Goal: Task Accomplishment & Management: Manage account settings

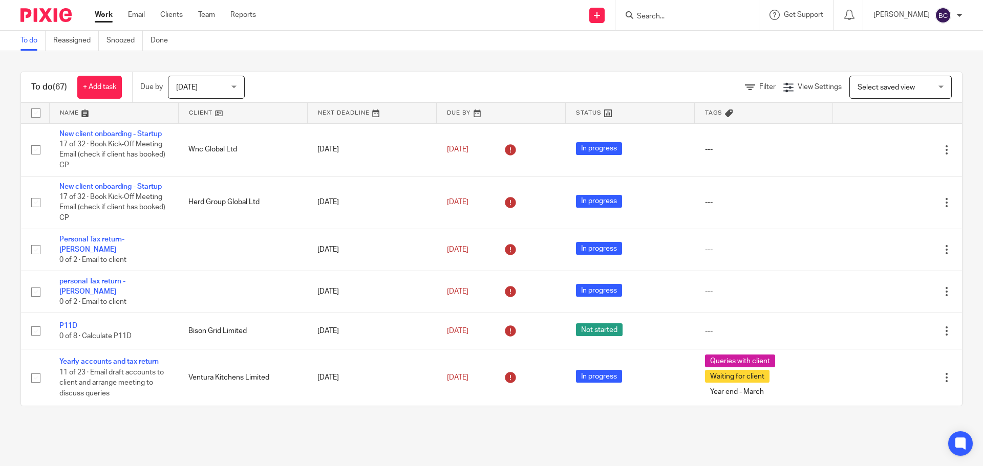
click at [204, 83] on span "[DATE]" at bounding box center [203, 86] width 54 height 21
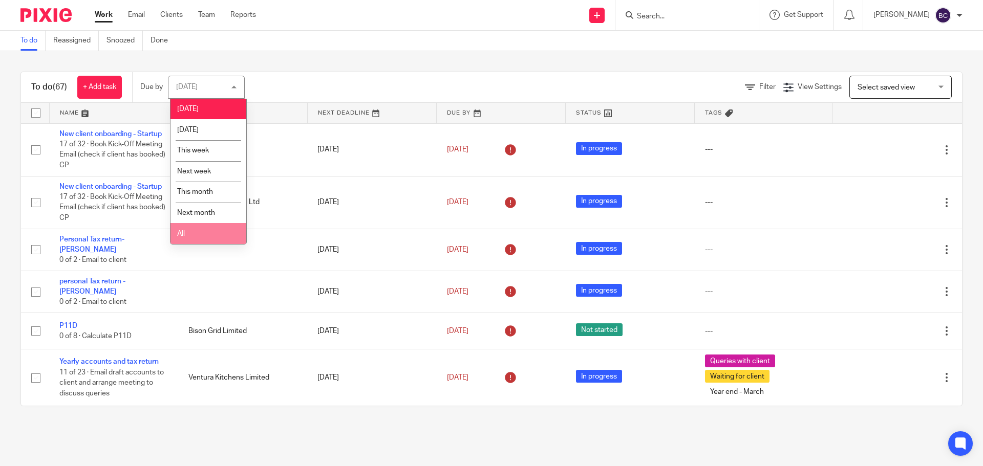
click at [208, 226] on li "All" at bounding box center [208, 233] width 76 height 21
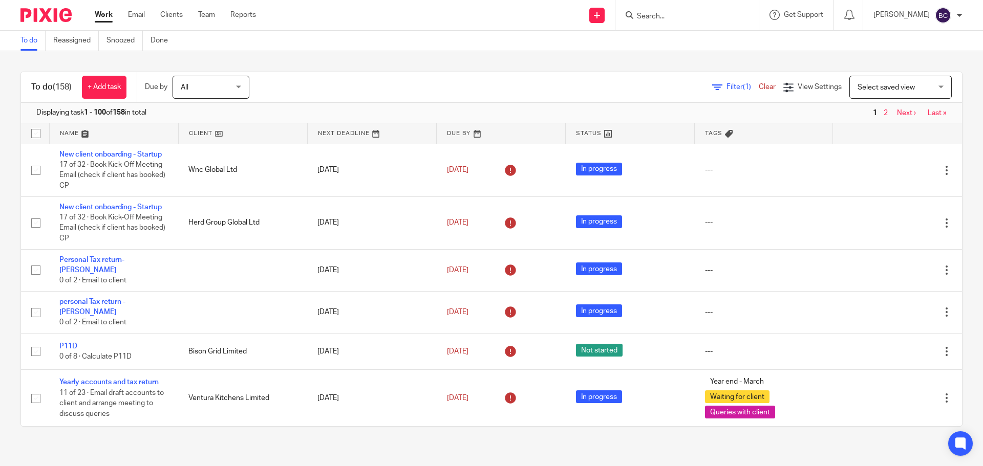
click at [341, 133] on link at bounding box center [372, 133] width 128 height 20
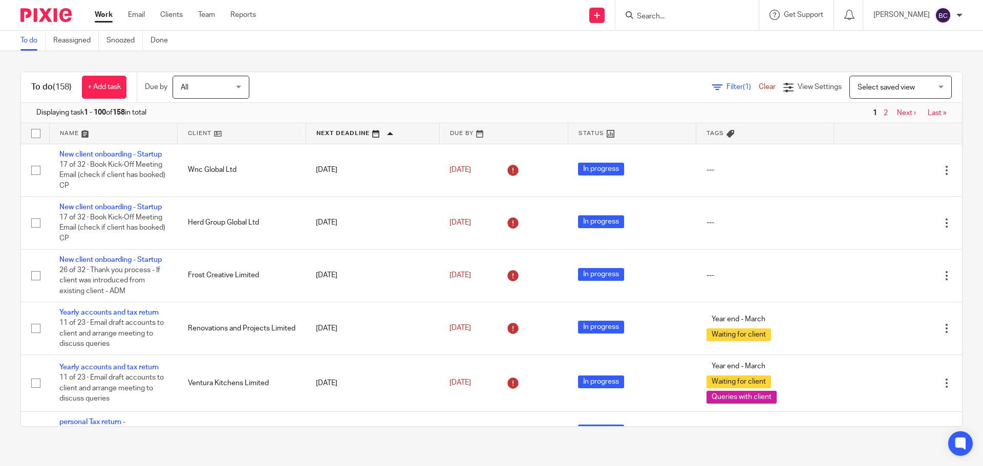
click at [336, 135] on link at bounding box center [372, 133] width 133 height 20
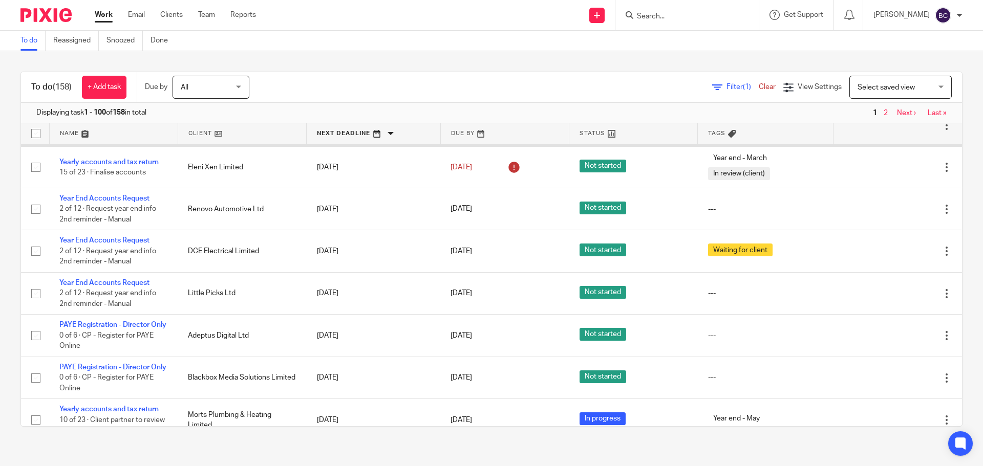
scroll to position [716, 0]
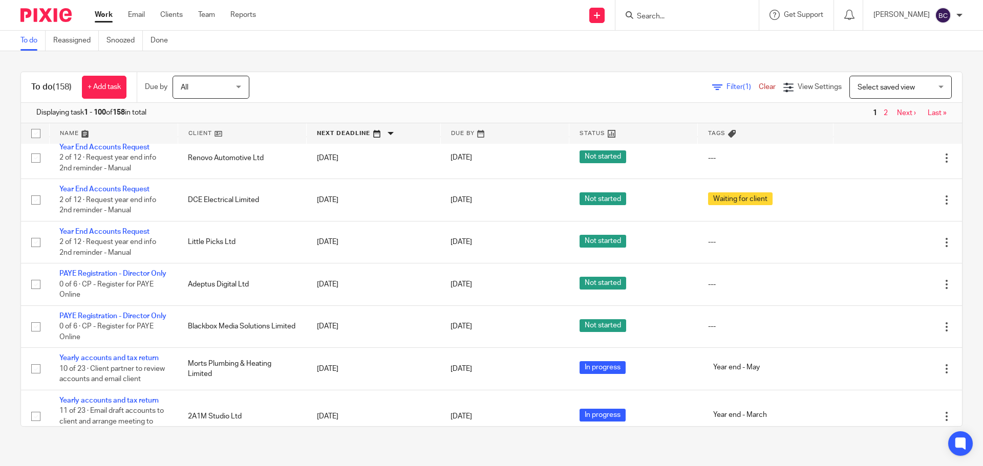
click at [326, 136] on link at bounding box center [374, 133] width 134 height 20
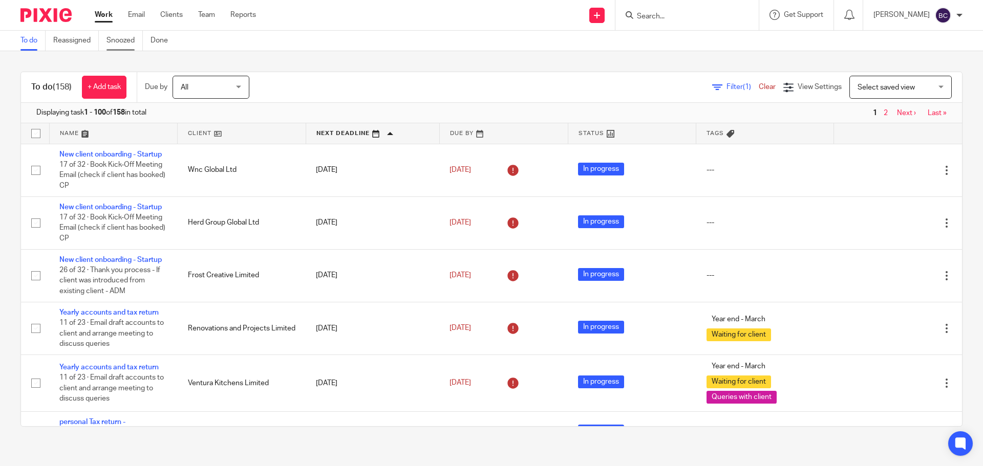
click at [131, 46] on link "Snoozed" at bounding box center [124, 41] width 36 height 20
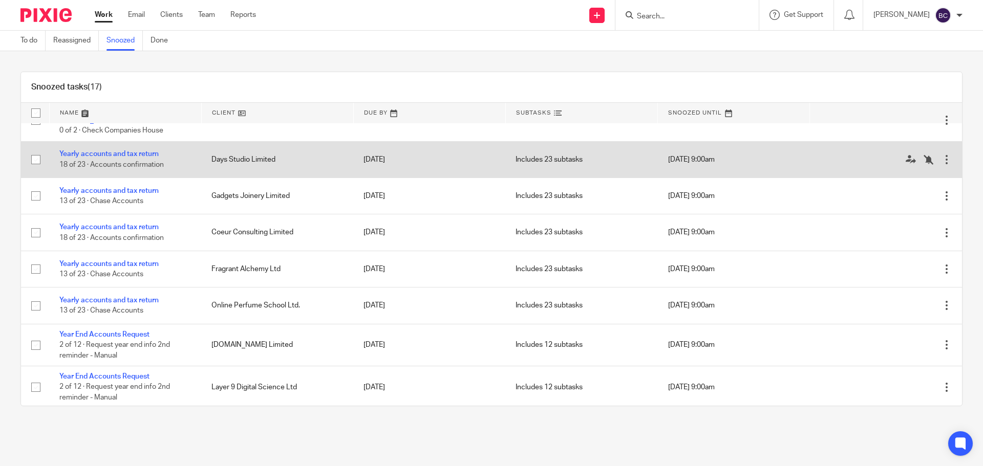
scroll to position [367, 0]
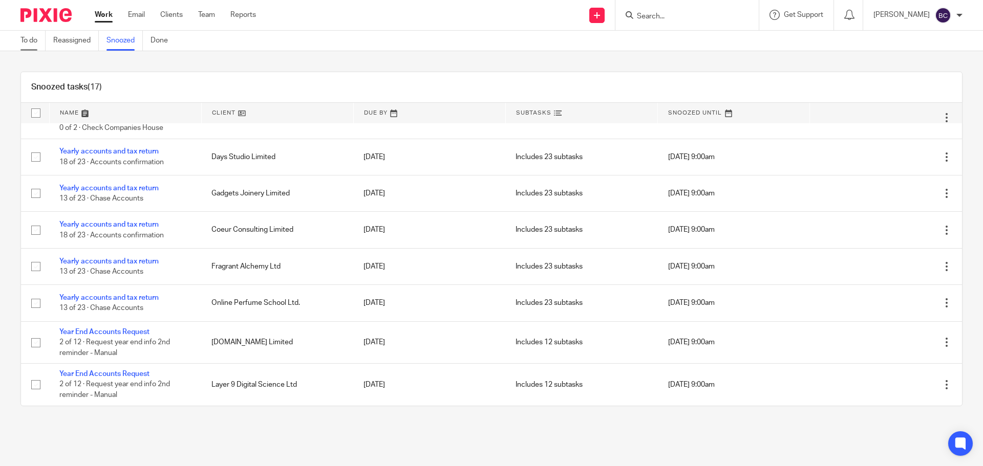
click at [35, 38] on link "To do" at bounding box center [32, 41] width 25 height 20
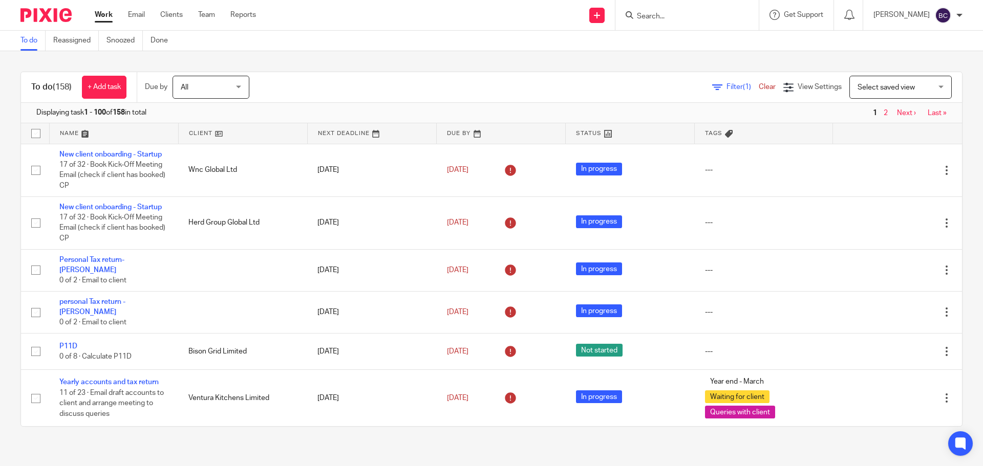
click at [959, 18] on div "[PERSON_NAME]" at bounding box center [917, 15] width 89 height 16
click at [938, 43] on li "My profile" at bounding box center [923, 41] width 68 height 15
click at [928, 38] on span "My profile" at bounding box center [919, 40] width 32 height 7
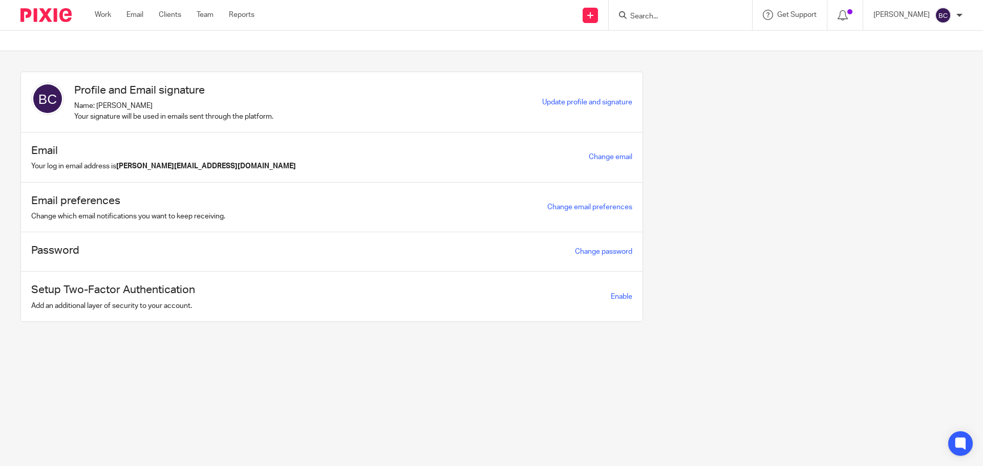
click at [604, 203] on div "Change email preferences" at bounding box center [589, 207] width 85 height 12
click at [605, 206] on link "Change email preferences" at bounding box center [589, 207] width 85 height 7
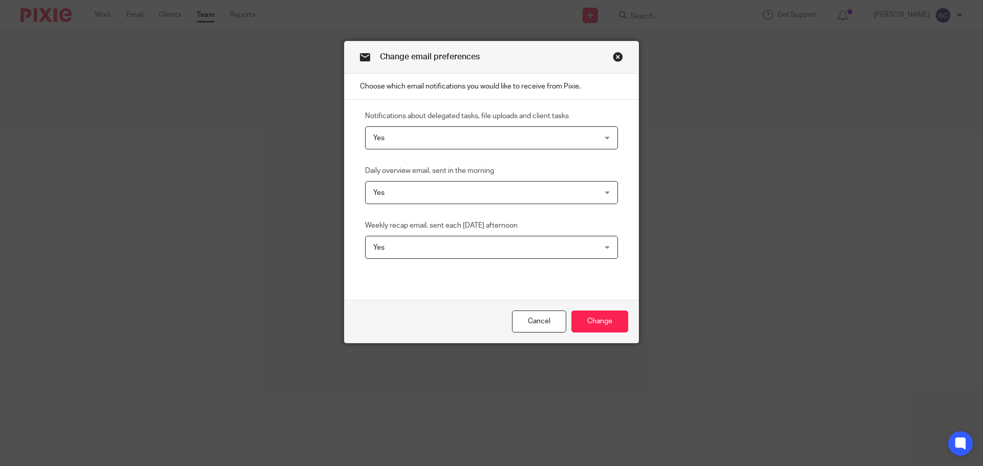
click at [601, 135] on div "Yes Yes" at bounding box center [491, 137] width 253 height 23
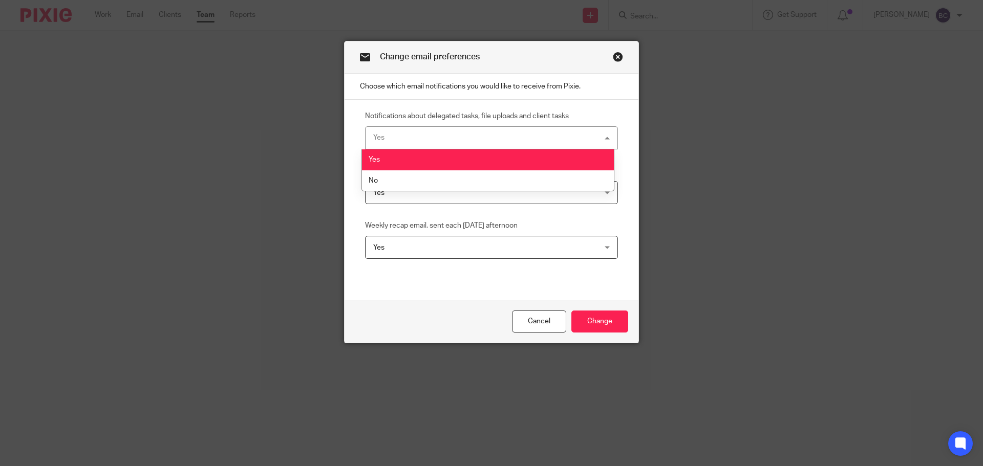
click at [534, 168] on li "Yes" at bounding box center [488, 159] width 252 height 21
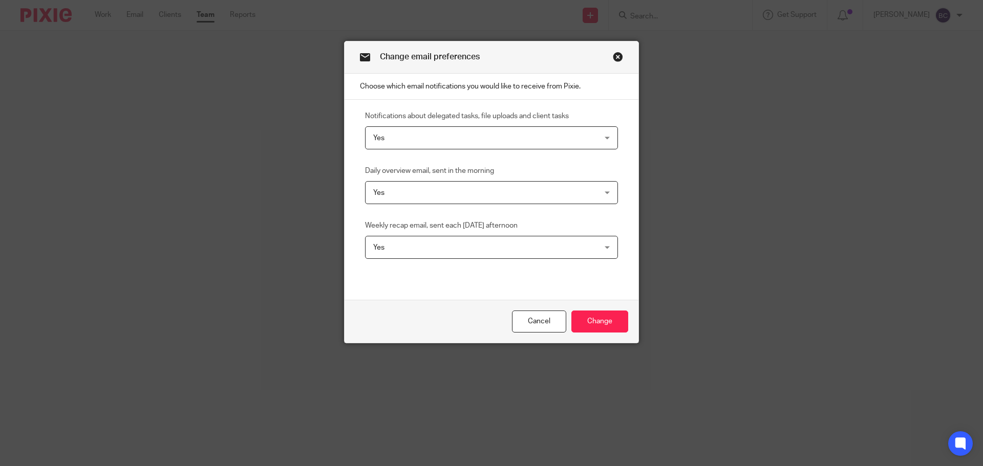
click at [537, 137] on span "Yes" at bounding box center [470, 137] width 195 height 21
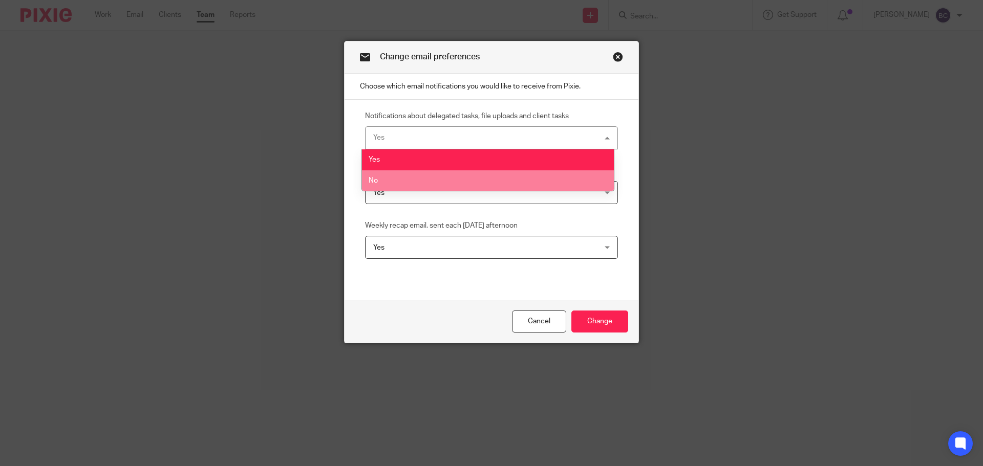
click at [517, 173] on li "No" at bounding box center [488, 180] width 252 height 21
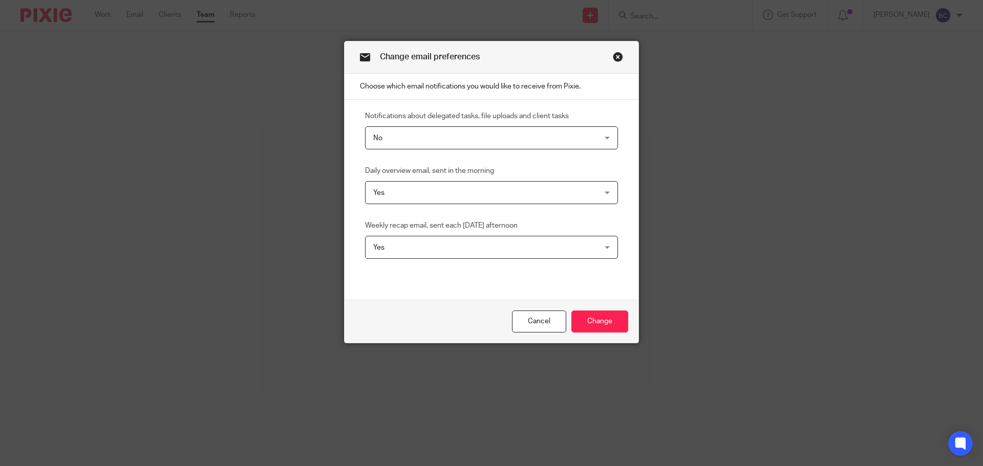
click at [513, 193] on span "Yes" at bounding box center [470, 192] width 195 height 21
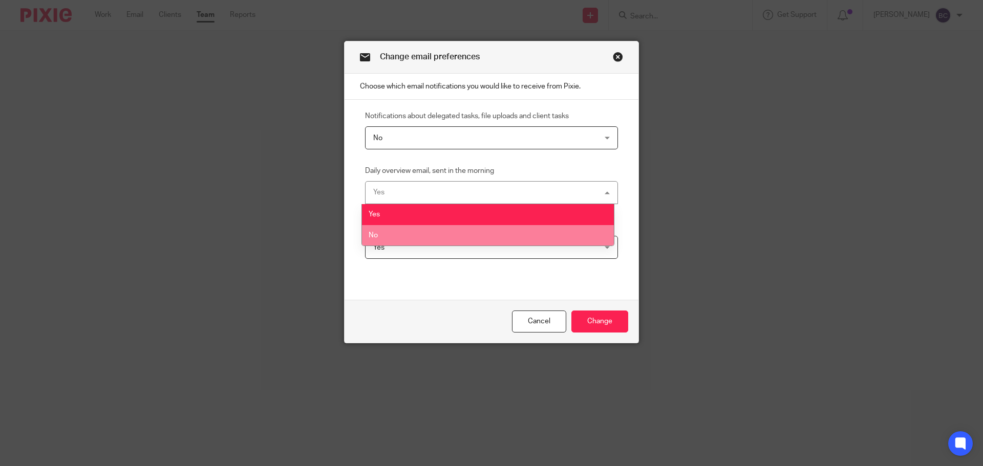
click at [457, 227] on li "No" at bounding box center [488, 235] width 252 height 21
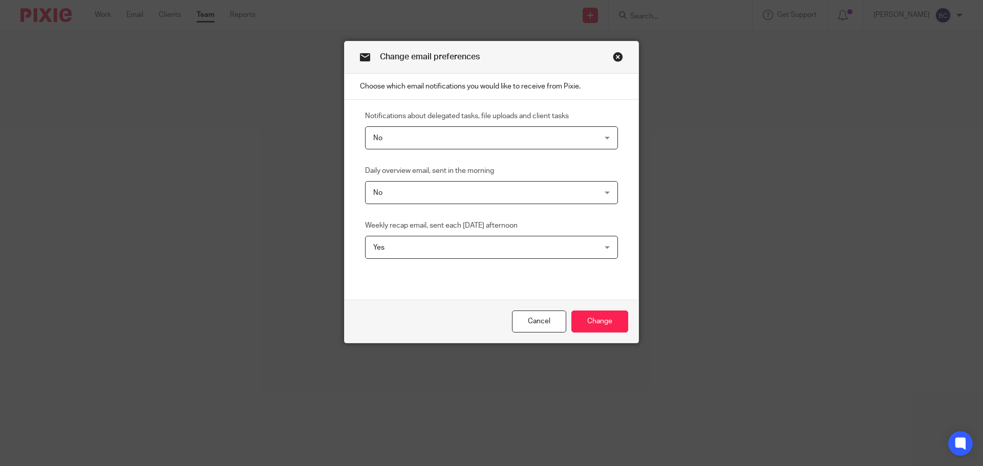
click at [456, 256] on span "Yes" at bounding box center [470, 246] width 195 height 21
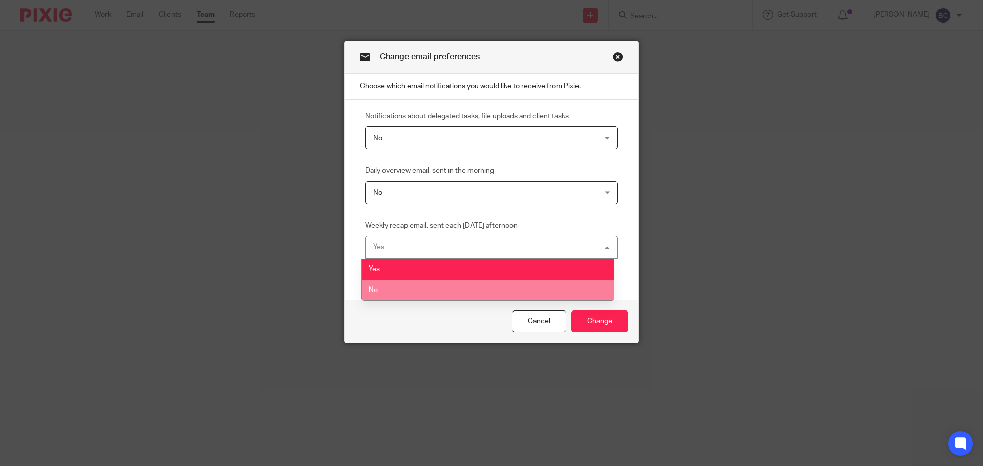
click at [405, 298] on li "No" at bounding box center [488, 290] width 252 height 21
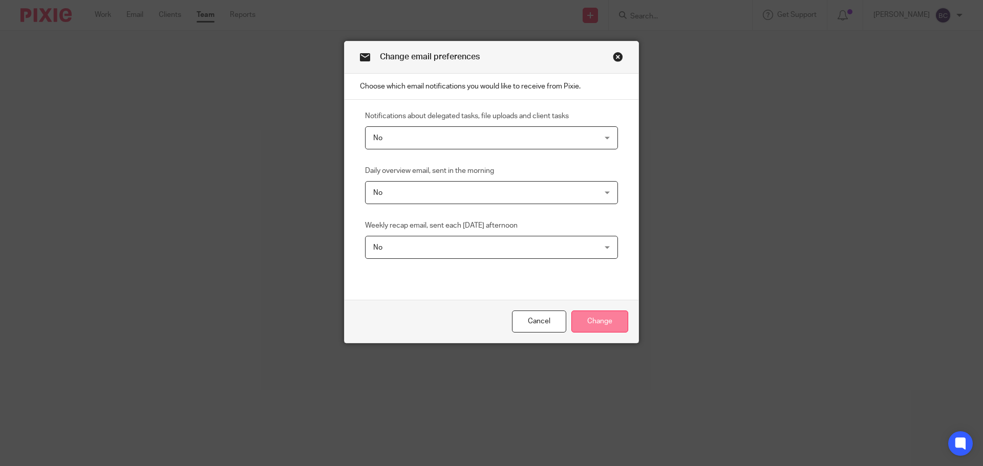
click at [603, 326] on input "Change" at bounding box center [599, 322] width 57 height 22
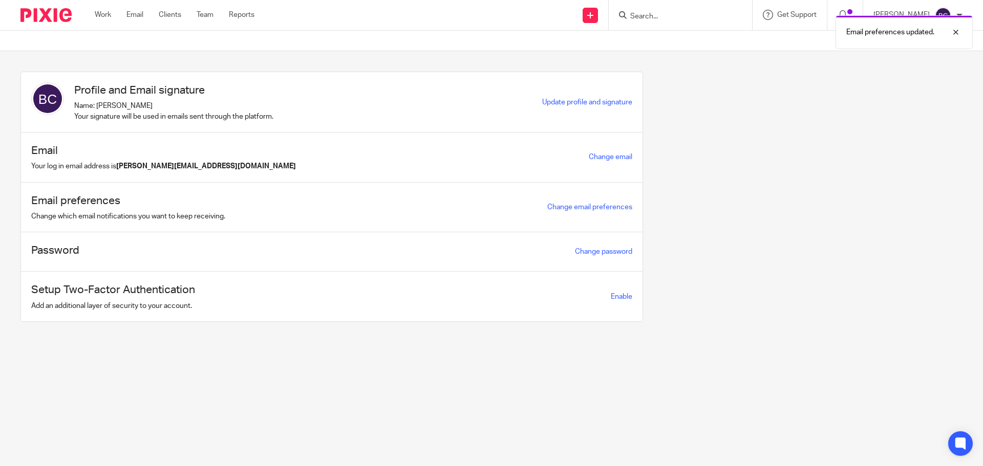
click at [105, 6] on div "Work Email Clients Team Reports Work Email Clients Team Reports Settings" at bounding box center [176, 15] width 185 height 30
click at [104, 16] on link "Work" at bounding box center [103, 15] width 16 height 10
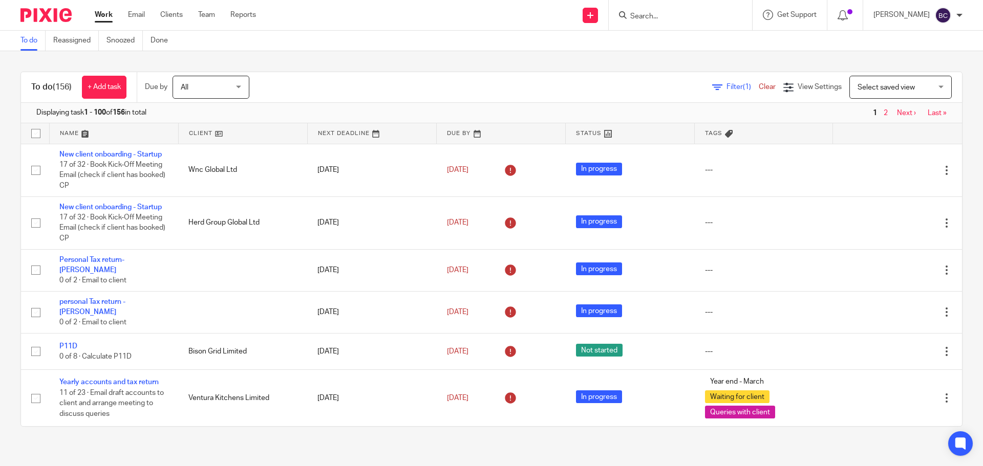
click at [294, 49] on div "To do Reassigned Snoozed Done" at bounding box center [491, 41] width 983 height 20
click at [304, 64] on div "To do (156) + Add task Due by All All Today Tomorrow This week Next week This m…" at bounding box center [491, 249] width 983 height 396
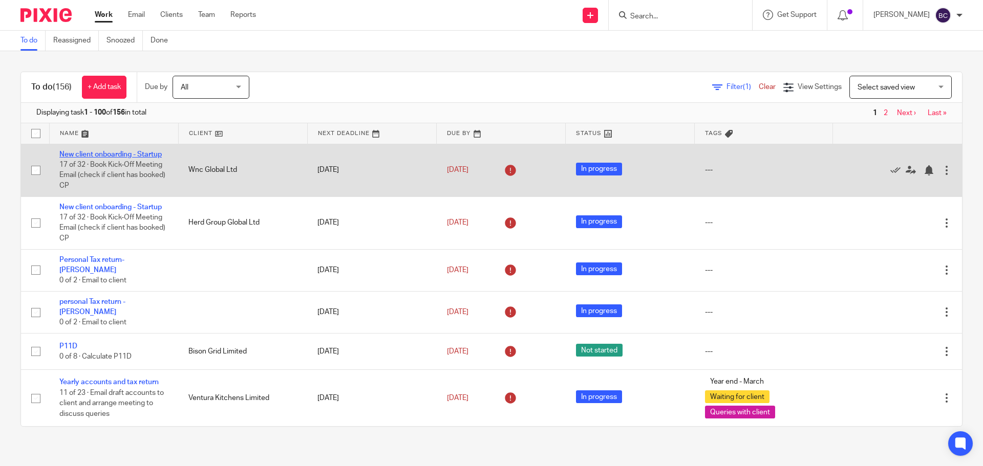
click at [151, 157] on link "New client onboarding - Startup" at bounding box center [110, 154] width 102 height 7
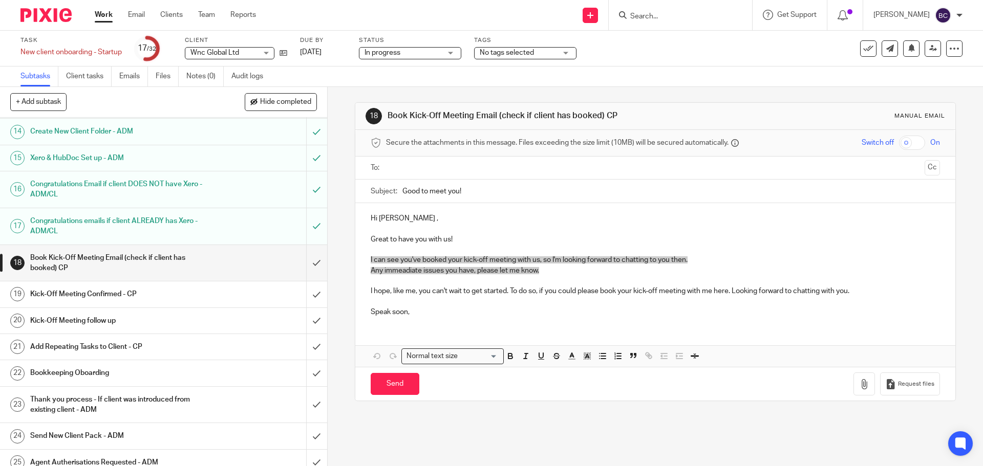
scroll to position [358, 0]
click at [861, 290] on p "I hope, like me, you can't wait to get started. To do so, if you could please b…" at bounding box center [655, 291] width 569 height 10
click at [326, 54] on link "[DATE]" at bounding box center [323, 52] width 46 height 11
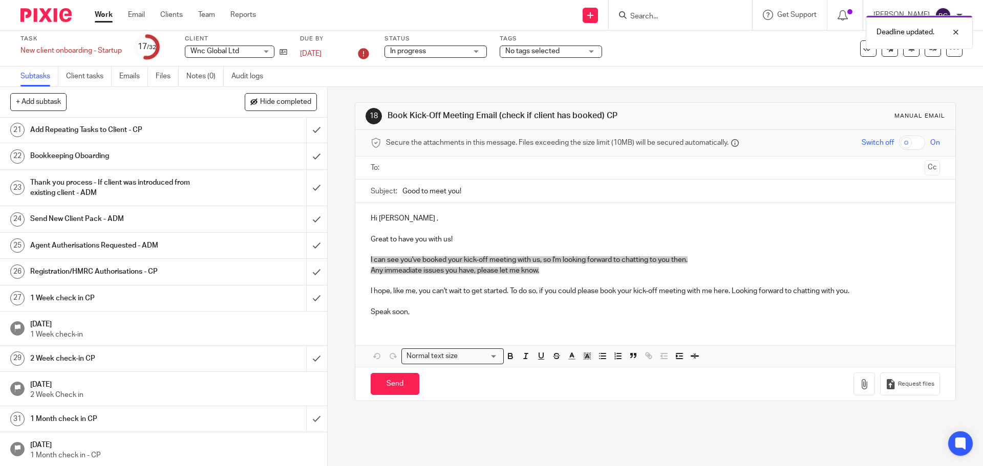
scroll to position [576, 0]
click at [338, 56] on link "[DATE]" at bounding box center [323, 54] width 46 height 11
click at [949, 51] on icon at bounding box center [954, 49] width 10 height 10
click at [927, 82] on li "Advanced task editor" at bounding box center [907, 89] width 82 height 15
click at [927, 88] on link "Advanced task editor" at bounding box center [915, 89] width 68 height 7
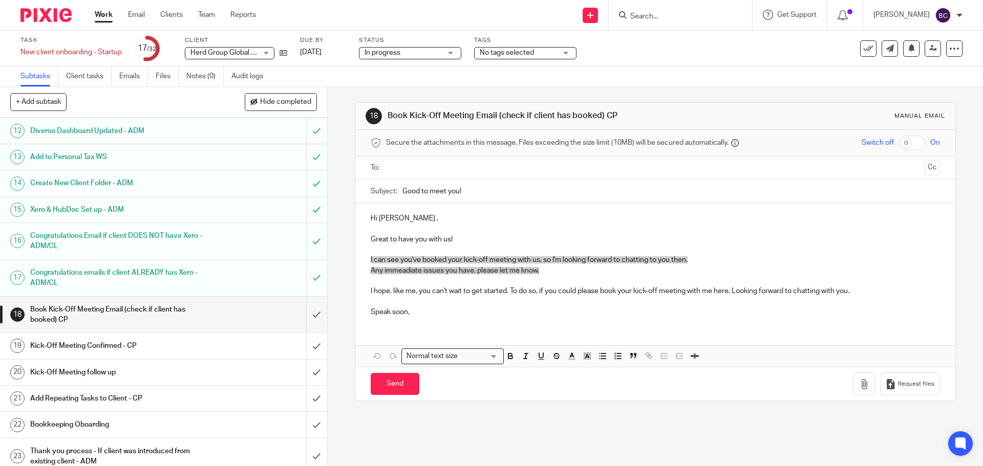
scroll to position [409, 0]
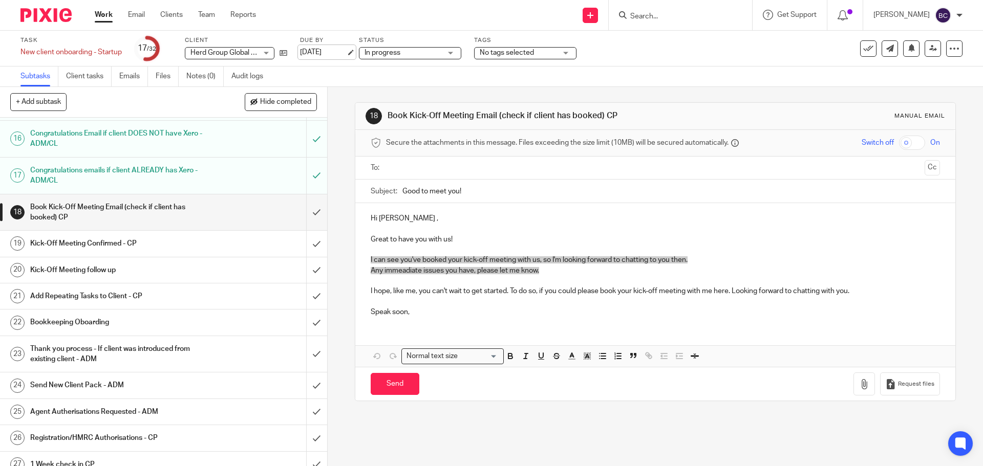
click at [314, 49] on link "13 May 2025" at bounding box center [323, 52] width 46 height 11
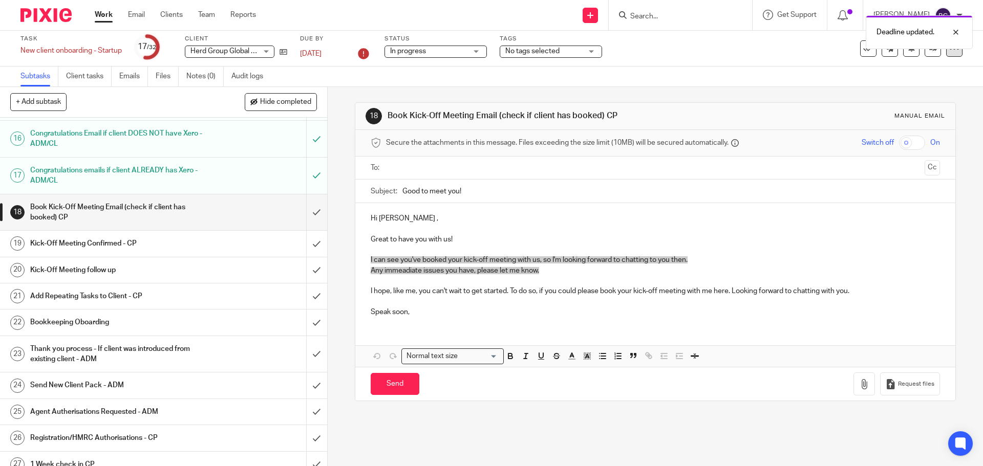
click at [949, 53] on icon at bounding box center [954, 49] width 10 height 10
click at [926, 86] on link "Advanced task editor" at bounding box center [915, 89] width 68 height 7
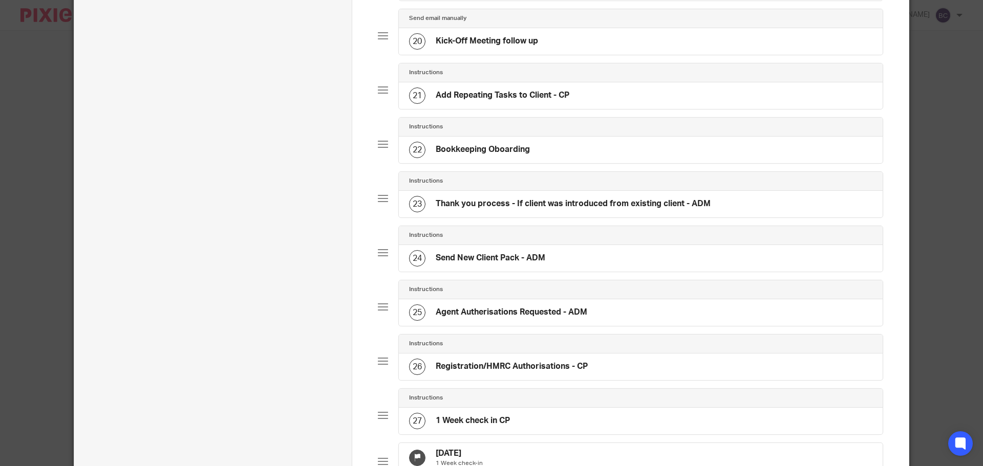
scroll to position [1331, 0]
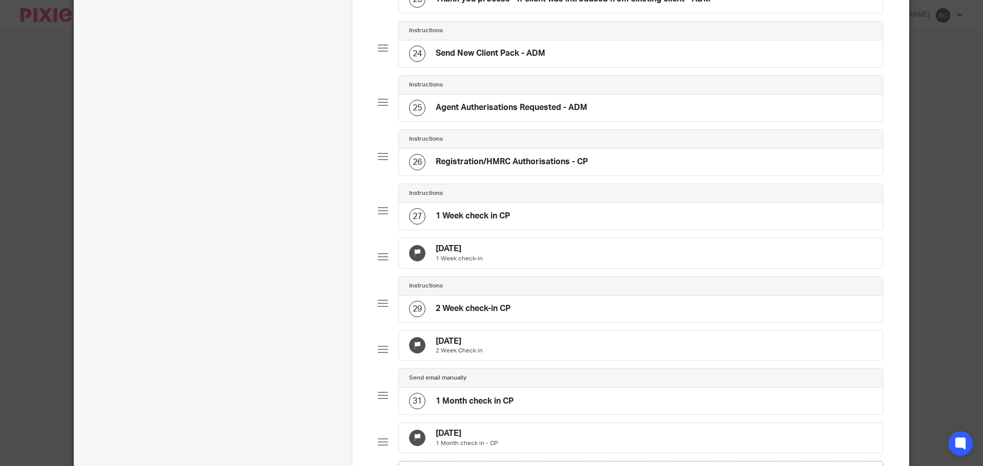
click at [533, 268] on div "29 Apr 2025 1 Week check-in" at bounding box center [641, 253] width 484 height 30
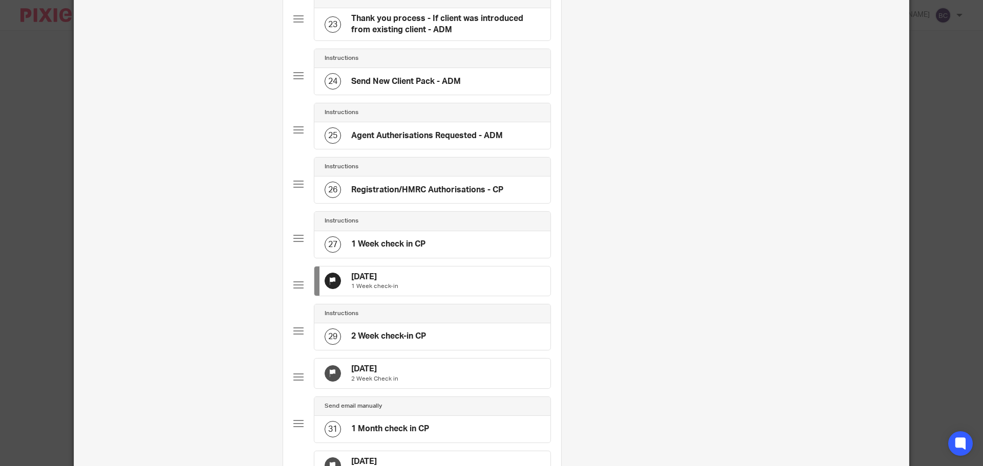
scroll to position [0, 0]
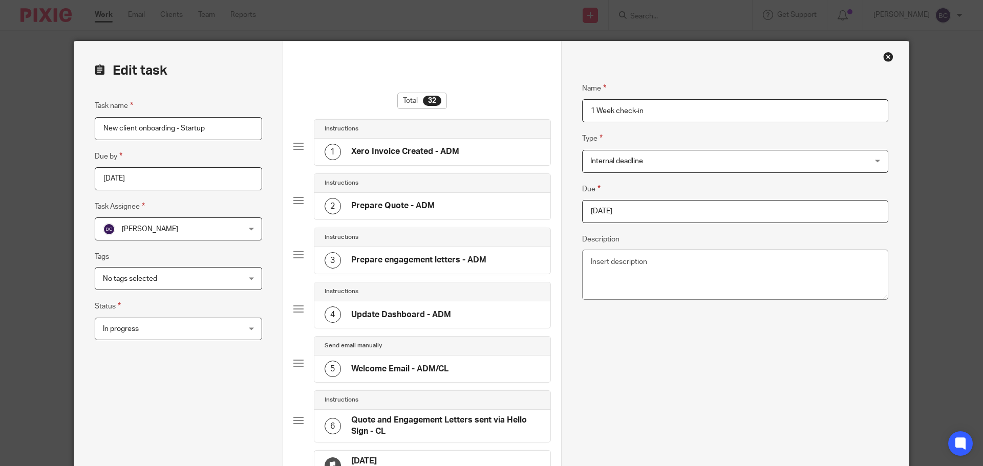
click at [682, 211] on input "2025-04-29" at bounding box center [735, 211] width 306 height 23
type input "2025-10-06"
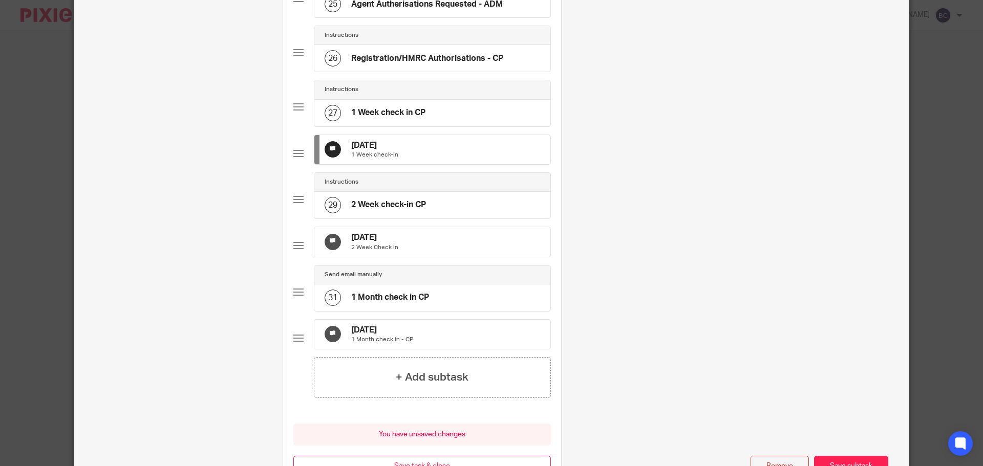
scroll to position [1574, 0]
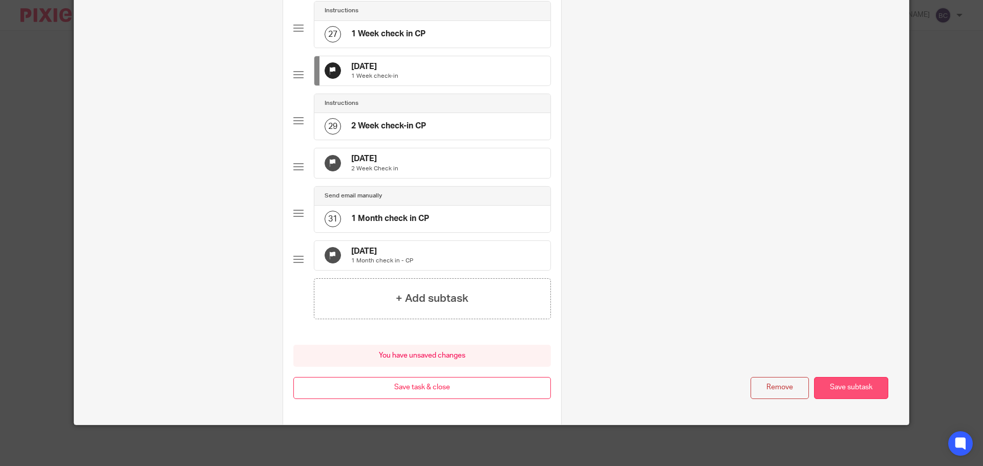
click at [833, 385] on button "Save subtask" at bounding box center [851, 388] width 74 height 22
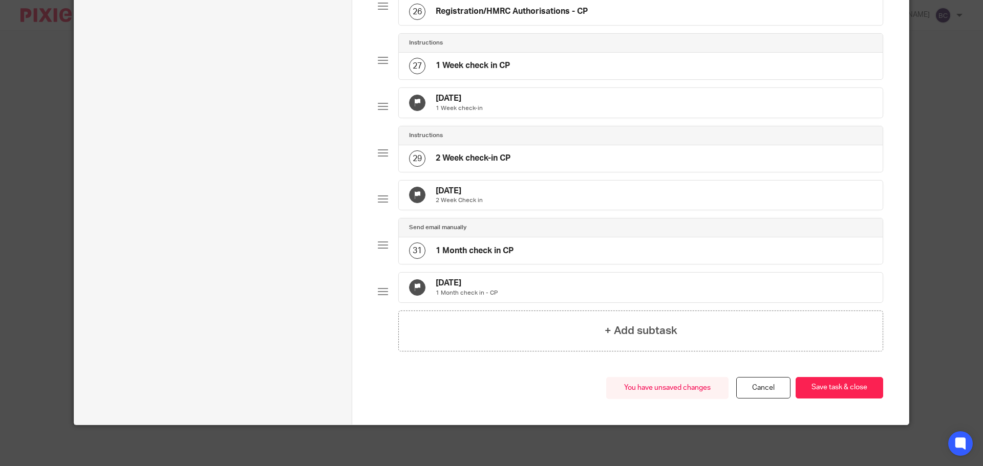
scroll to position [1514, 0]
click at [492, 181] on div "6 May 2025 2 Week Check in" at bounding box center [641, 196] width 484 height 30
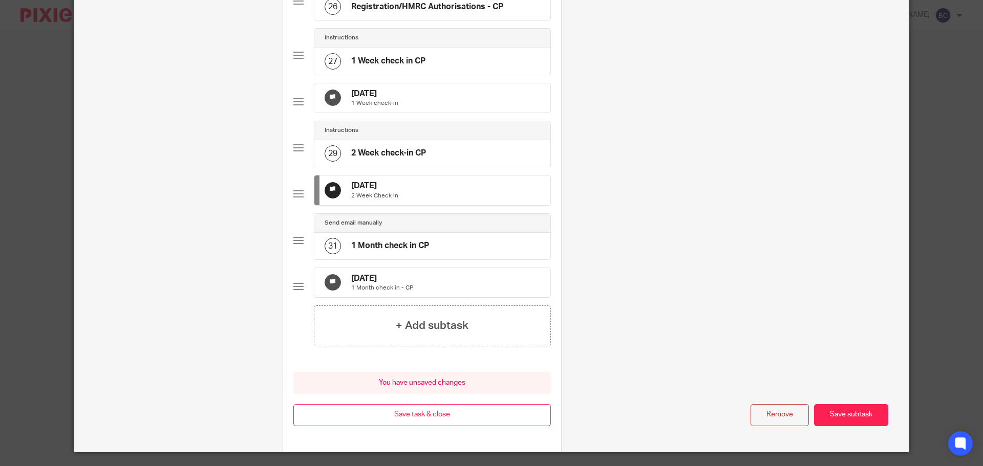
scroll to position [0, 0]
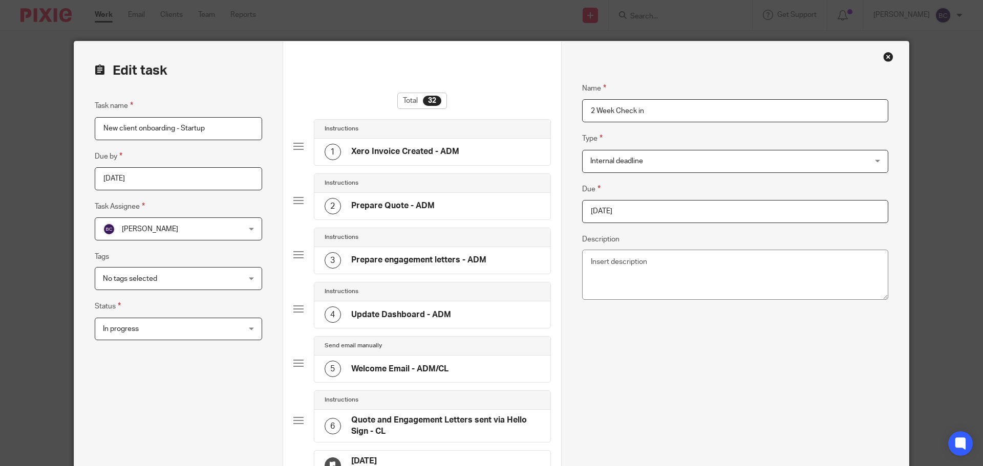
click at [651, 214] on input "2025-05-06" at bounding box center [735, 211] width 306 height 23
type input "[DATE]"
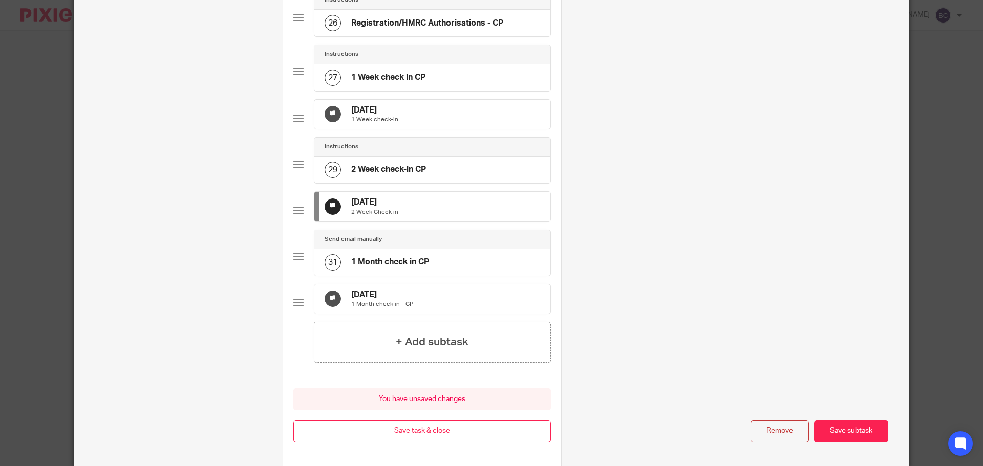
scroll to position [1574, 0]
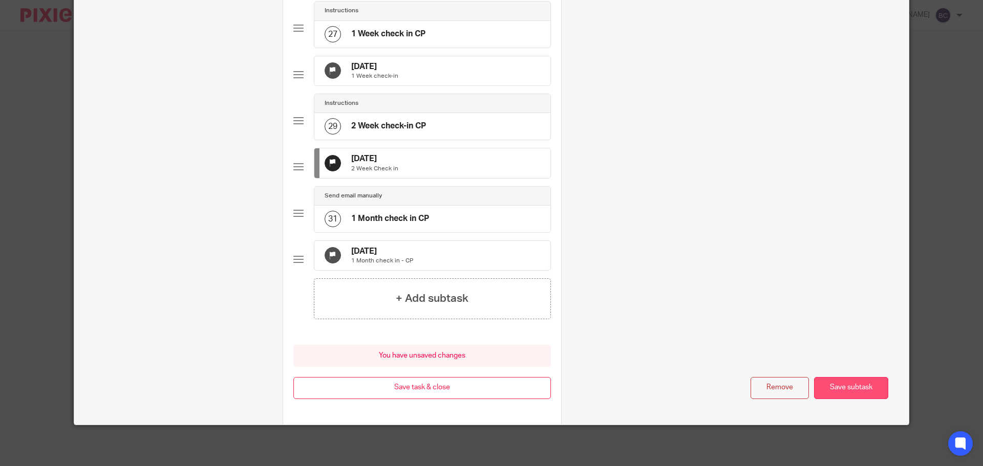
click at [833, 385] on button "Save subtask" at bounding box center [851, 388] width 74 height 22
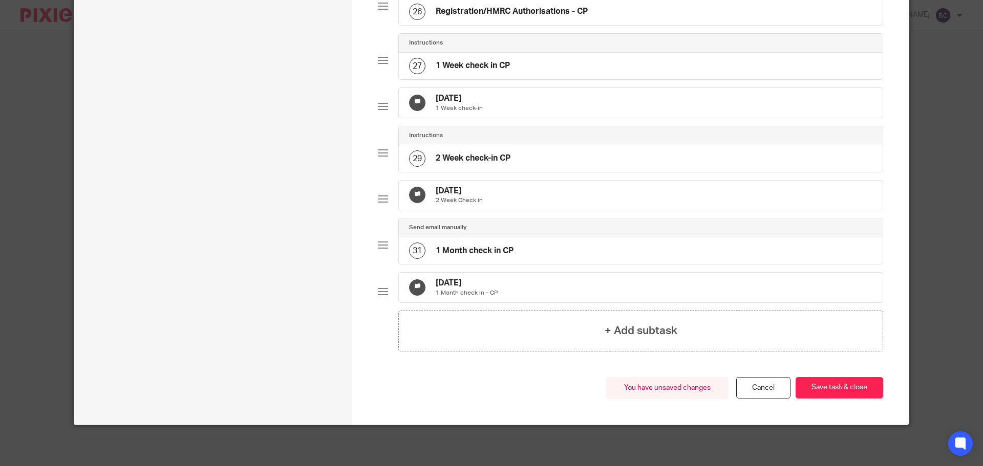
scroll to position [1514, 0]
click at [557, 290] on div "22 May 2025 1 Month check in - CP" at bounding box center [641, 288] width 484 height 30
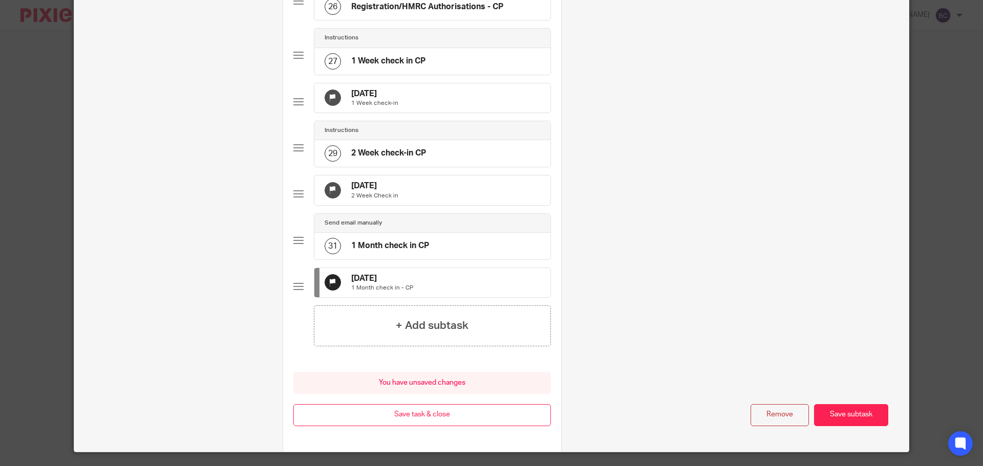
scroll to position [0, 0]
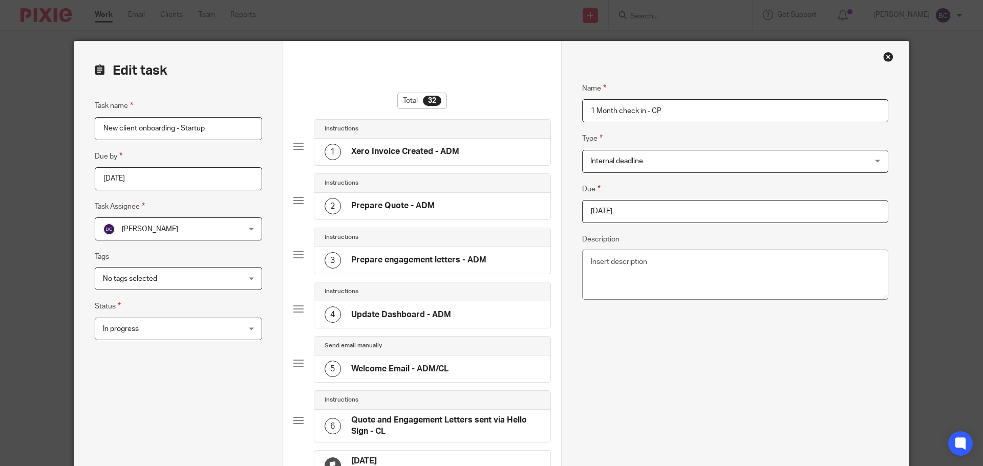
click at [655, 212] on input "2025-05-22" at bounding box center [735, 211] width 306 height 23
type input "2025-10-27"
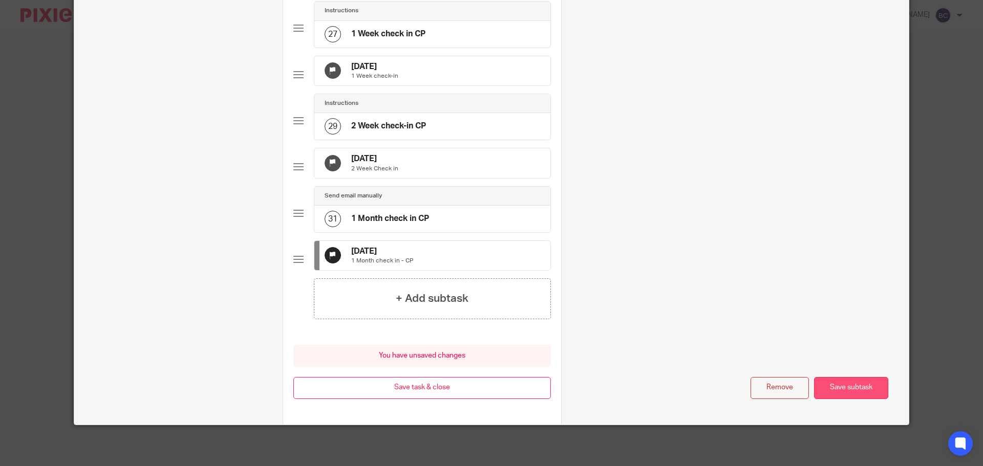
click at [831, 386] on button "Save subtask" at bounding box center [851, 388] width 74 height 22
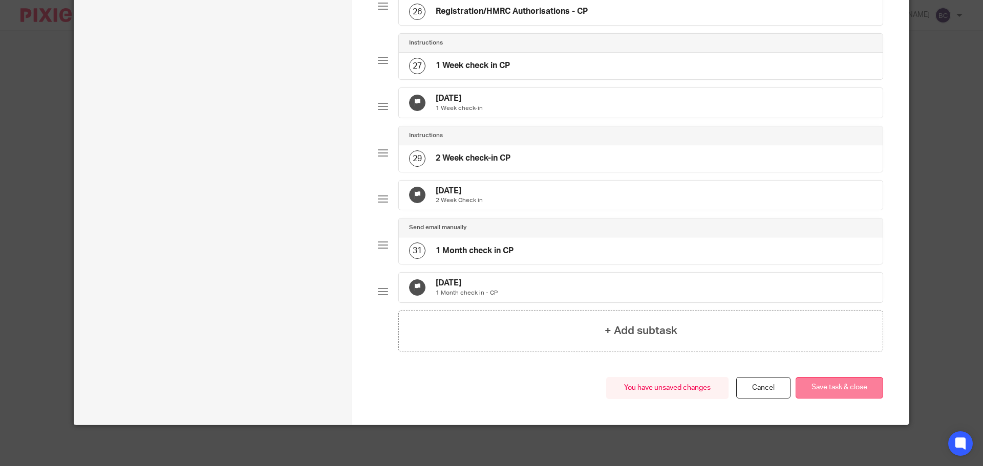
click at [820, 387] on button "Save task & close" at bounding box center [839, 388] width 88 height 22
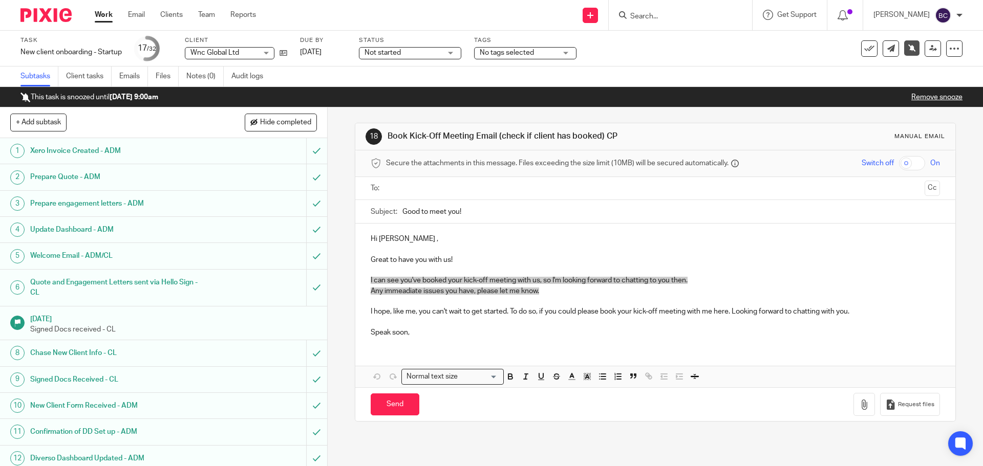
scroll to position [358, 0]
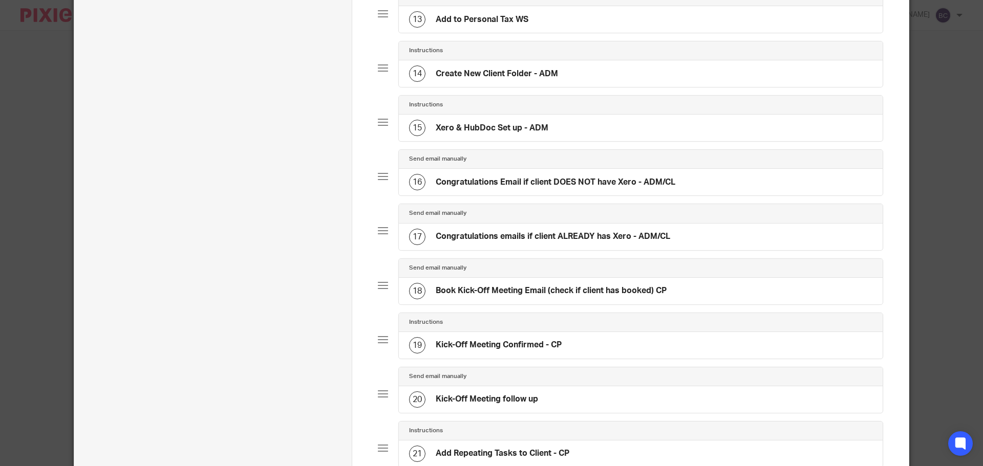
scroll to position [1331, 0]
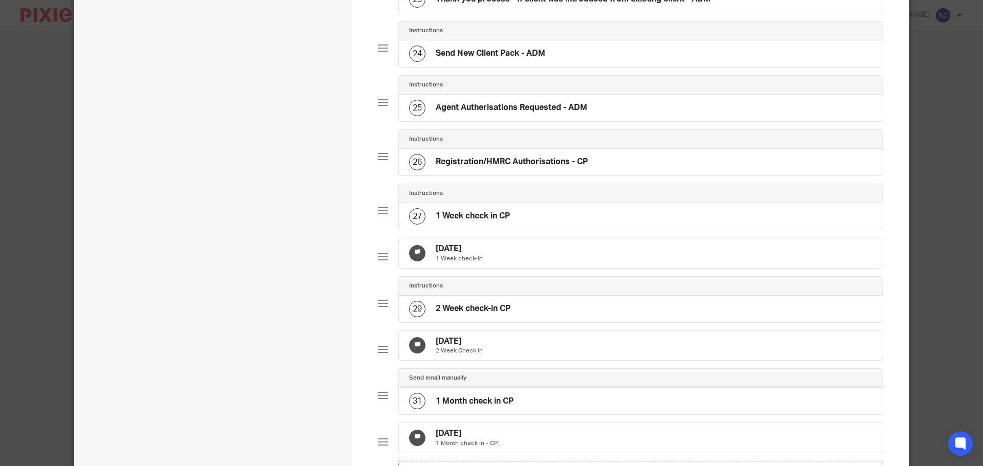
click at [546, 255] on div "13 May 2025 1 Week check-in" at bounding box center [641, 253] width 484 height 30
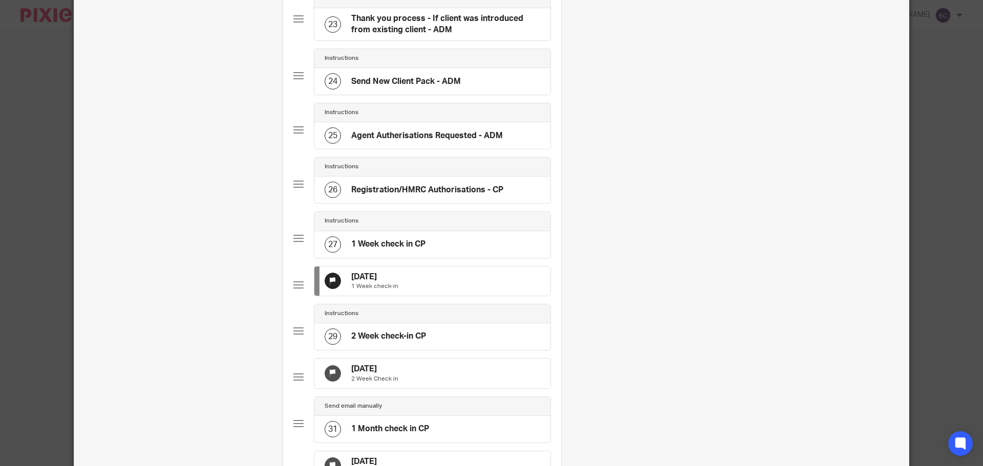
scroll to position [0, 0]
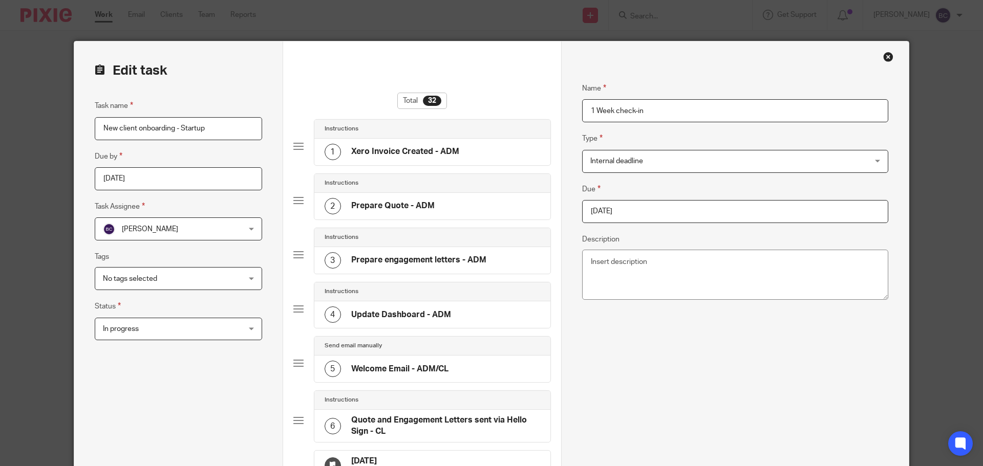
click at [636, 213] on input "2025-05-13" at bounding box center [735, 211] width 306 height 23
type input "2025-10-06"
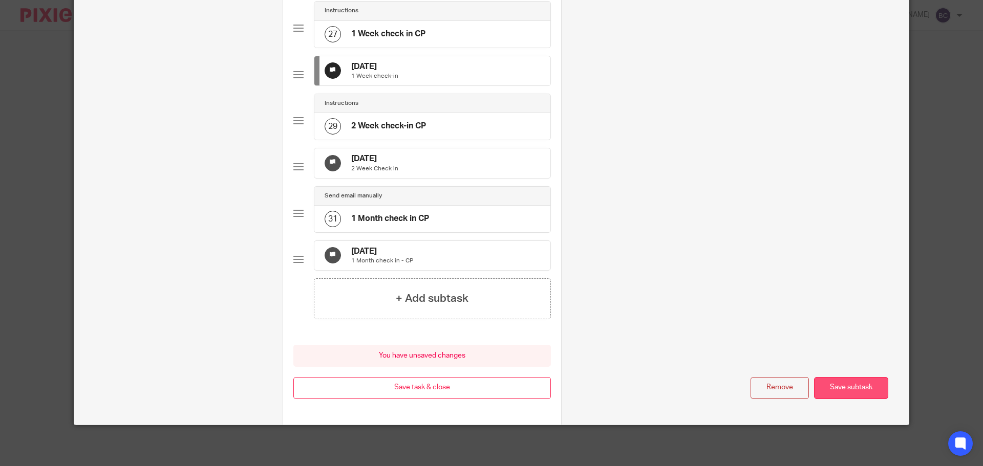
click at [843, 387] on button "Save subtask" at bounding box center [851, 388] width 74 height 22
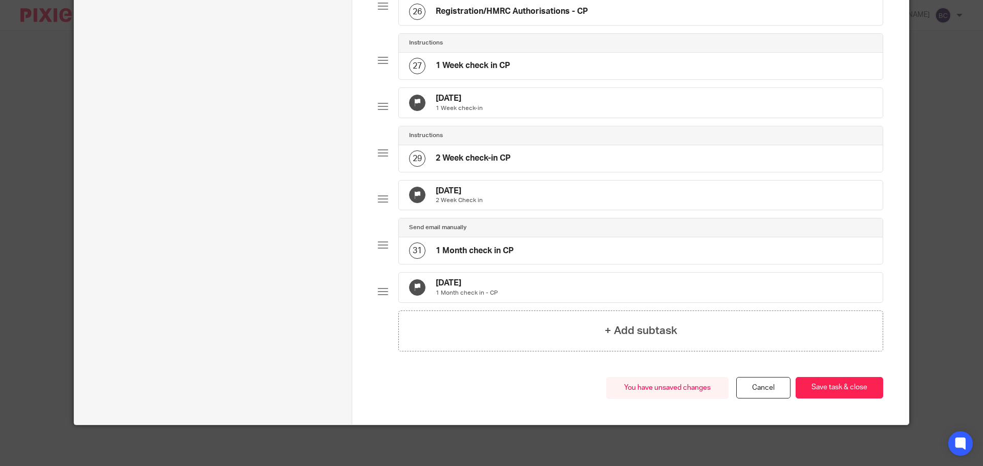
scroll to position [1514, 0]
click at [512, 181] on div "20 May 2025 2 Week Check in" at bounding box center [641, 196] width 484 height 30
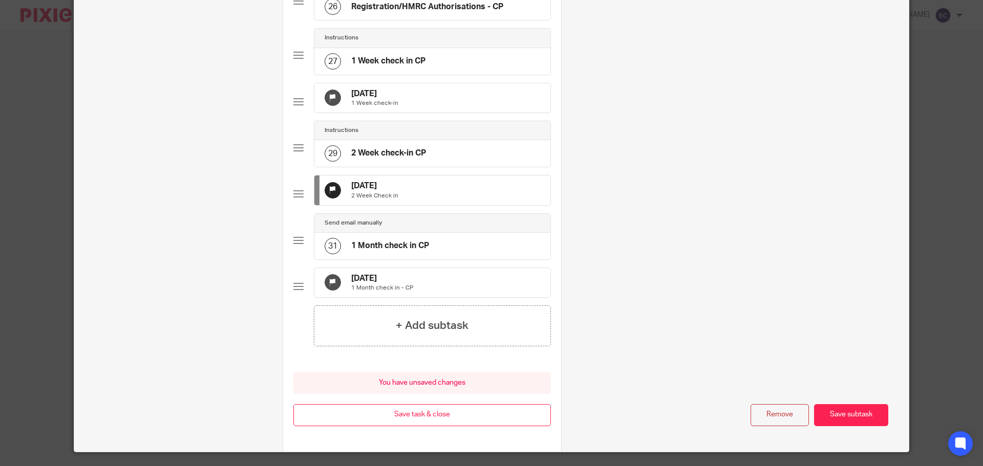
scroll to position [0, 0]
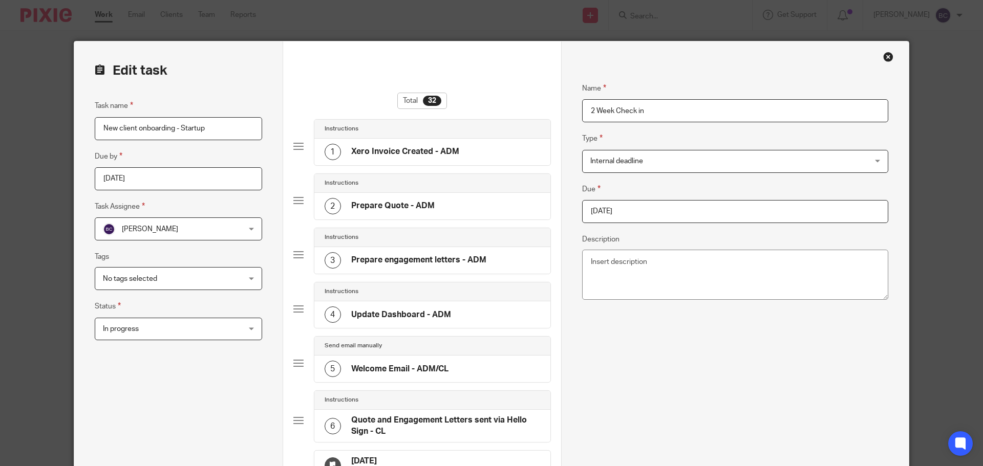
click at [688, 229] on div "Due 2025-05-20 Description" at bounding box center [735, 243] width 306 height 121
click at [682, 218] on input "2025-05-20" at bounding box center [735, 211] width 306 height 23
type input "2025-10-13"
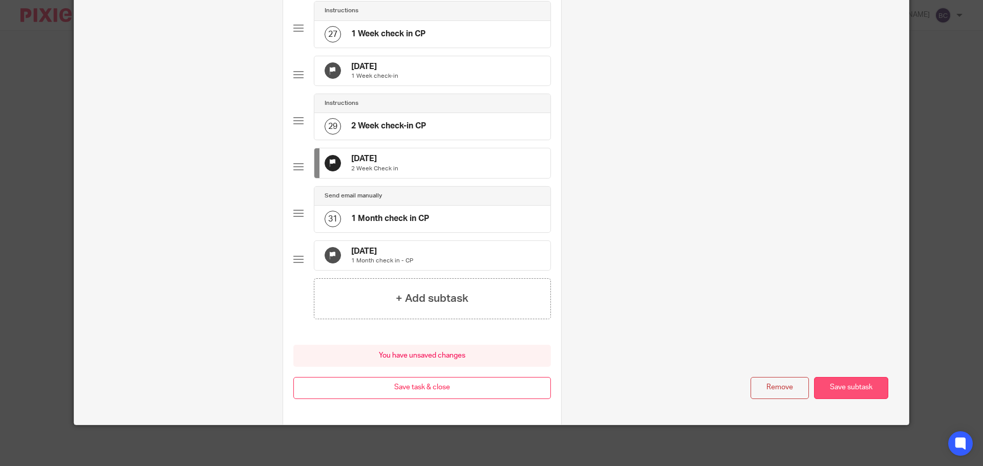
click at [844, 395] on button "Save subtask" at bounding box center [851, 388] width 74 height 22
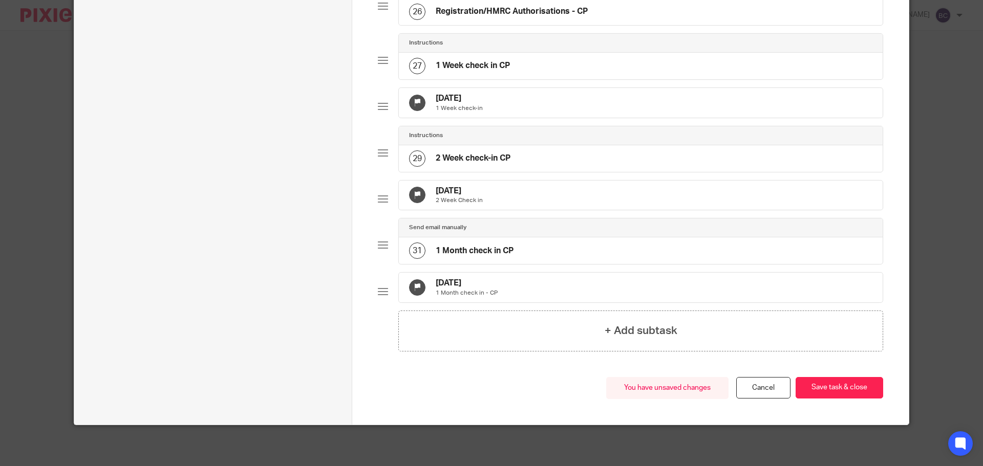
scroll to position [1514, 0]
click at [541, 273] on div "5 Jun 2025 1 Month check in - CP" at bounding box center [641, 288] width 484 height 30
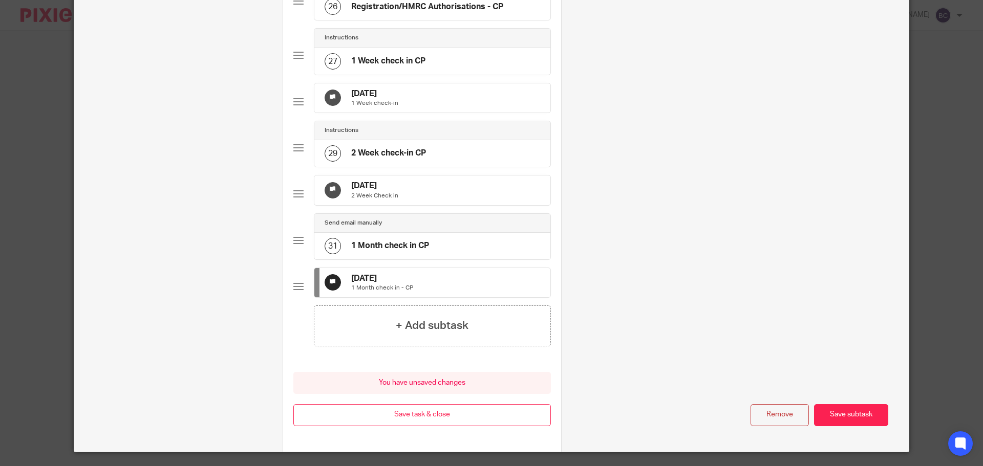
scroll to position [0, 0]
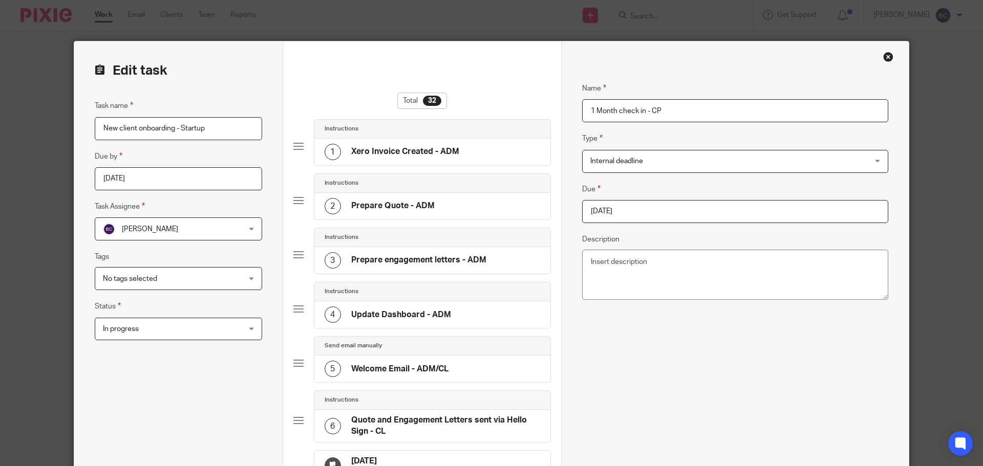
click at [645, 216] on input "2025-06-05" at bounding box center [735, 211] width 306 height 23
type input "2025-10-27"
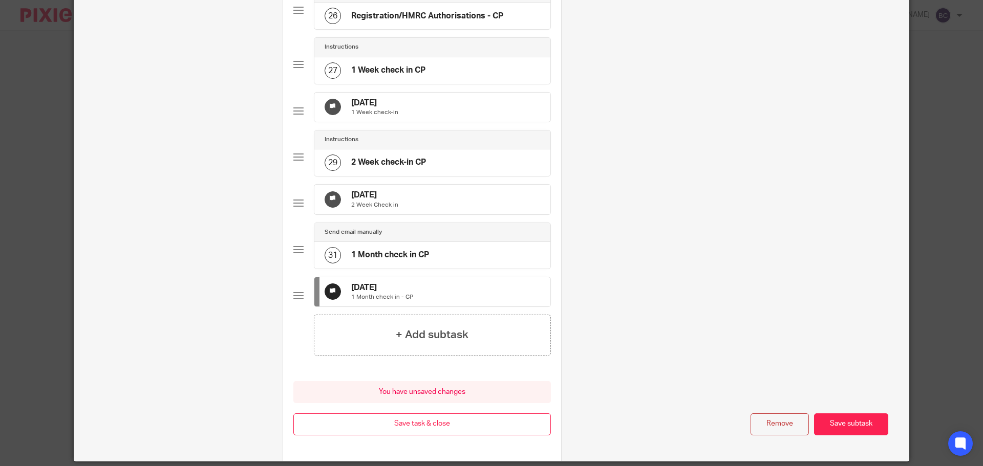
scroll to position [1574, 0]
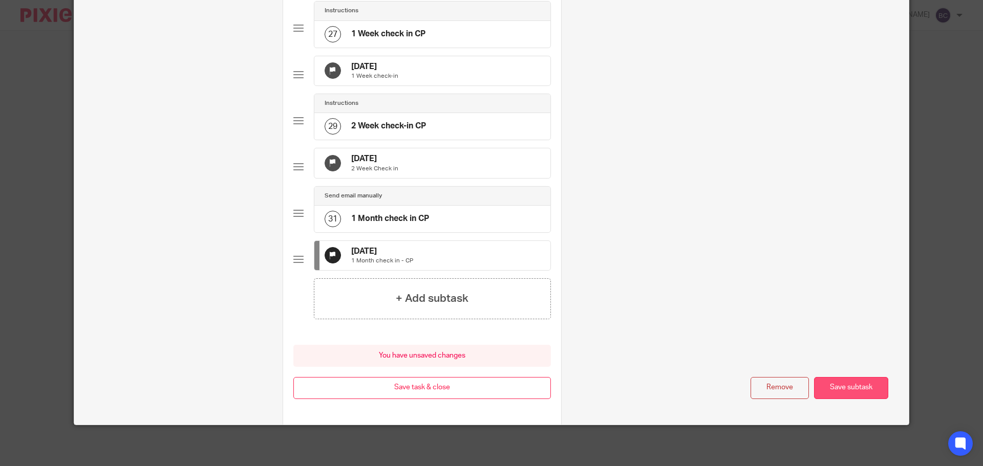
click at [862, 386] on button "Save subtask" at bounding box center [851, 388] width 74 height 22
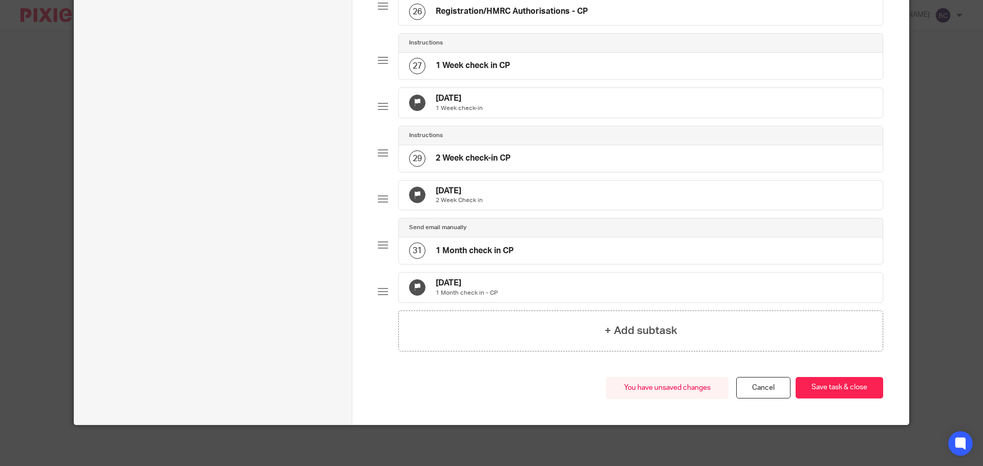
scroll to position [1514, 0]
click at [861, 386] on button "Save task & close" at bounding box center [839, 388] width 88 height 22
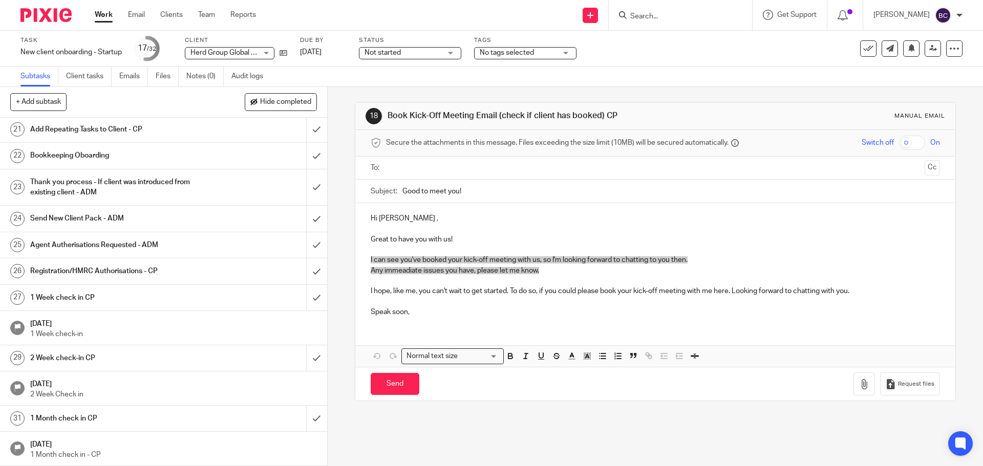
scroll to position [372, 0]
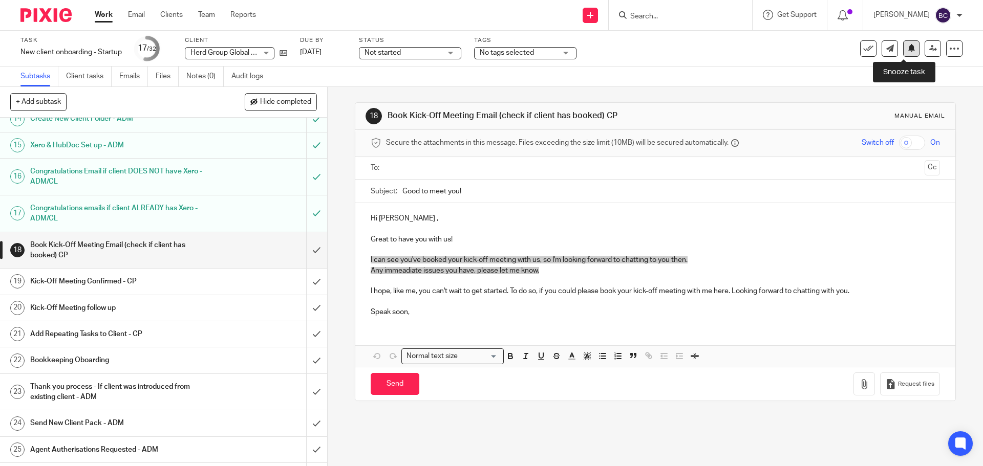
click at [907, 50] on icon at bounding box center [911, 48] width 8 height 8
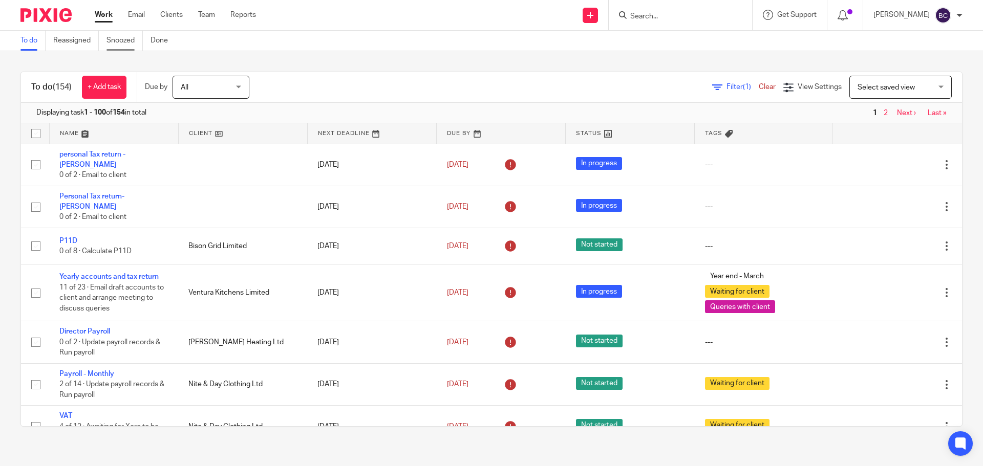
click at [123, 46] on link "Snoozed" at bounding box center [124, 41] width 36 height 20
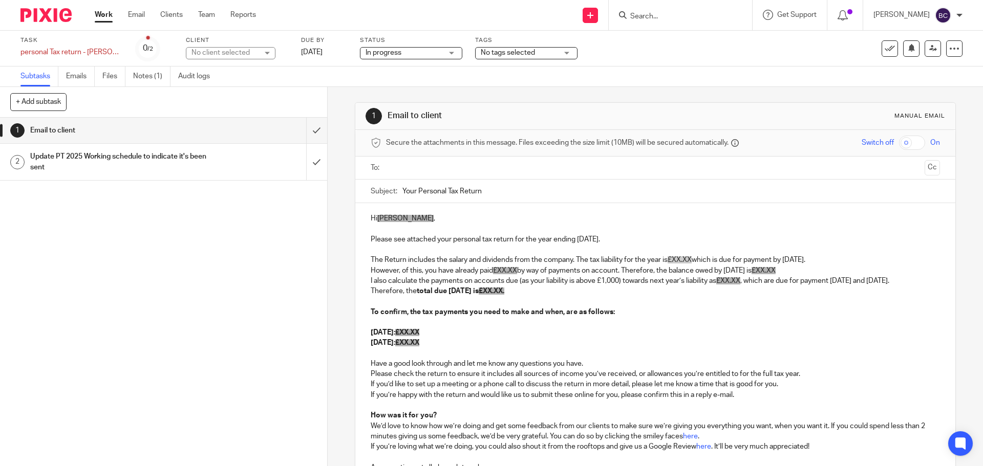
click at [268, 54] on div "No client selected" at bounding box center [231, 53] width 90 height 12
type input "cheo"
click at [240, 94] on li "Cheo Sports Limited" at bounding box center [230, 99] width 89 height 21
click at [447, 169] on input "text" at bounding box center [654, 168] width 530 height 12
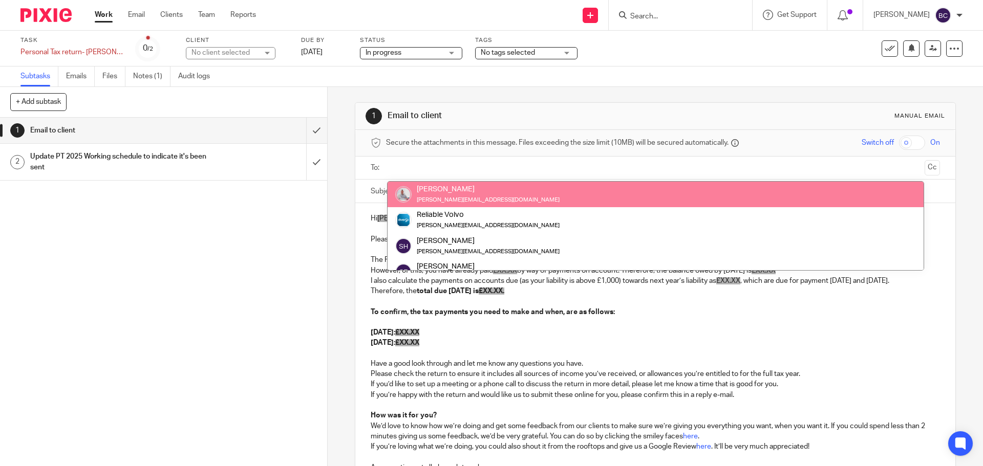
click at [250, 53] on div "No client selected" at bounding box center [224, 53] width 67 height 10
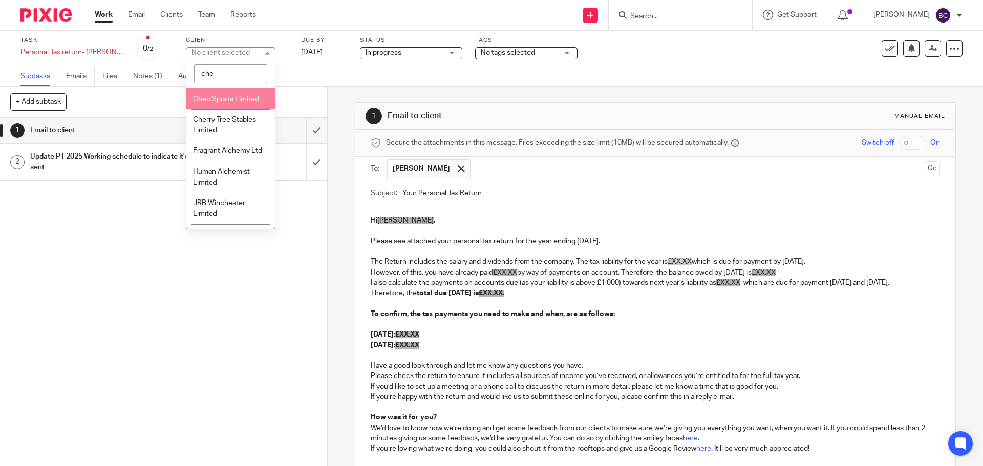
type input "che"
click at [246, 98] on span "Cheo Sports Limited" at bounding box center [226, 99] width 66 height 7
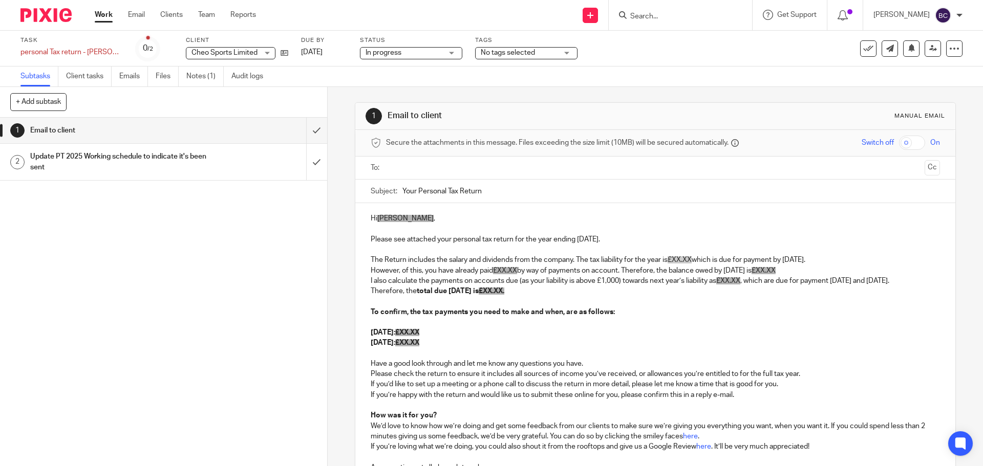
click at [389, 166] on input "text" at bounding box center [654, 168] width 530 height 12
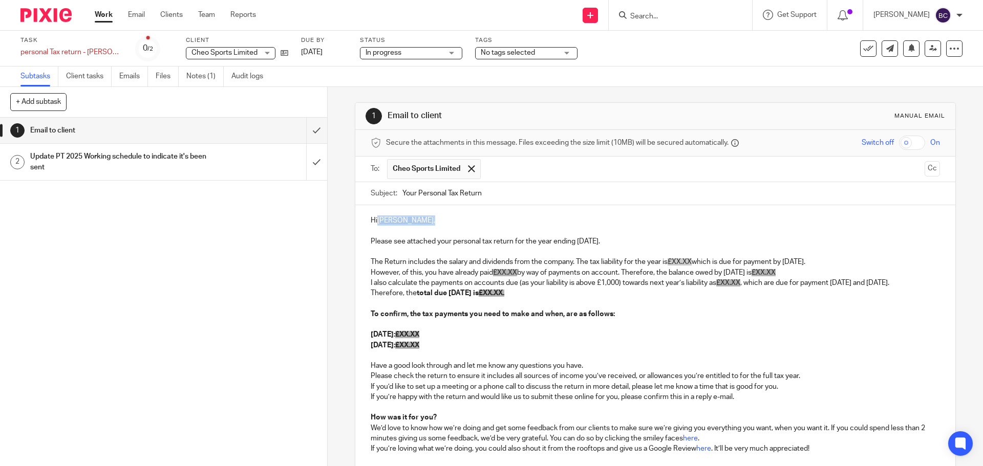
drag, startPoint x: 393, startPoint y: 222, endPoint x: 378, endPoint y: 220, distance: 15.6
click at [378, 220] on p "Hi [PERSON_NAME] ," at bounding box center [655, 220] width 569 height 10
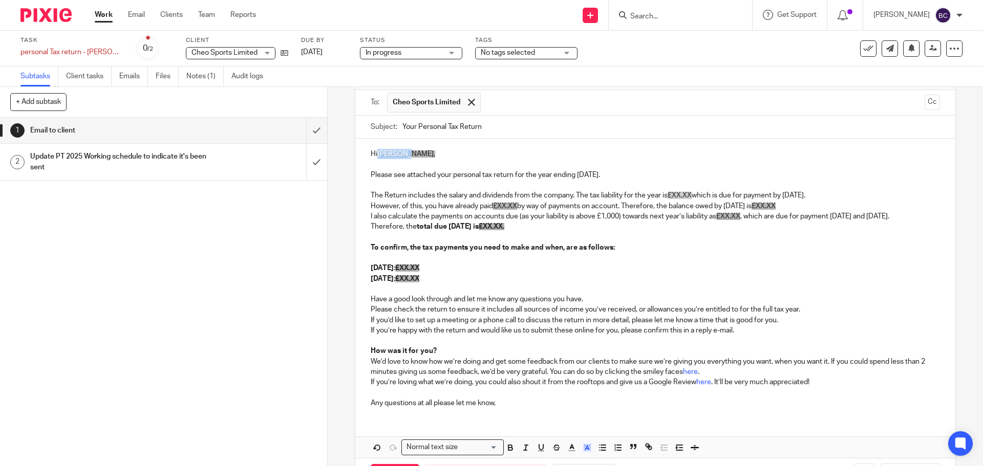
scroll to position [118, 0]
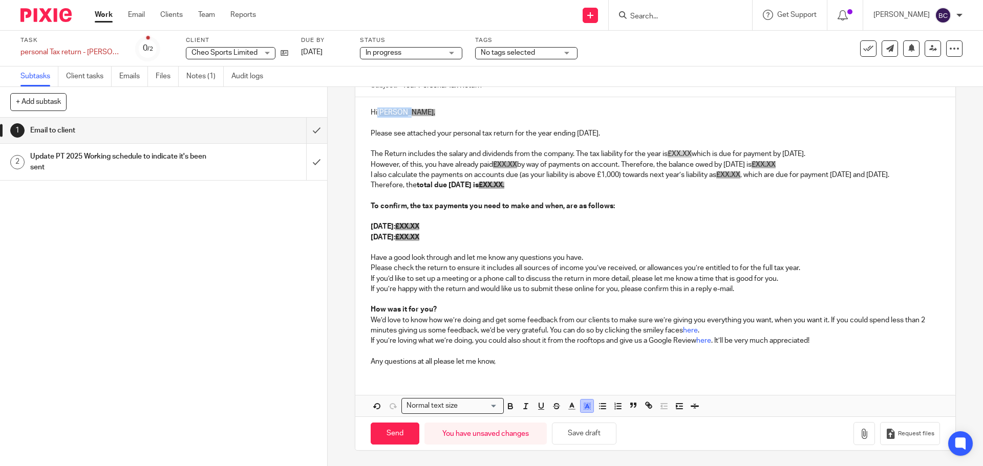
click at [589, 406] on button "button" at bounding box center [586, 406] width 13 height 13
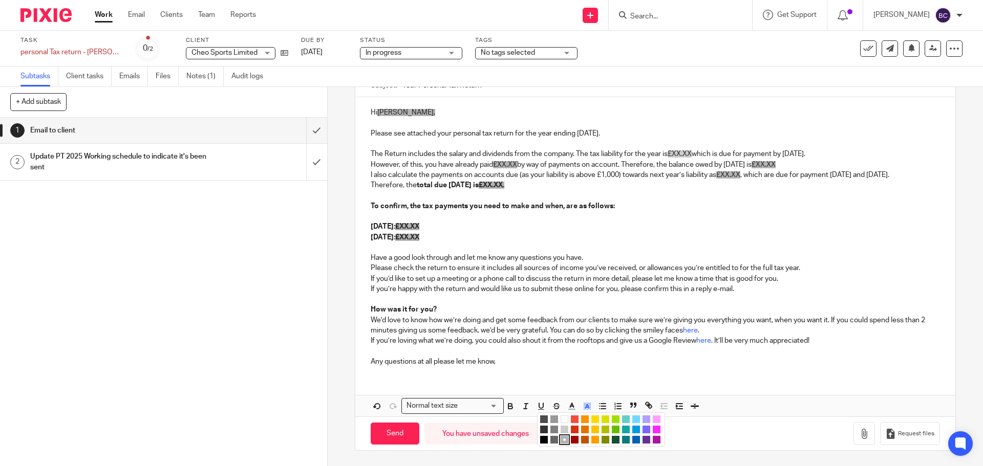
click at [563, 417] on li "color:#FFFFFF" at bounding box center [564, 420] width 8 height 8
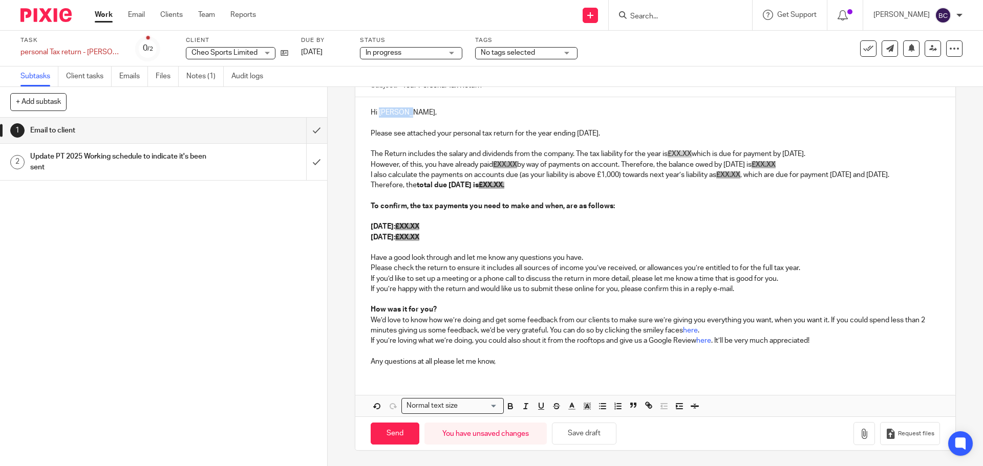
click at [440, 107] on p "Hi [PERSON_NAME]," at bounding box center [655, 112] width 569 height 10
click at [622, 128] on p "Please see attached your personal tax return for the year ending 5th April 2024." at bounding box center [655, 133] width 569 height 10
drag, startPoint x: 675, startPoint y: 144, endPoint x: 692, endPoint y: 144, distance: 16.9
click at [691, 150] on span "£XX.XX" at bounding box center [679, 153] width 24 height 7
click at [855, 149] on p "The Return includes the salary and dividends from the company. The tax liabilit…" at bounding box center [655, 154] width 569 height 10
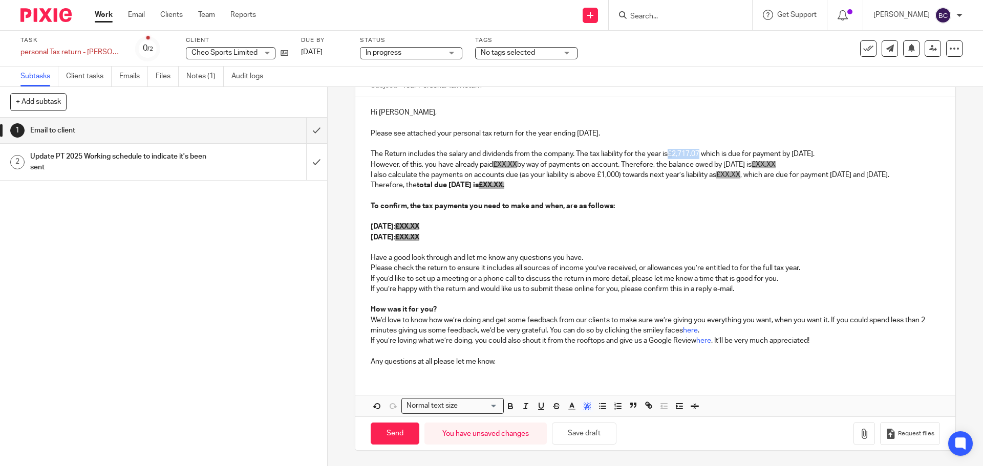
drag, startPoint x: 670, startPoint y: 146, endPoint x: 701, endPoint y: 145, distance: 30.7
click at [701, 149] on p "The Return includes the salary and dividends from the company. The tax liabilit…" at bounding box center [655, 154] width 569 height 10
click at [585, 406] on icon "button" at bounding box center [586, 406] width 9 height 9
click at [560, 417] on li "color:#FFFFFF" at bounding box center [564, 420] width 8 height 8
click at [511, 402] on icon "button" at bounding box center [510, 406] width 9 height 9
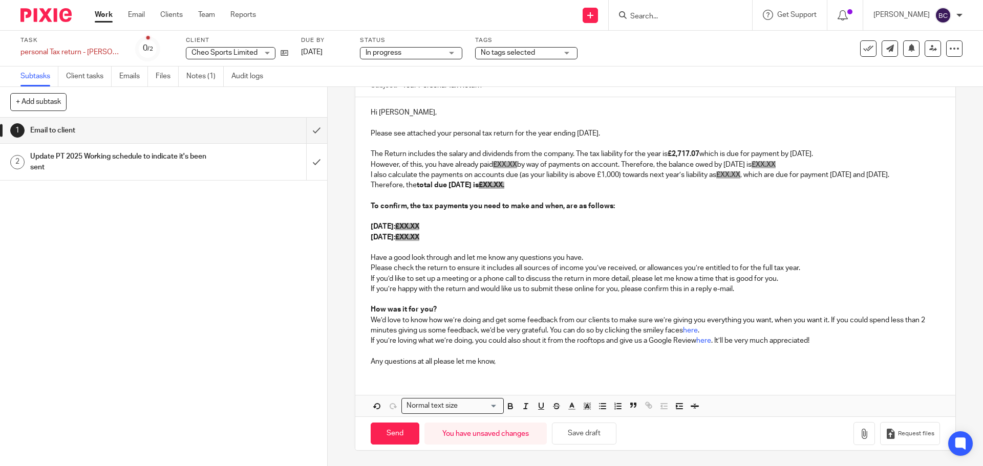
click at [523, 160] on p "However, of this, you have already paid £XX.XX by way of payments on account. T…" at bounding box center [655, 165] width 569 height 10
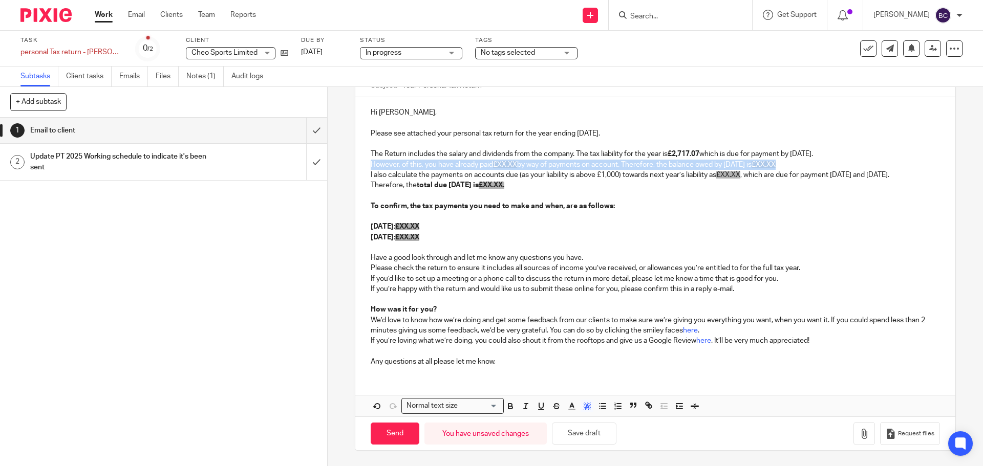
drag, startPoint x: 367, startPoint y: 153, endPoint x: 824, endPoint y: 153, distance: 457.0
click at [824, 160] on p "However, of this, you have already paid £XX.XX by way of payments on account. T…" at bounding box center [655, 165] width 569 height 10
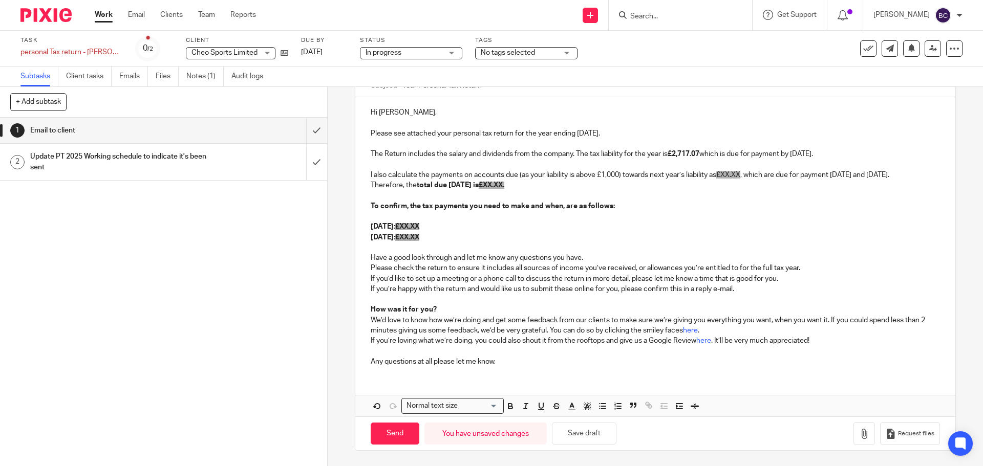
click at [415, 170] on p "I also calculate the payments on accounts due (as your liability is above £1,00…" at bounding box center [655, 175] width 569 height 10
drag, startPoint x: 729, startPoint y: 164, endPoint x: 747, endPoint y: 164, distance: 17.9
click at [744, 171] on span "£XX.XX" at bounding box center [732, 174] width 24 height 7
drag, startPoint x: 725, startPoint y: 167, endPoint x: 754, endPoint y: 167, distance: 29.7
click at [754, 170] on p "I also calculated the payments on accounts due (as your liability is above £1,0…" at bounding box center [655, 175] width 569 height 10
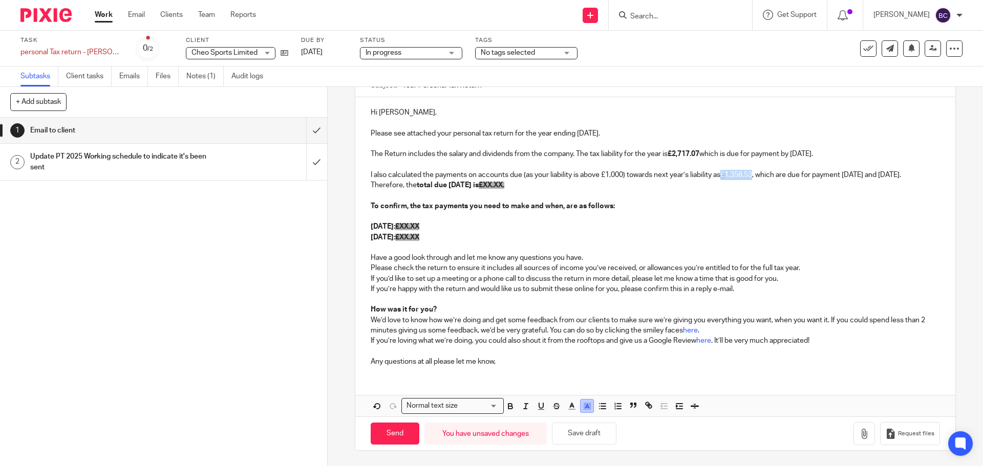
click at [585, 403] on icon "button" at bounding box center [586, 406] width 9 height 9
click at [560, 419] on li "color:#FFFFFF" at bounding box center [564, 420] width 8 height 8
click at [905, 170] on p "I also calculated the payments on accounts due (as your liability is above £1,0…" at bounding box center [655, 175] width 569 height 10
click at [440, 170] on p "I also calculated the payments on accounts due (as your liability is above £1,0…" at bounding box center [655, 175] width 569 height 10
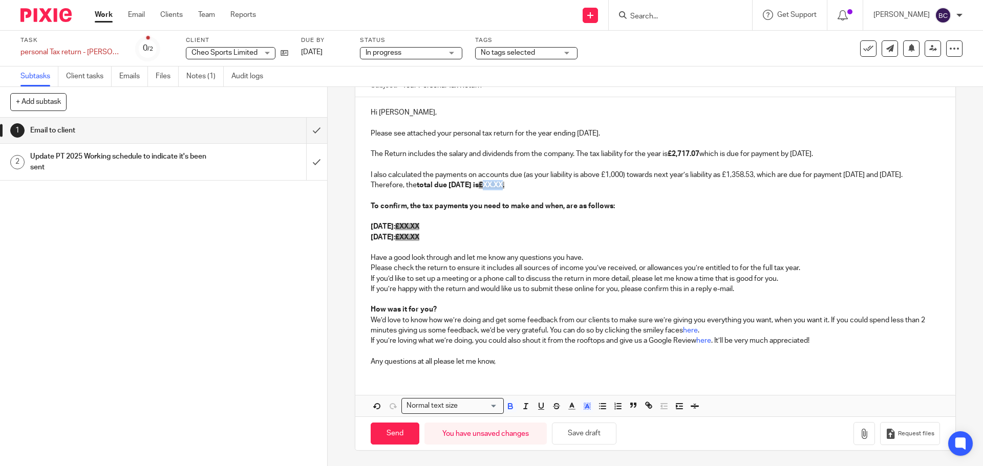
drag, startPoint x: 524, startPoint y: 186, endPoint x: 542, endPoint y: 188, distance: 18.5
click at [504, 188] on span "£XX.XX." at bounding box center [492, 185] width 26 height 7
drag, startPoint x: 561, startPoint y: 190, endPoint x: 516, endPoint y: 183, distance: 45.1
click at [516, 183] on div "Hi Stewart, Please see attached your personal tax return for the year ending 5t…" at bounding box center [654, 235] width 599 height 277
drag, startPoint x: 456, startPoint y: 240, endPoint x: 366, endPoint y: 180, distance: 107.7
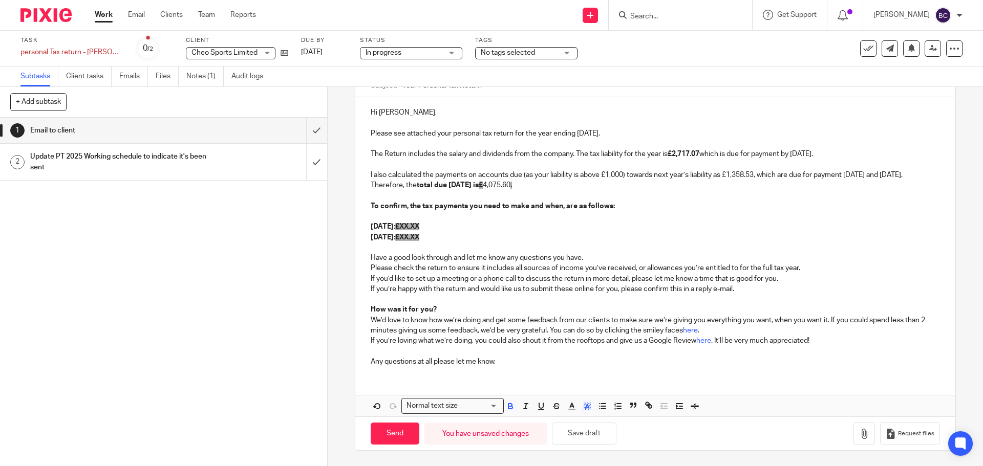
click at [366, 180] on div "Hi Stewart, Please see attached your personal tax return for the year ending 5t…" at bounding box center [654, 235] width 599 height 277
click at [580, 401] on button "button" at bounding box center [586, 406] width 13 height 13
click at [562, 417] on li "color:#FFFFFF" at bounding box center [564, 420] width 8 height 8
click at [553, 188] on p "Therefore, the total due 31st January 2025 is £ 4,075.60 ." at bounding box center [655, 185] width 569 height 10
drag, startPoint x: 554, startPoint y: 184, endPoint x: 523, endPoint y: 184, distance: 30.7
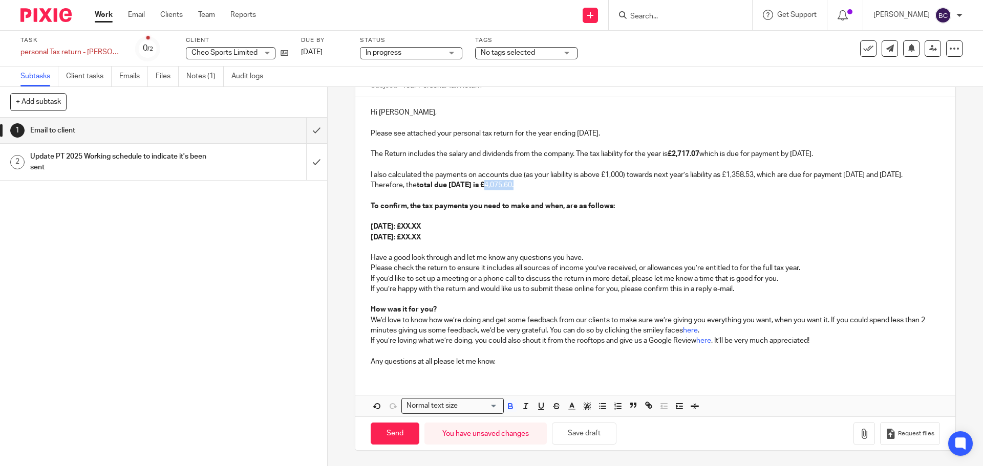
click at [523, 184] on p "Therefore, the total due 31st January 2025 is £ 4,075.60 ." at bounding box center [655, 185] width 569 height 10
click at [512, 404] on button "button" at bounding box center [510, 406] width 13 height 13
click at [509, 404] on icon "button" at bounding box center [510, 406] width 9 height 9
click at [636, 214] on p at bounding box center [655, 216] width 569 height 10
drag, startPoint x: 420, startPoint y: 224, endPoint x: 443, endPoint y: 228, distance: 22.9
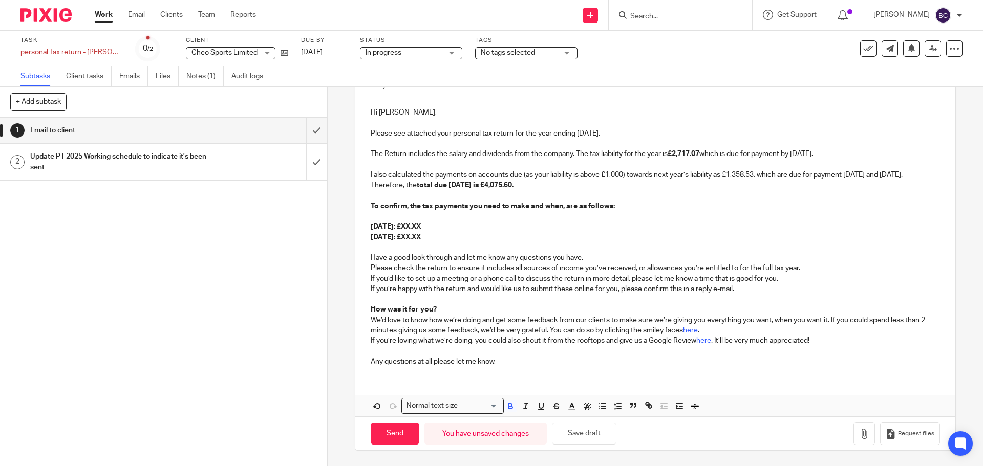
click at [421, 228] on strong "January 2025: £XX.XX" at bounding box center [396, 226] width 50 height 7
click at [859, 429] on icon "button" at bounding box center [864, 434] width 10 height 10
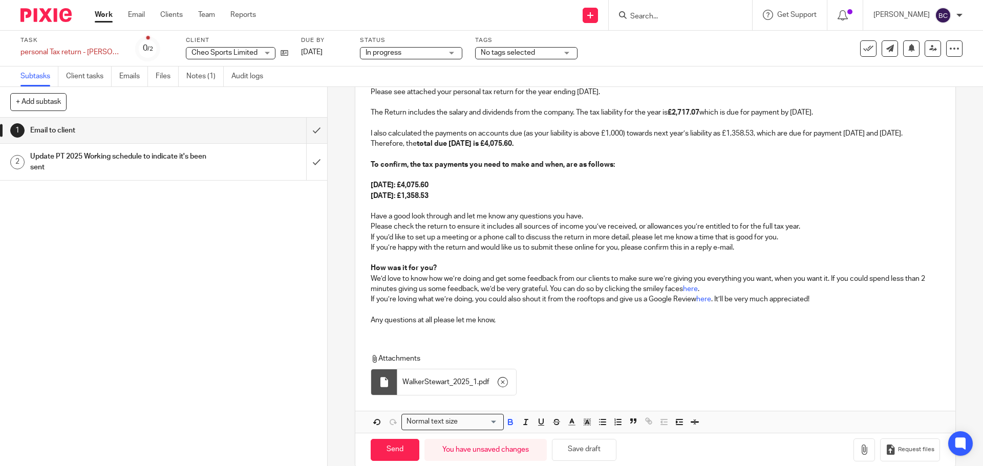
scroll to position [176, 0]
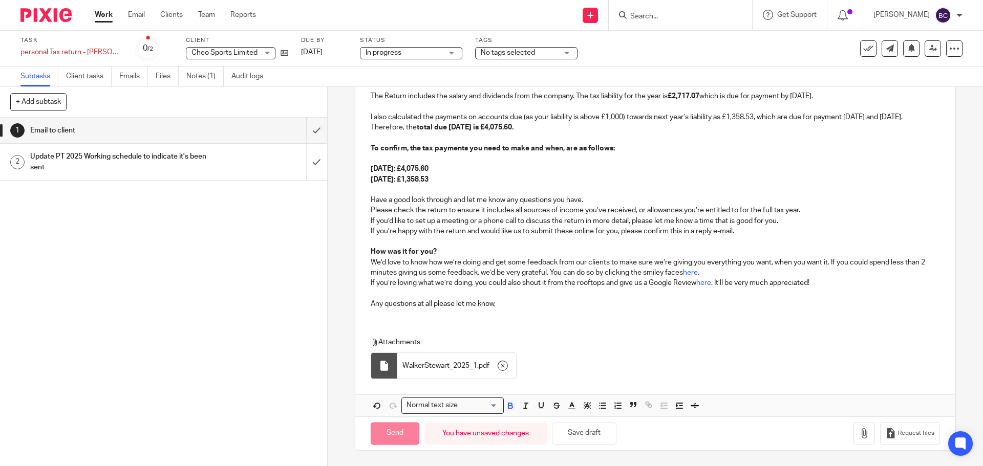
click at [383, 432] on input "Send" at bounding box center [395, 434] width 49 height 22
type input "Sent"
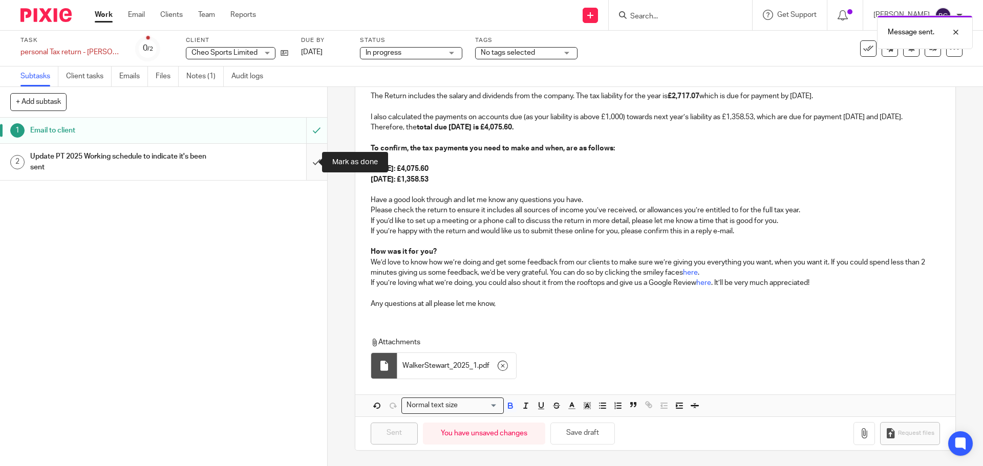
click at [305, 165] on input "submit" at bounding box center [163, 162] width 327 height 36
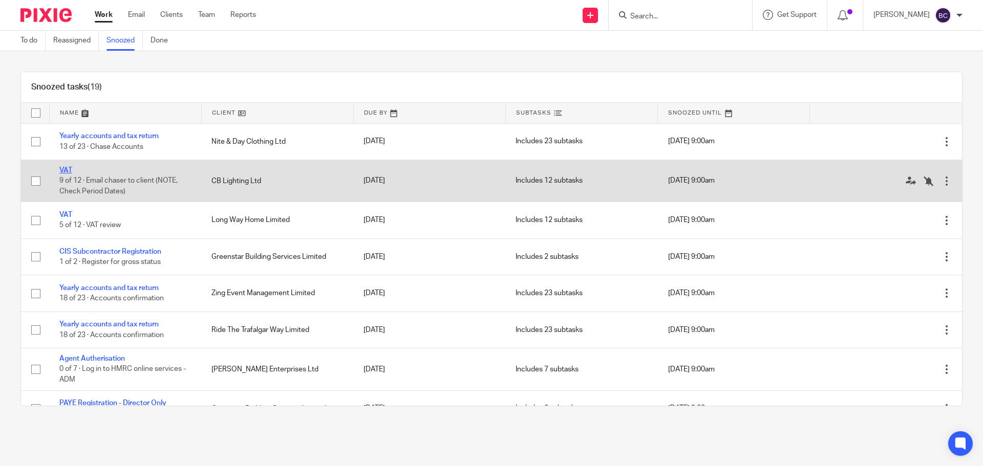
click at [66, 170] on link "VAT" at bounding box center [65, 170] width 13 height 7
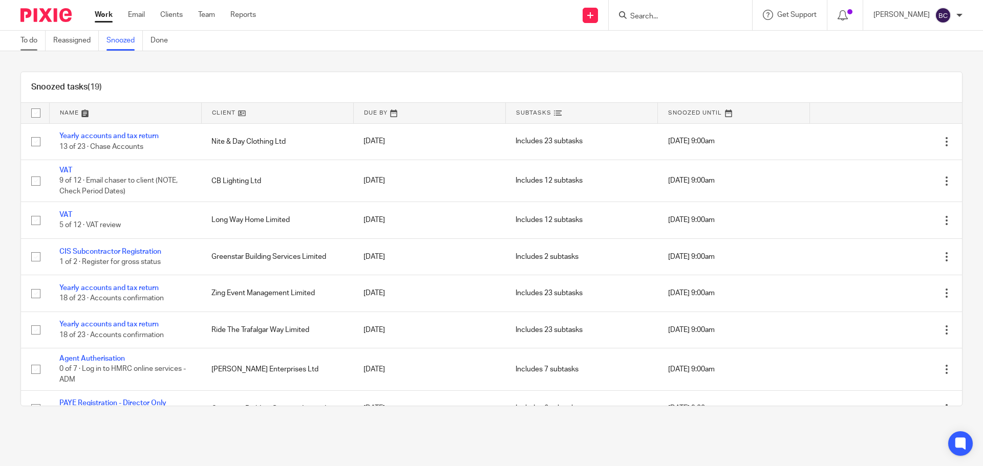
click at [36, 46] on link "To do" at bounding box center [32, 41] width 25 height 20
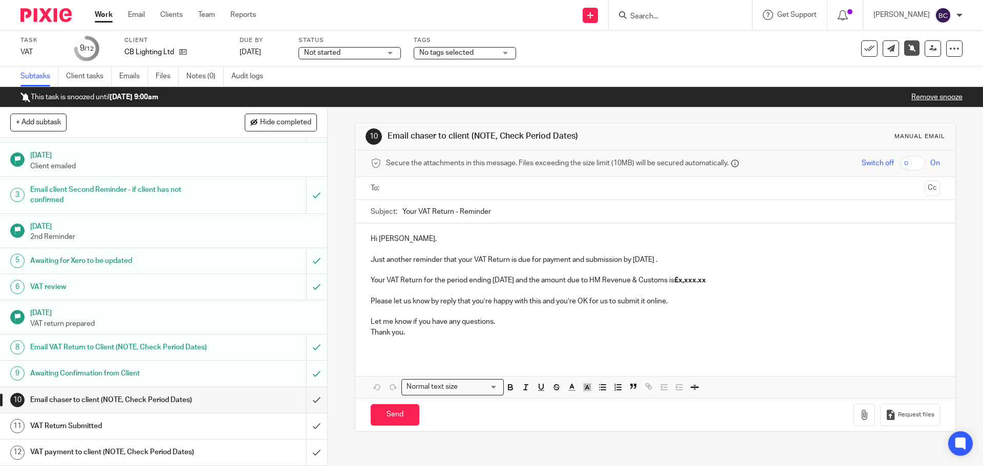
scroll to position [32, 0]
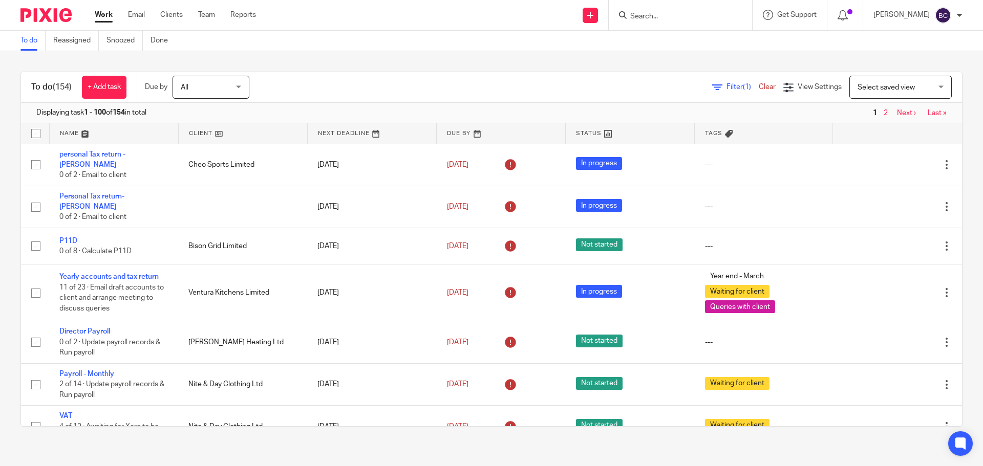
click at [857, 82] on span "Select saved view" at bounding box center [894, 86] width 75 height 21
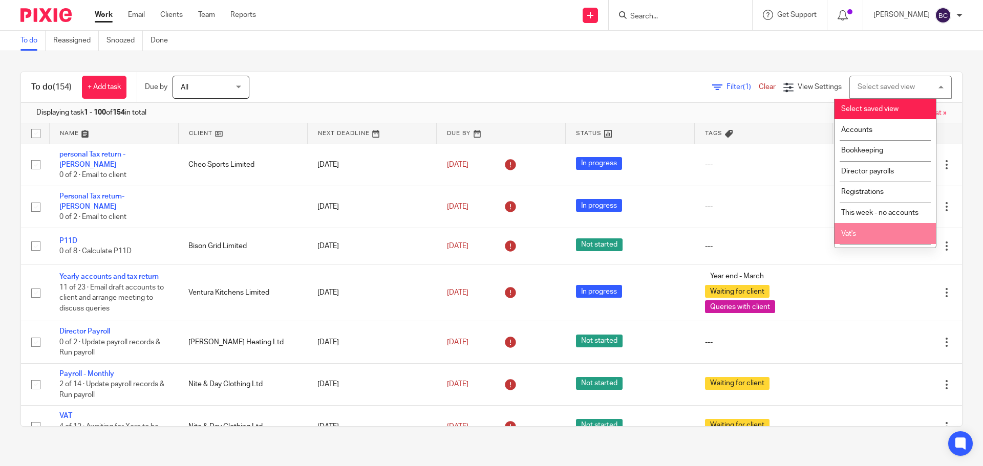
click at [871, 228] on li "Vat's" at bounding box center [884, 233] width 101 height 21
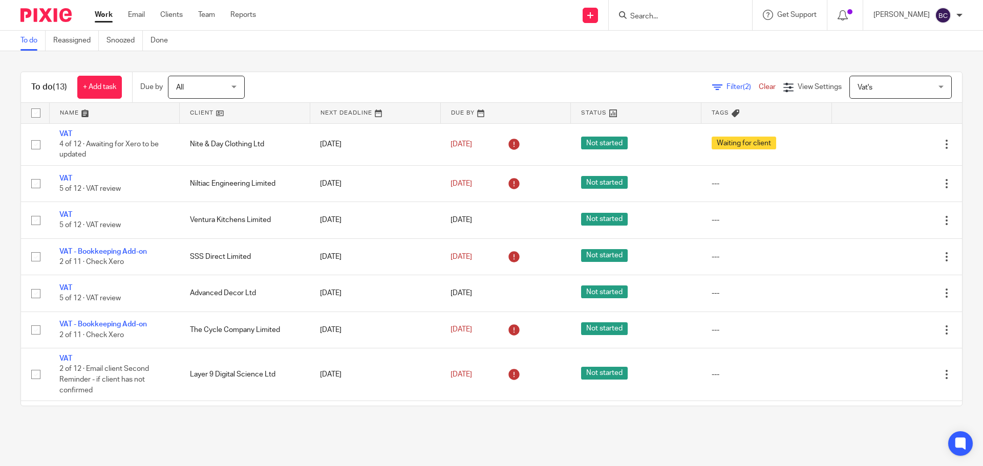
click at [337, 115] on link at bounding box center [375, 113] width 130 height 20
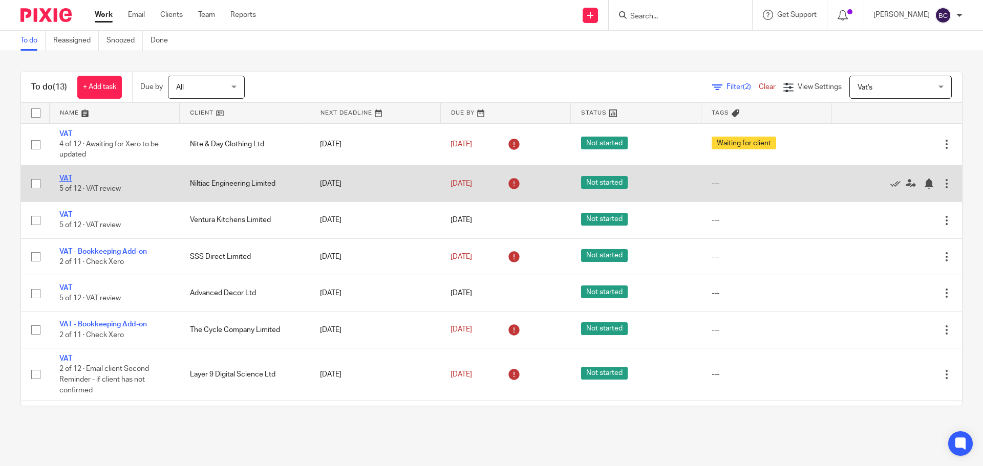
drag, startPoint x: 65, startPoint y: 182, endPoint x: 66, endPoint y: 177, distance: 5.7
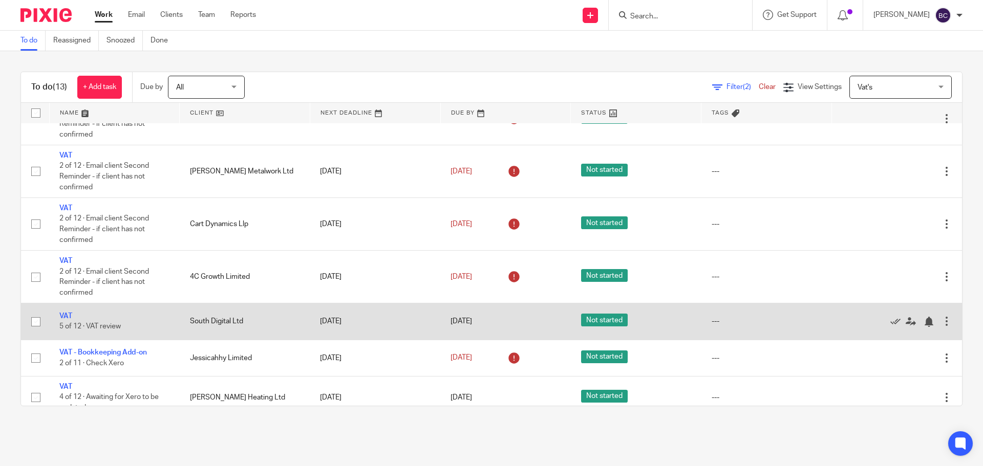
scroll to position [269, 0]
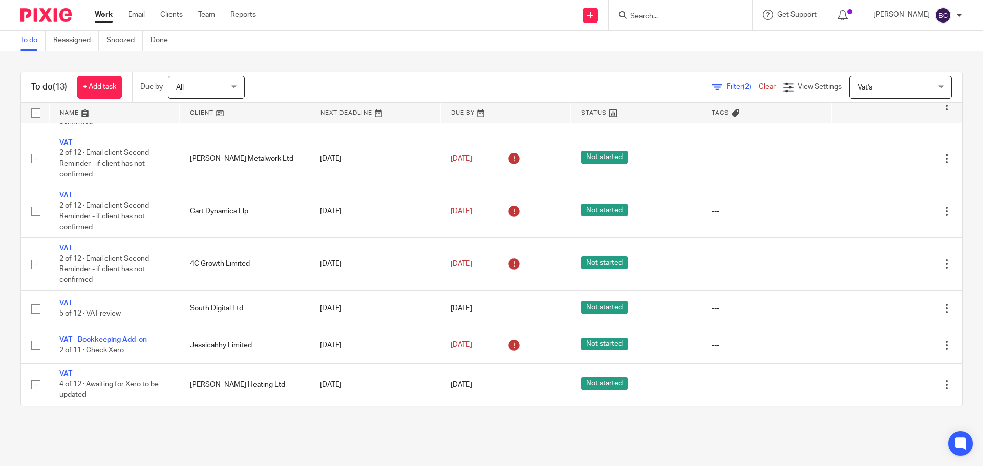
click at [670, 18] on input "Search" at bounding box center [675, 16] width 92 height 9
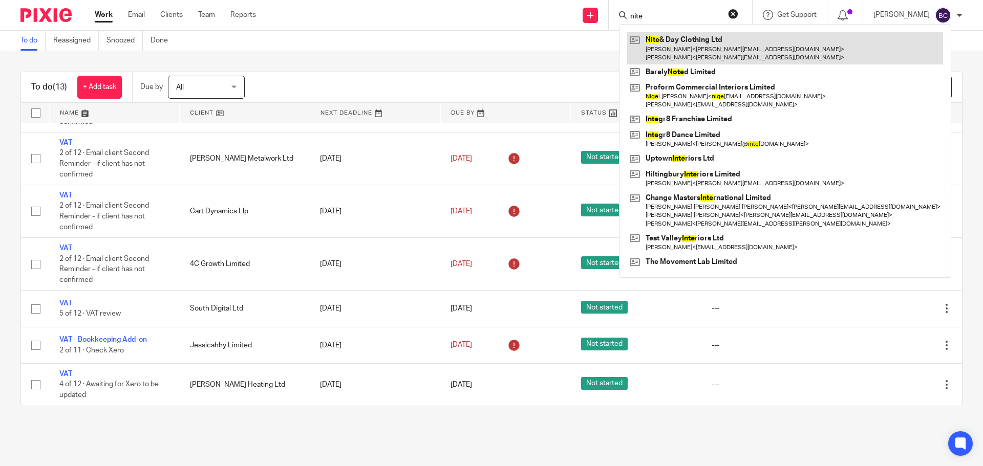
type input "nite"
click at [679, 49] on link at bounding box center [785, 48] width 316 height 32
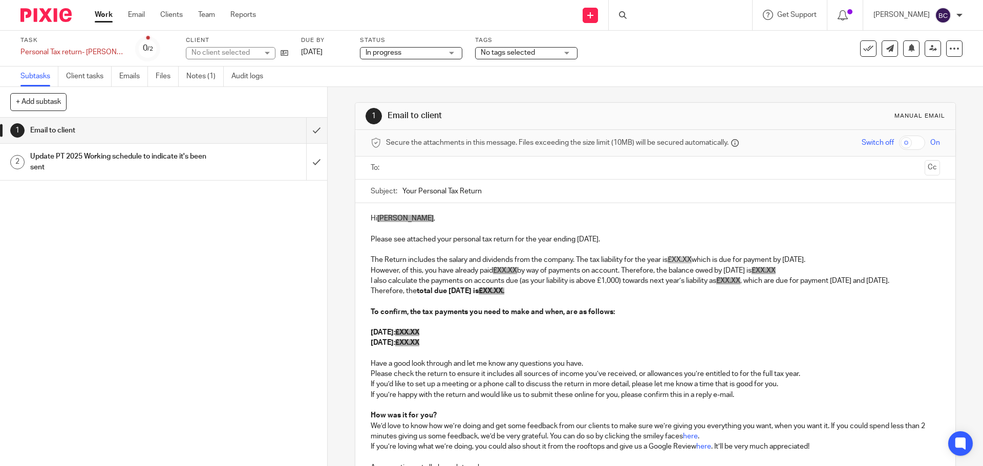
click at [407, 170] on input "text" at bounding box center [654, 168] width 530 height 12
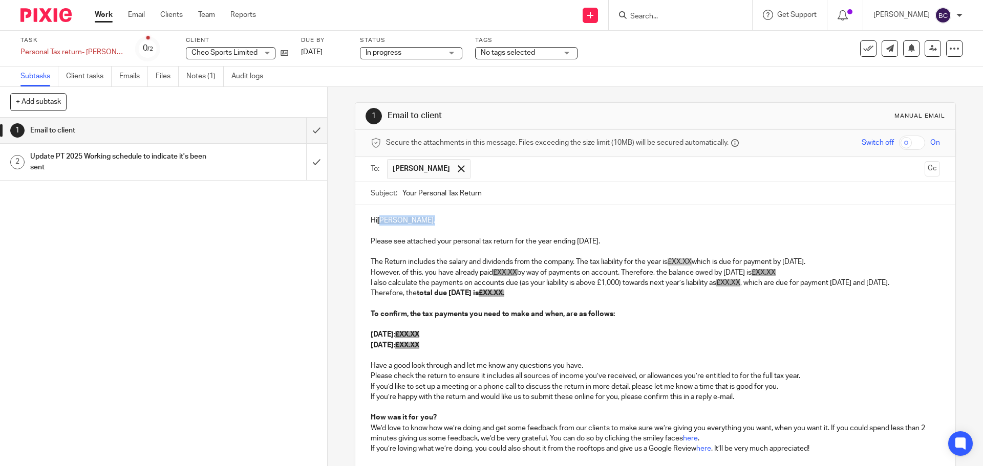
drag, startPoint x: 410, startPoint y: 222, endPoint x: 380, endPoint y: 218, distance: 30.5
click at [380, 218] on p "Hi [PERSON_NAME] ," at bounding box center [655, 220] width 569 height 10
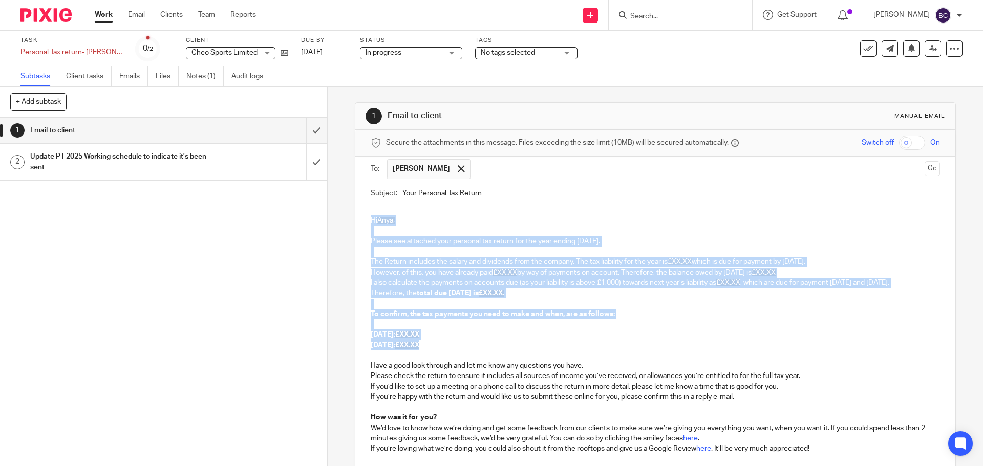
drag, startPoint x: 440, startPoint y: 357, endPoint x: 367, endPoint y: 221, distance: 154.8
click at [367, 221] on div "Hi [PERSON_NAME], Please see attached your personal tax return for the year end…" at bounding box center [654, 343] width 599 height 277
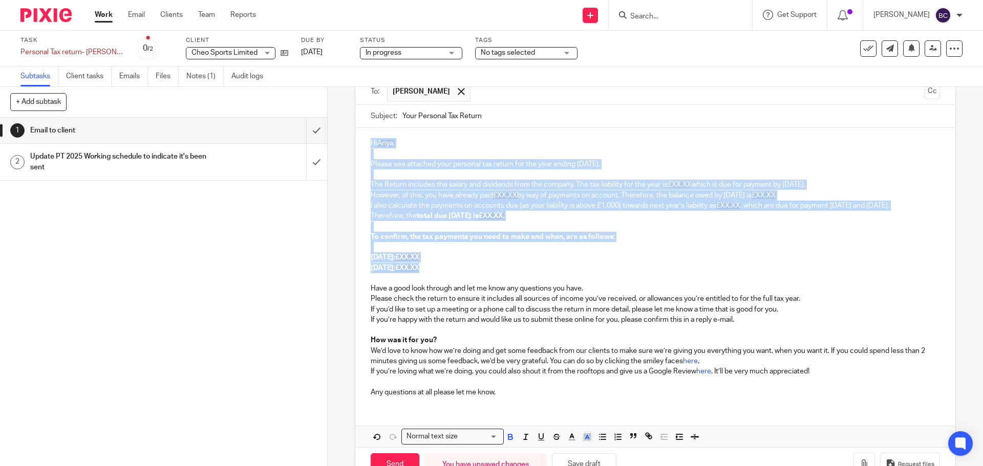
scroll to position [118, 0]
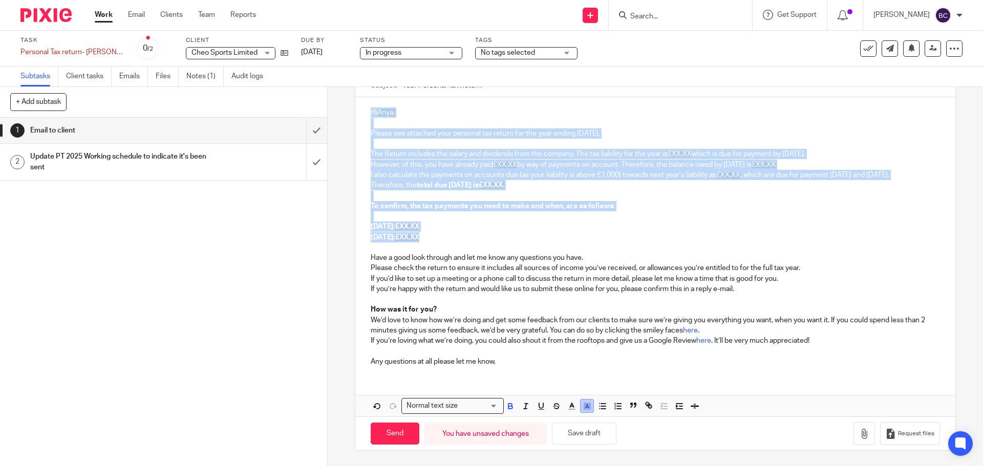
click at [589, 406] on button "button" at bounding box center [586, 406] width 13 height 13
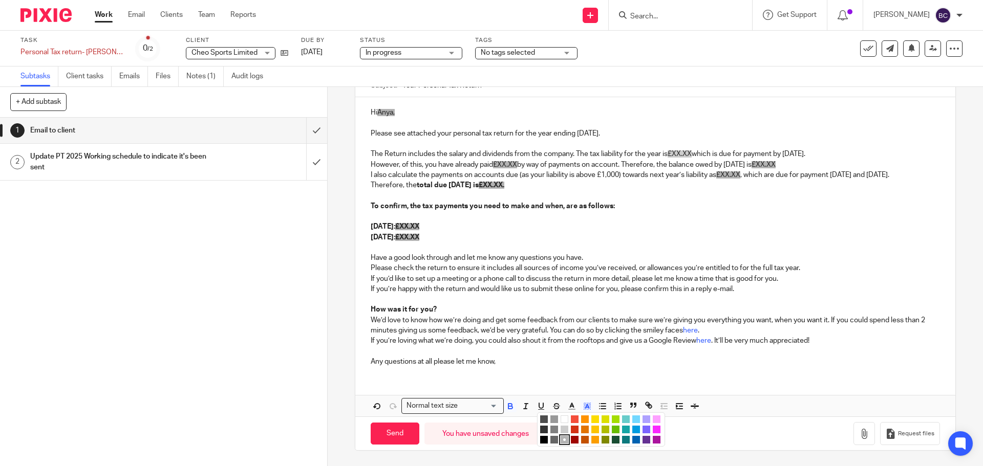
click at [562, 418] on li "color:#FFFFFF" at bounding box center [564, 420] width 8 height 8
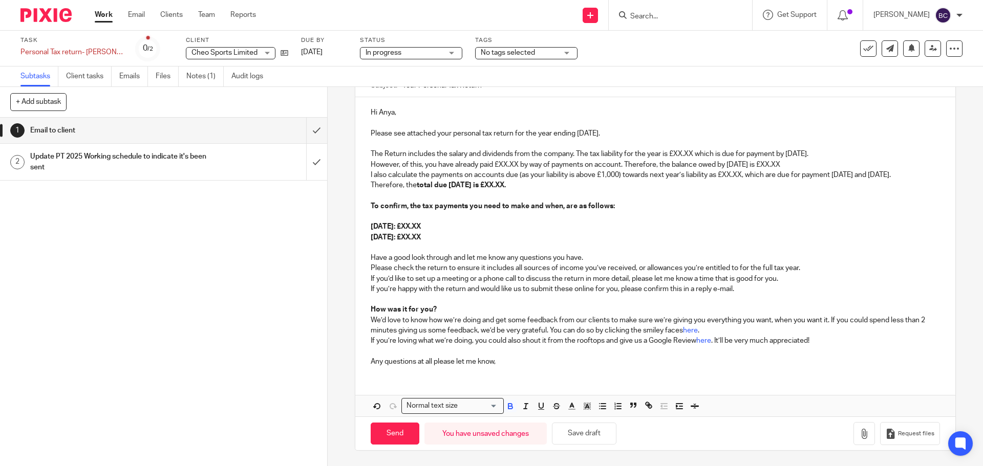
click at [570, 178] on p "I also calculate the payments on accounts due (as your liability is above £1,00…" at bounding box center [655, 175] width 569 height 10
click at [620, 128] on p "Please see attached your personal tax return for the year ending [DATE]." at bounding box center [655, 133] width 569 height 10
drag, startPoint x: 674, startPoint y: 140, endPoint x: 692, endPoint y: 143, distance: 18.7
click at [692, 149] on p "The Return includes the salary and dividends from the company. The tax liabilit…" at bounding box center [655, 154] width 569 height 10
drag, startPoint x: 368, startPoint y: 156, endPoint x: 836, endPoint y: 154, distance: 467.2
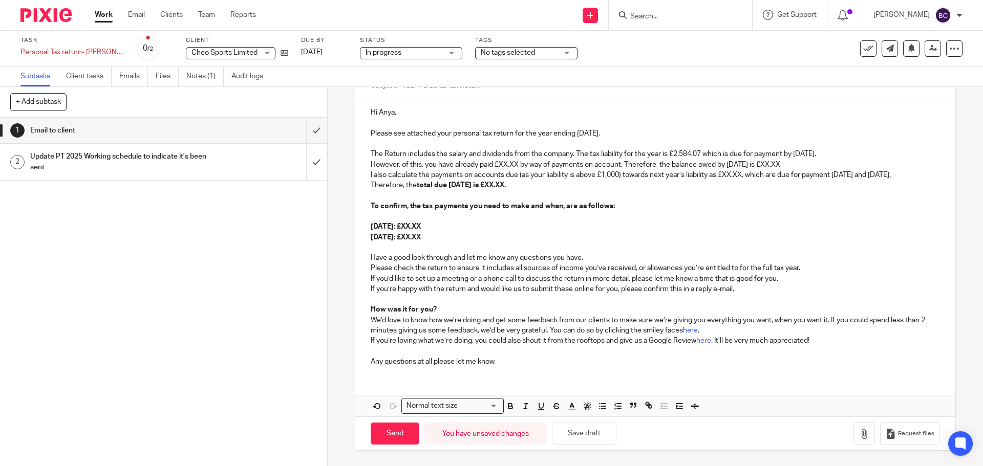
click at [836, 160] on p "However, of this, you have already paid £XX.XX by way of payments on account. T…" at bounding box center [655, 165] width 569 height 10
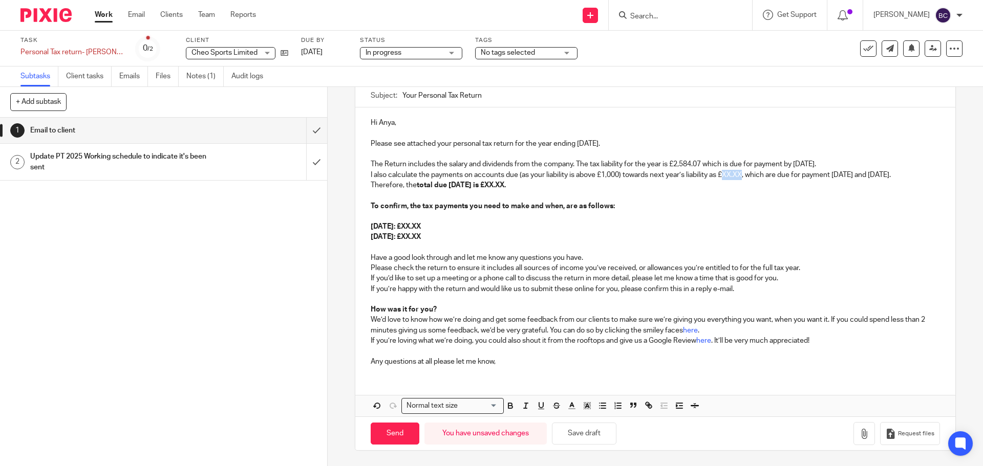
drag, startPoint x: 725, startPoint y: 167, endPoint x: 744, endPoint y: 167, distance: 18.4
click at [744, 170] on p "I also calculate the payments on accounts due (as your liability is above £1,00…" at bounding box center [655, 175] width 569 height 10
click at [903, 170] on p "I also calculate the payments on accounts due (as your liability is above £1,00…" at bounding box center [655, 175] width 569 height 10
click at [414, 175] on p "I also calculate the payments on accounts due (as your liability is above £1,00…" at bounding box center [655, 175] width 569 height 10
click at [854, 159] on p "The Return includes the salary and dividends from the company. The tax liabilit…" at bounding box center [655, 164] width 569 height 10
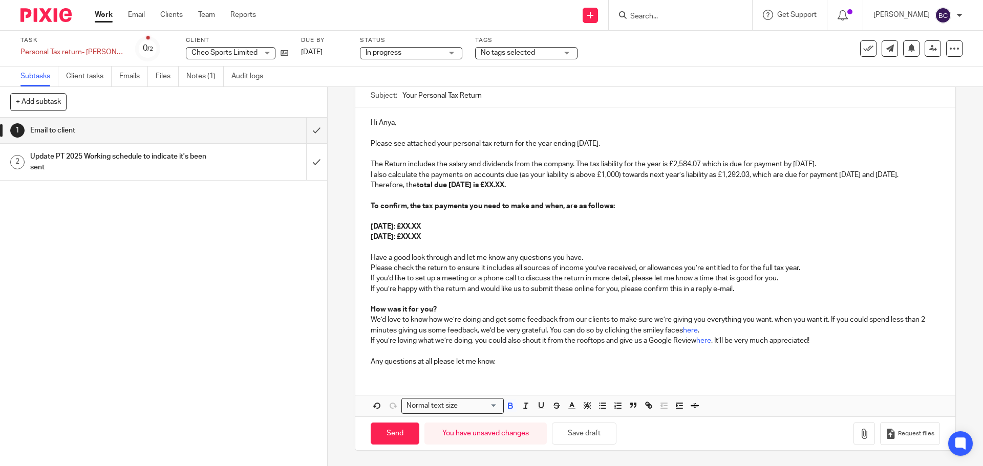
drag, startPoint x: 521, startPoint y: 184, endPoint x: 543, endPoint y: 189, distance: 22.6
click at [506, 189] on strong "total due [DATE] is £XX.XX." at bounding box center [461, 185] width 89 height 7
drag, startPoint x: 424, startPoint y: 226, endPoint x: 445, endPoint y: 226, distance: 21.0
click at [445, 226] on p "[DATE]: £XX.XX" at bounding box center [655, 227] width 569 height 10
drag, startPoint x: 409, startPoint y: 236, endPoint x: 431, endPoint y: 236, distance: 21.5
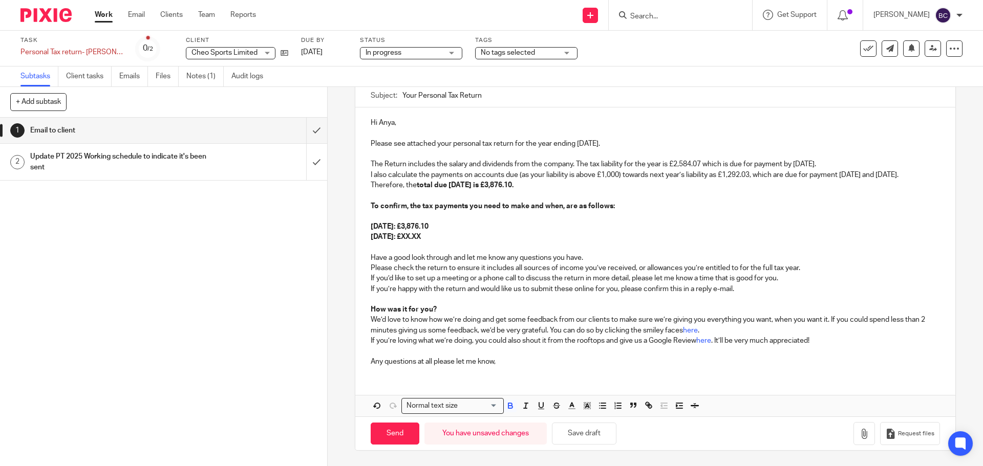
click at [431, 236] on p "[DATE]: £XX.XX" at bounding box center [655, 237] width 569 height 10
click at [859, 437] on icon "button" at bounding box center [864, 434] width 10 height 10
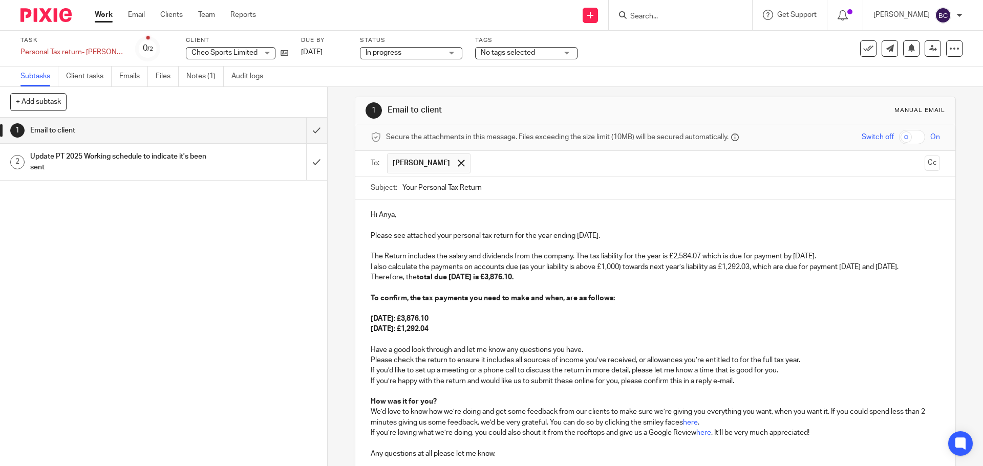
scroll to position [166, 0]
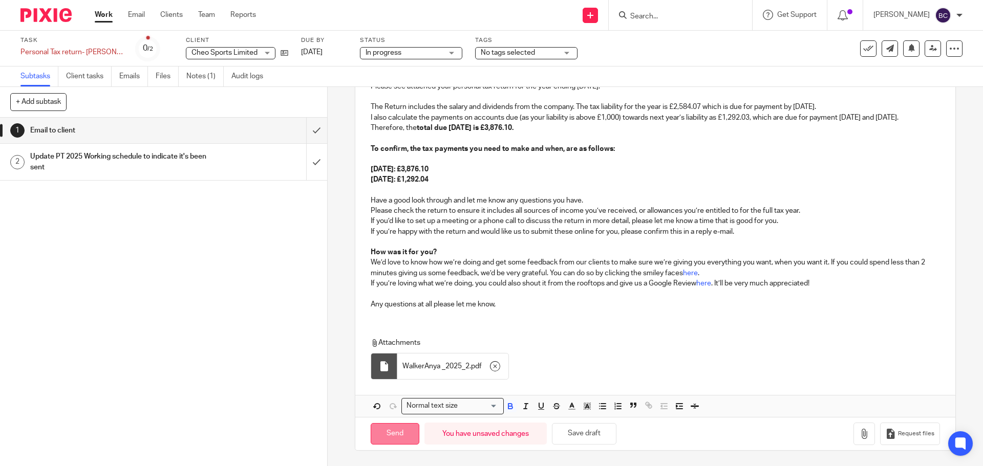
click at [407, 427] on input "Send" at bounding box center [395, 434] width 49 height 22
type input "Sent"
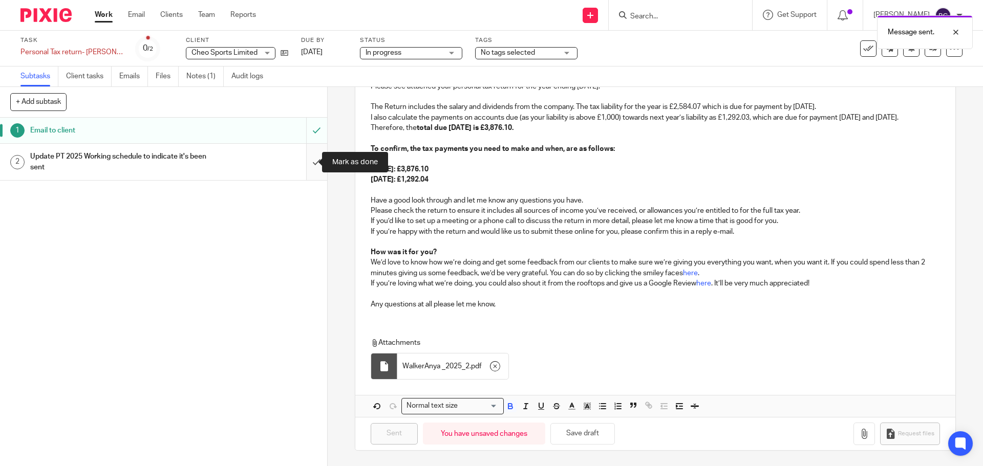
click at [302, 162] on input "submit" at bounding box center [163, 162] width 327 height 36
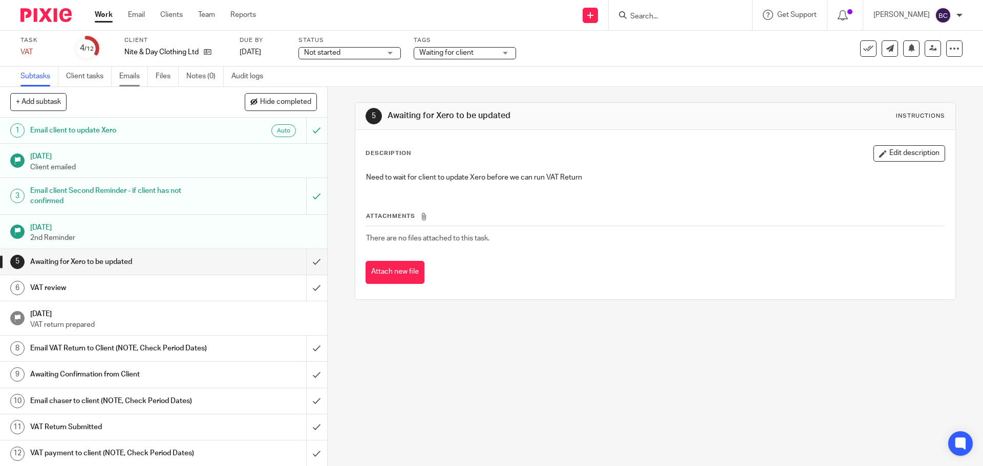
click at [136, 75] on link "Emails" at bounding box center [133, 77] width 29 height 20
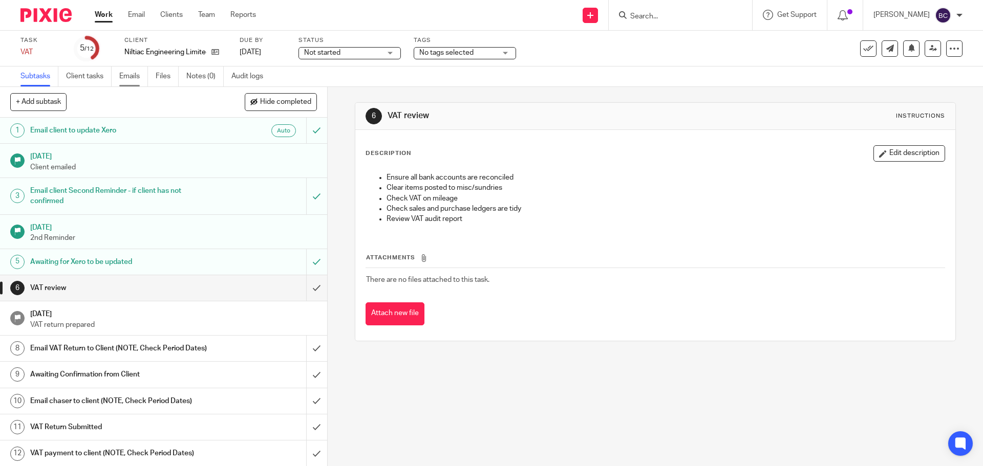
click at [133, 80] on link "Emails" at bounding box center [133, 77] width 29 height 20
click at [903, 54] on button at bounding box center [911, 48] width 16 height 16
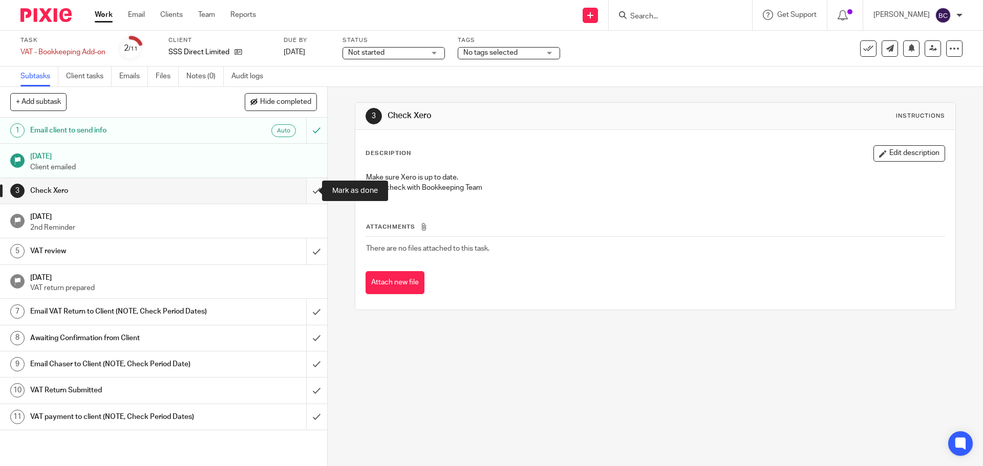
click at [308, 191] on input "submit" at bounding box center [163, 191] width 327 height 26
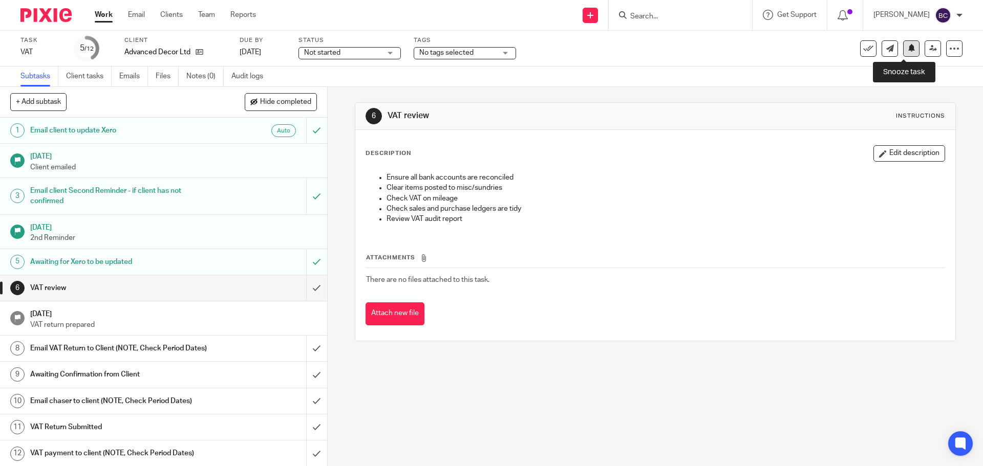
click at [903, 52] on button at bounding box center [911, 48] width 16 height 16
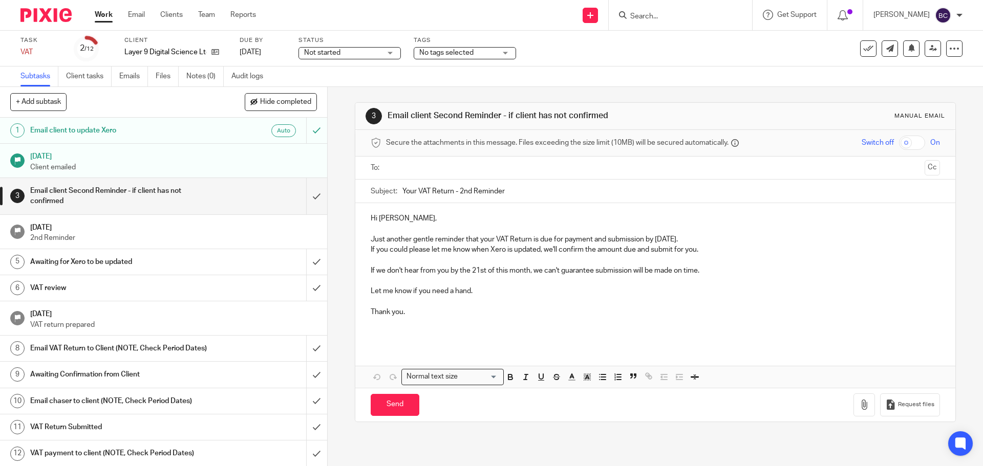
click at [404, 162] on input "text" at bounding box center [654, 168] width 530 height 12
drag, startPoint x: 470, startPoint y: 272, endPoint x: 485, endPoint y: 272, distance: 14.3
click at [485, 272] on p "If we don't hear from you by the 21st of this month, we can't guarantee submiss…" at bounding box center [655, 273] width 569 height 10
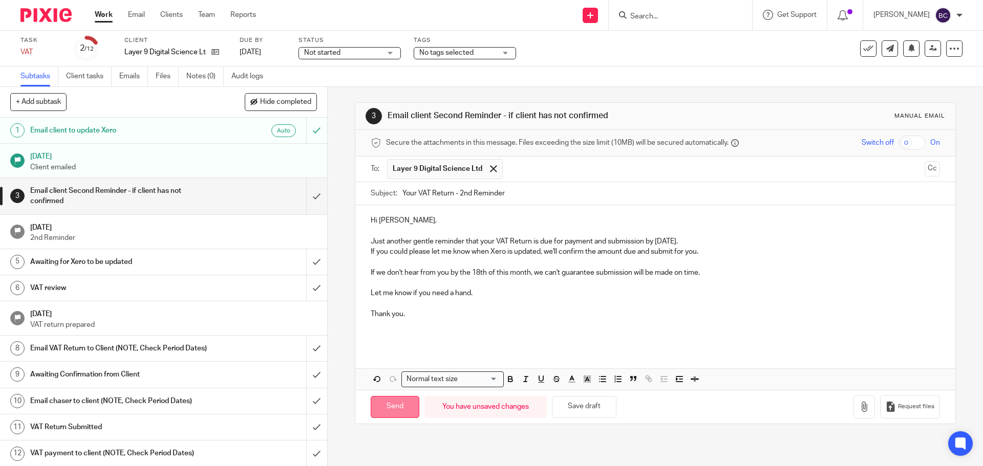
click at [406, 402] on input "Send" at bounding box center [395, 407] width 49 height 22
type input "Sent"
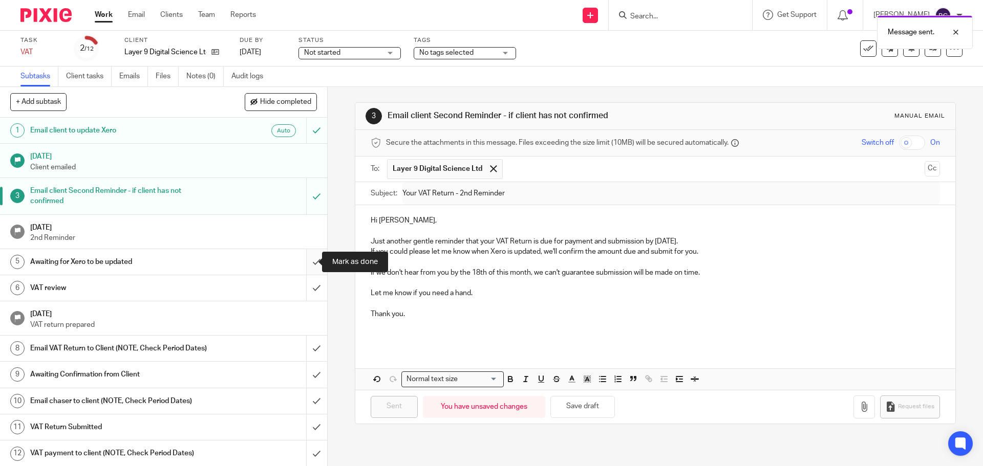
click at [303, 258] on input "submit" at bounding box center [163, 262] width 327 height 26
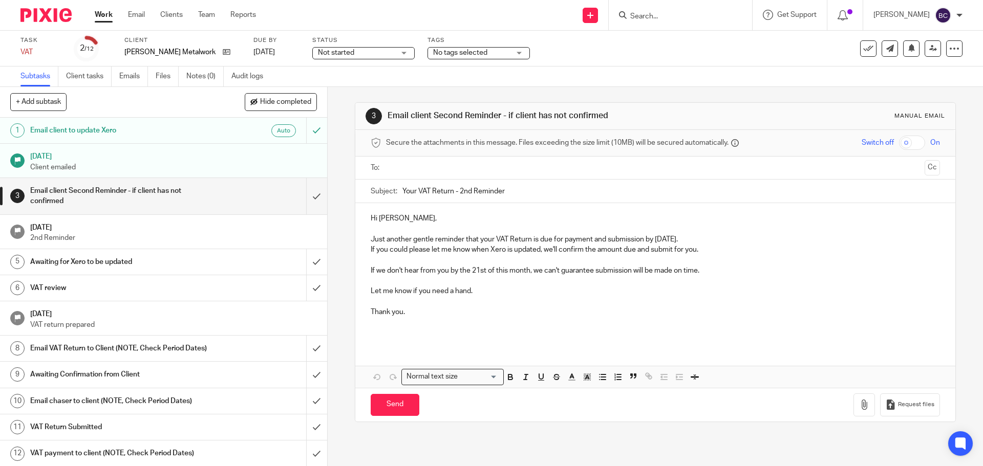
click at [415, 168] on input "text" at bounding box center [654, 168] width 530 height 12
drag, startPoint x: 469, startPoint y: 275, endPoint x: 484, endPoint y: 275, distance: 14.3
click at [484, 275] on p "If we don't hear from you by the 21st of this month, we can't guarantee submiss…" at bounding box center [655, 273] width 569 height 10
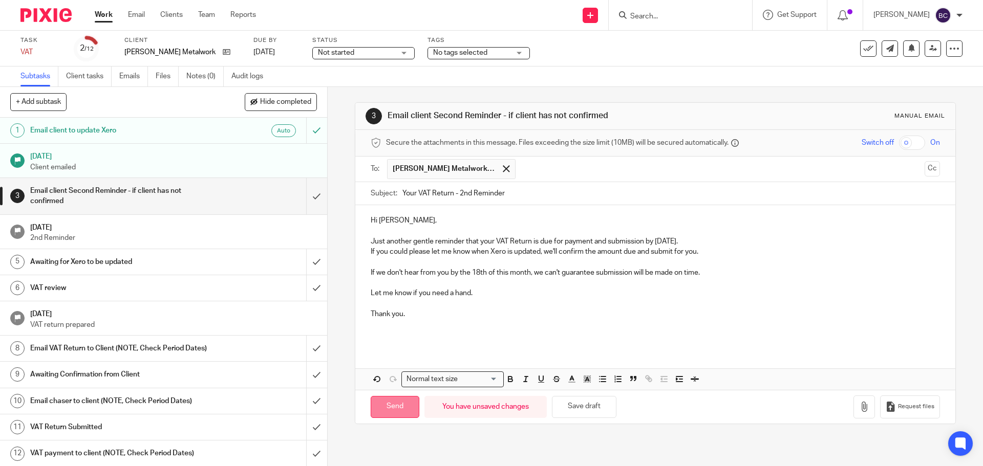
click at [401, 404] on input "Send" at bounding box center [395, 407] width 49 height 22
type input "Sent"
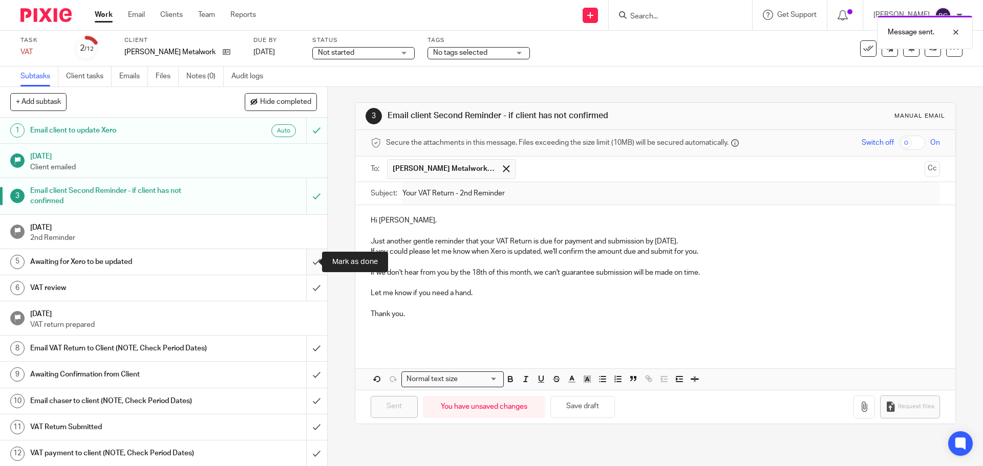
click at [305, 263] on input "submit" at bounding box center [163, 262] width 327 height 26
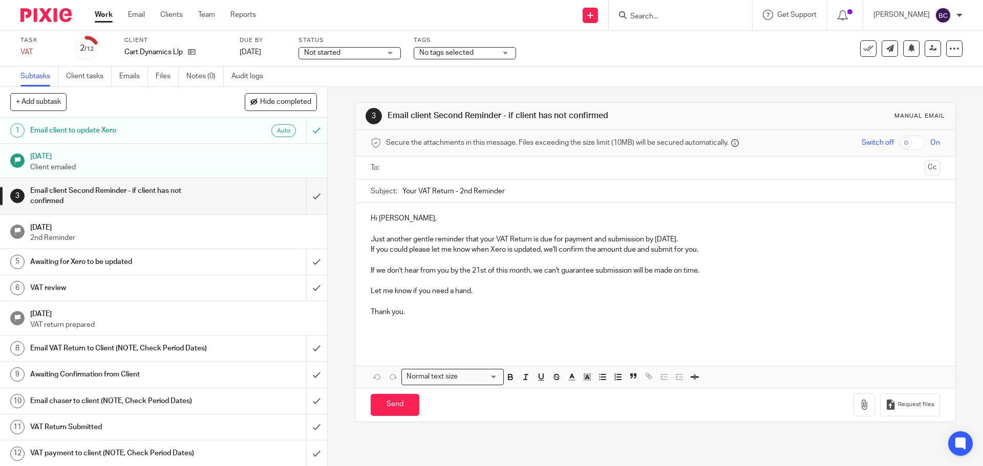
click at [394, 168] on input "text" at bounding box center [654, 168] width 530 height 12
drag, startPoint x: 470, startPoint y: 271, endPoint x: 483, endPoint y: 272, distance: 12.9
click at [483, 272] on p "If we don't hear from you by the 21st of this month, we can't guarantee submiss…" at bounding box center [655, 273] width 569 height 10
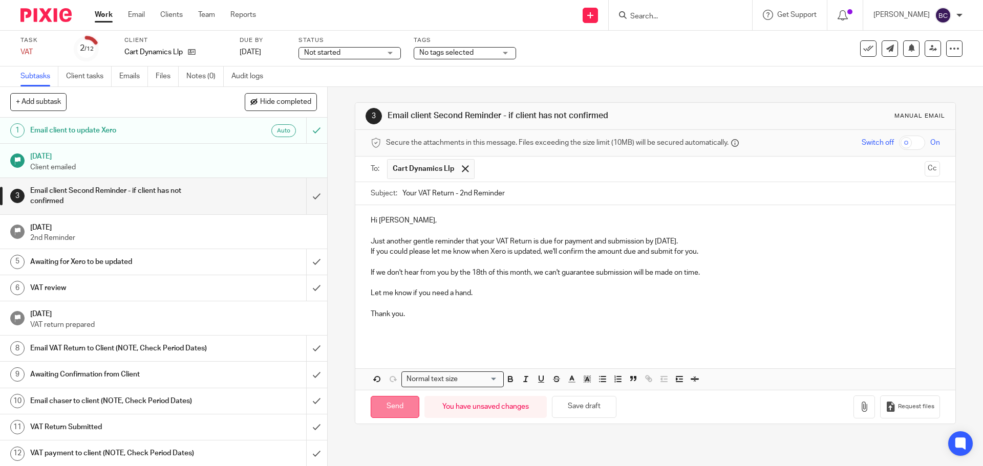
click at [404, 398] on input "Send" at bounding box center [395, 407] width 49 height 22
type input "Sent"
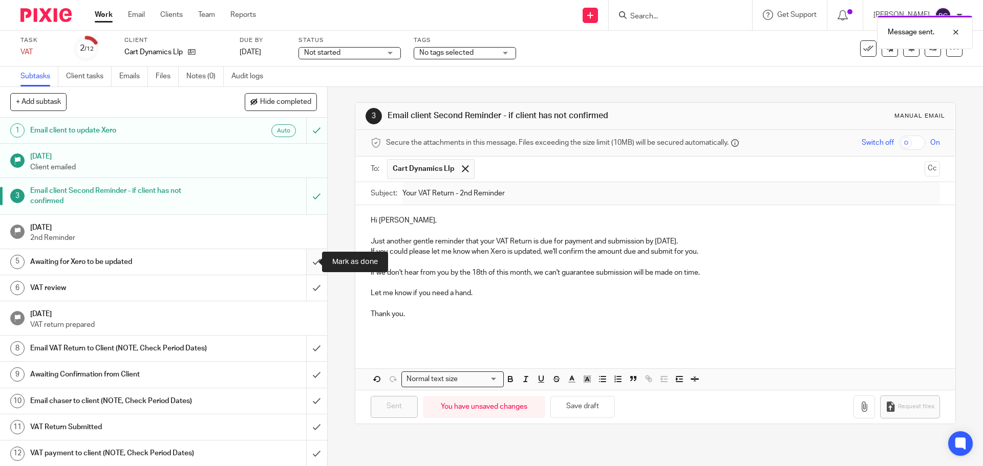
click at [306, 264] on input "submit" at bounding box center [163, 262] width 327 height 26
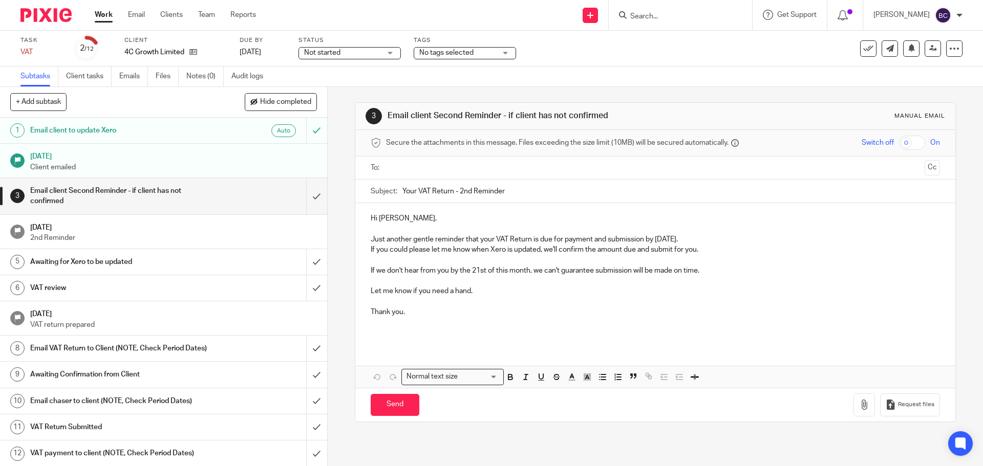
click at [430, 163] on input "text" at bounding box center [654, 168] width 530 height 12
drag, startPoint x: 470, startPoint y: 270, endPoint x: 484, endPoint y: 273, distance: 14.8
click at [484, 273] on p "If we don't hear from you by the 21st of this month, we can't guarantee submiss…" at bounding box center [655, 273] width 569 height 10
click at [397, 406] on input "Send" at bounding box center [395, 407] width 49 height 22
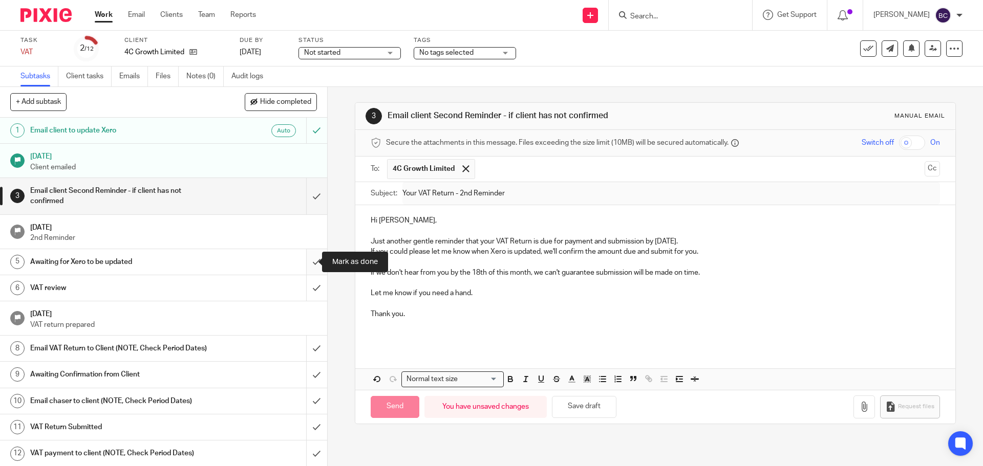
click at [306, 260] on input "submit" at bounding box center [163, 262] width 327 height 26
type input "Sent"
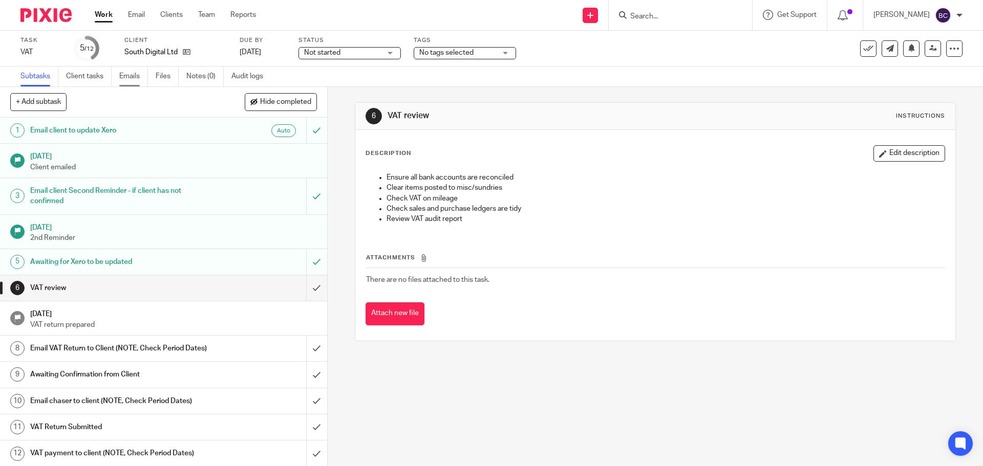
click at [141, 80] on link "Emails" at bounding box center [133, 77] width 29 height 20
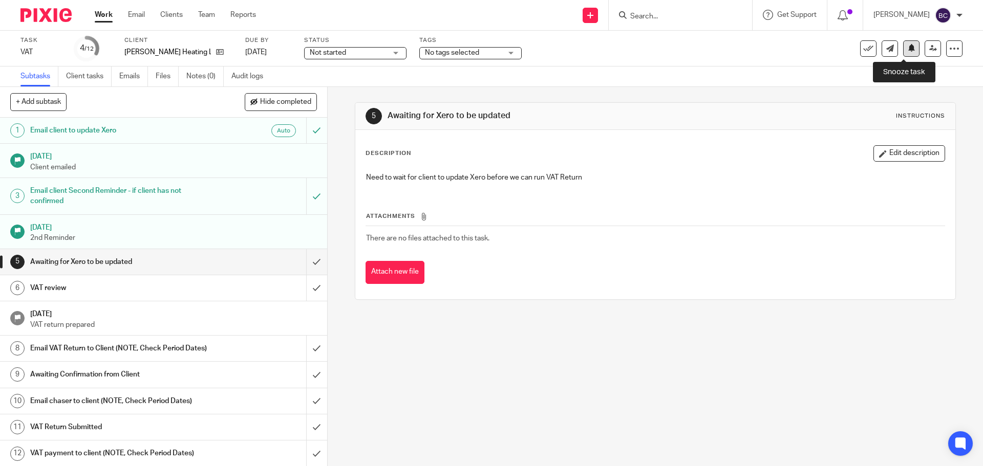
click at [907, 49] on icon at bounding box center [911, 48] width 8 height 8
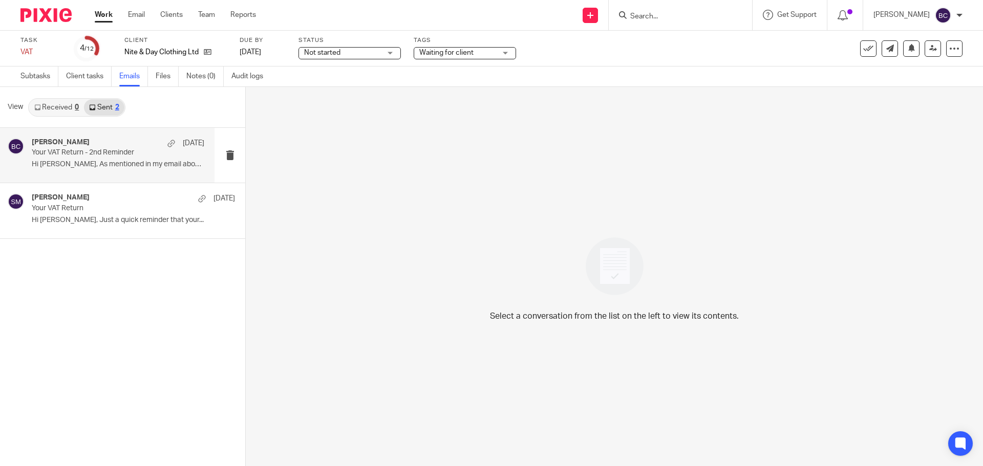
click at [128, 158] on div "[PERSON_NAME] [DATE] Your VAT Return - 2nd Reminder Hi [PERSON_NAME], As mentio…" at bounding box center [118, 155] width 172 height 34
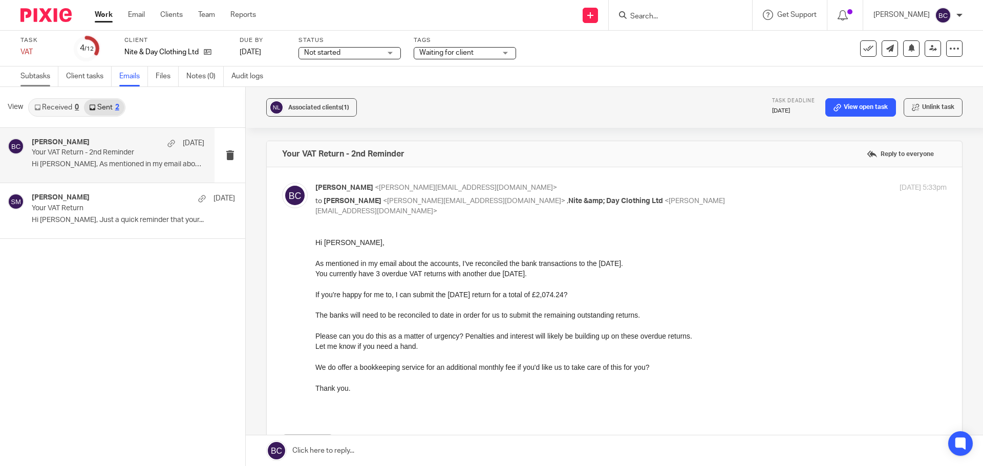
click at [46, 75] on link "Subtasks" at bounding box center [39, 77] width 38 height 20
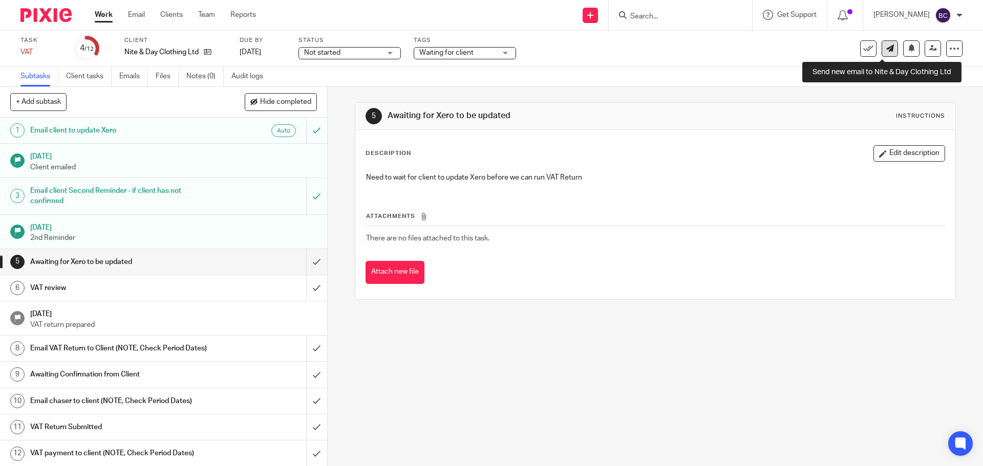
click at [881, 55] on link at bounding box center [889, 48] width 16 height 16
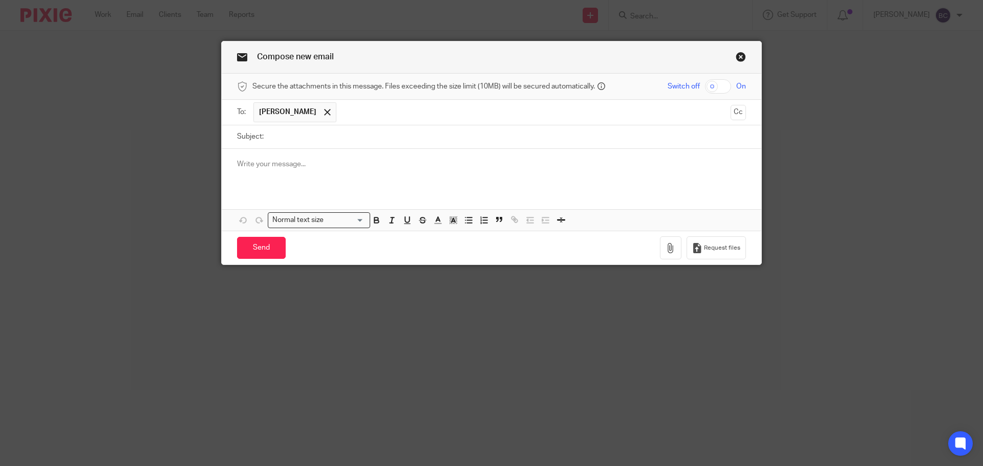
click at [289, 142] on input "Subject:" at bounding box center [507, 136] width 477 height 23
type input "VAT"
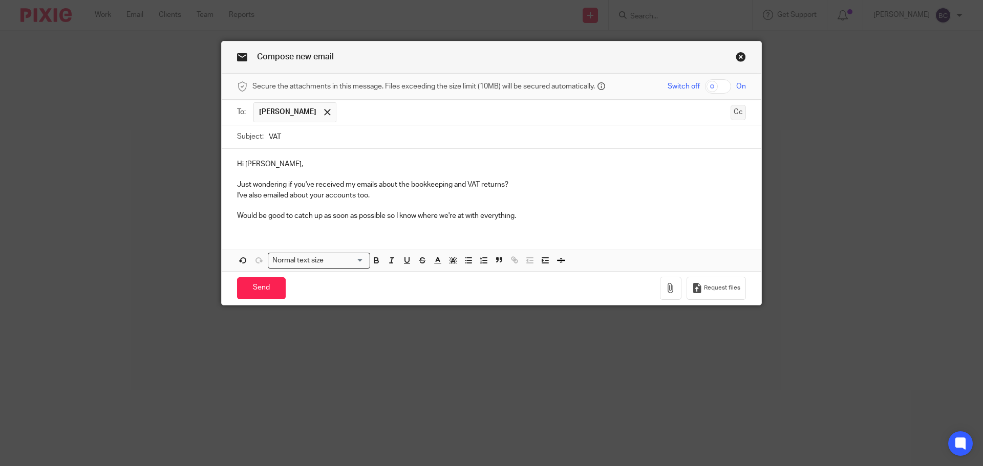
click at [735, 110] on button "Cc" at bounding box center [737, 112] width 15 height 15
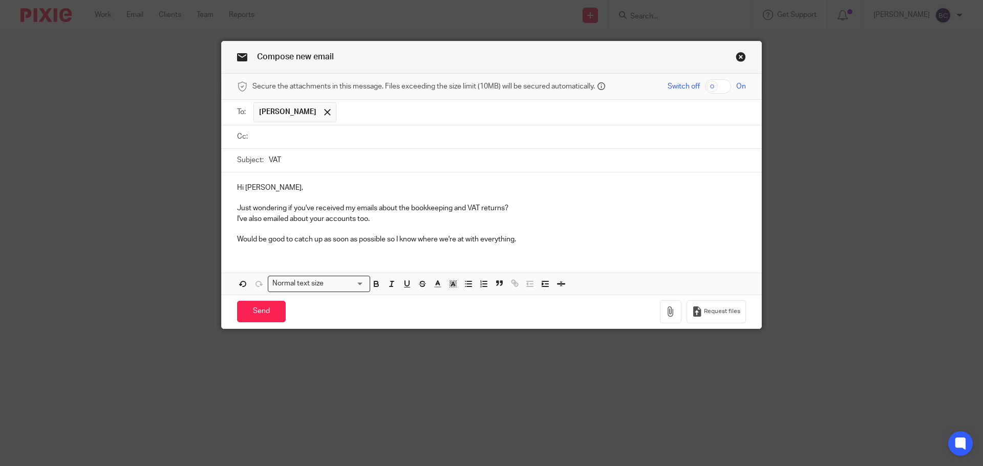
click at [259, 134] on input "text" at bounding box center [499, 137] width 486 height 12
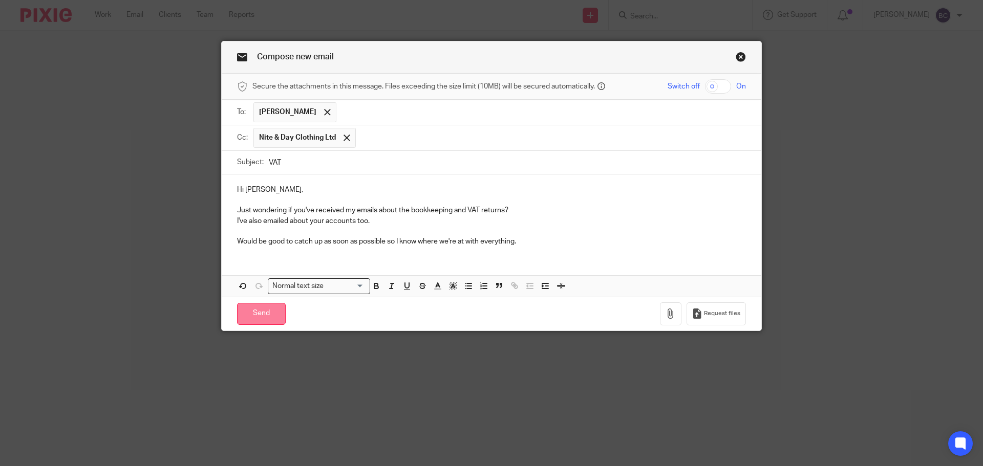
click at [257, 309] on input "Send" at bounding box center [261, 314] width 49 height 22
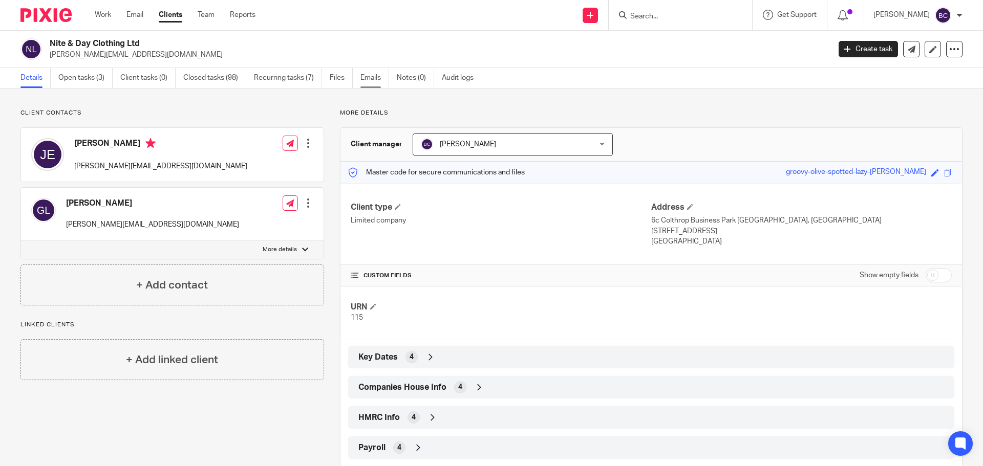
click at [372, 75] on link "Emails" at bounding box center [374, 78] width 29 height 20
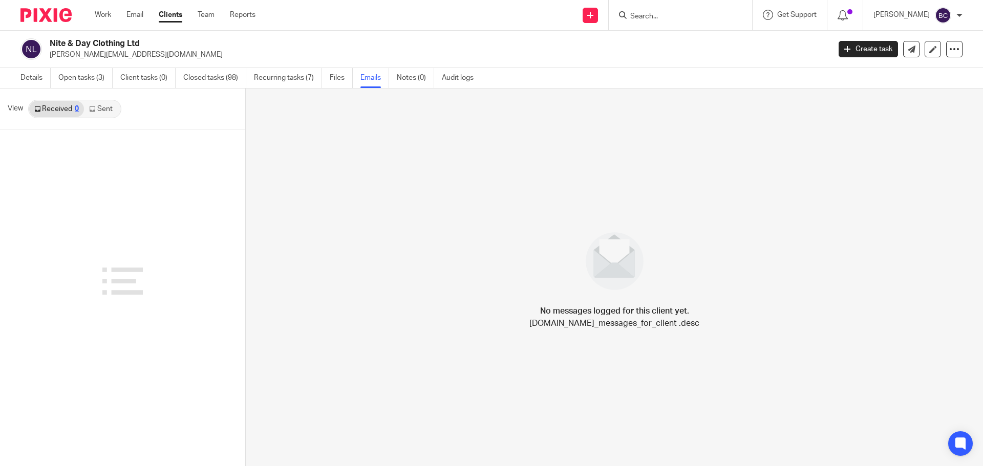
click at [108, 111] on link "Sent" at bounding box center [102, 109] width 36 height 16
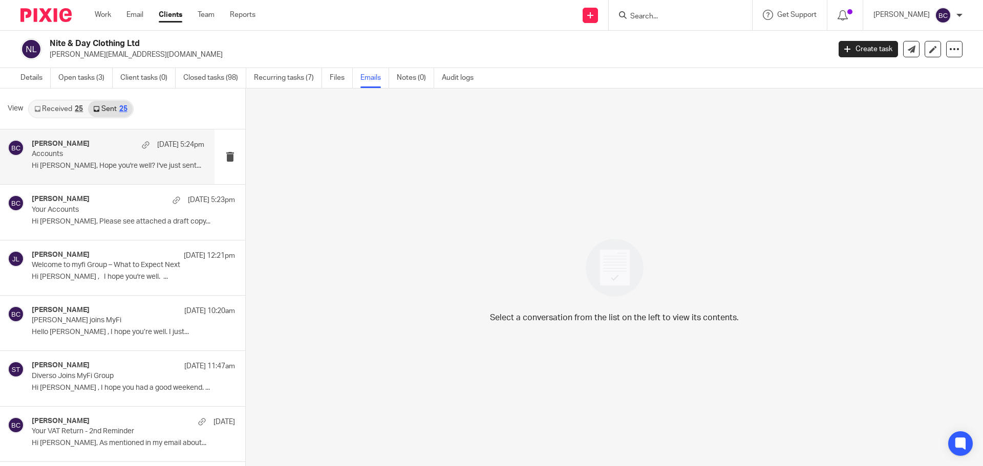
click at [94, 149] on div "[PERSON_NAME] [DATE] 5:24pm" at bounding box center [118, 145] width 172 height 10
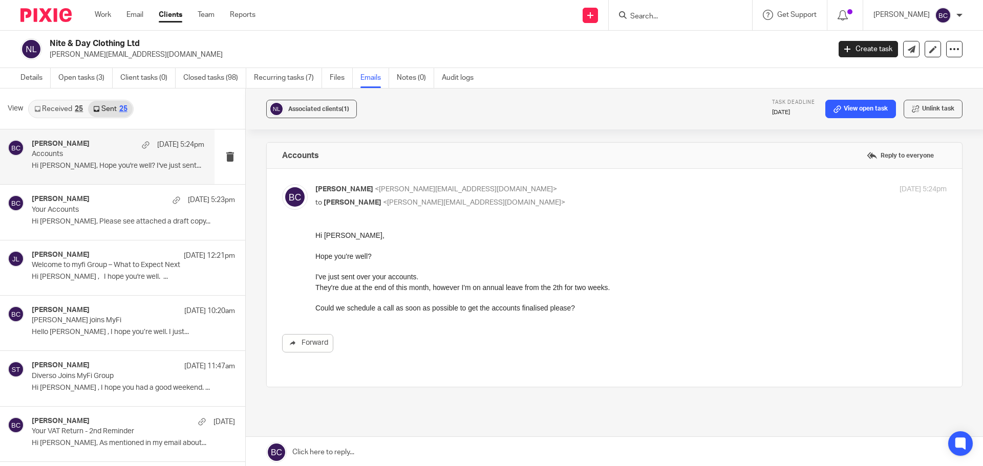
click at [74, 112] on link "Received 25" at bounding box center [58, 109] width 59 height 16
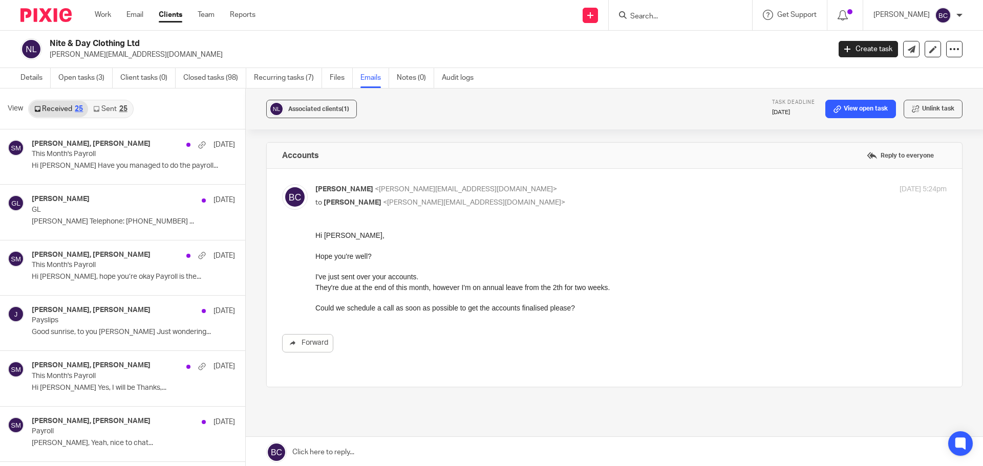
scroll to position [2, 0]
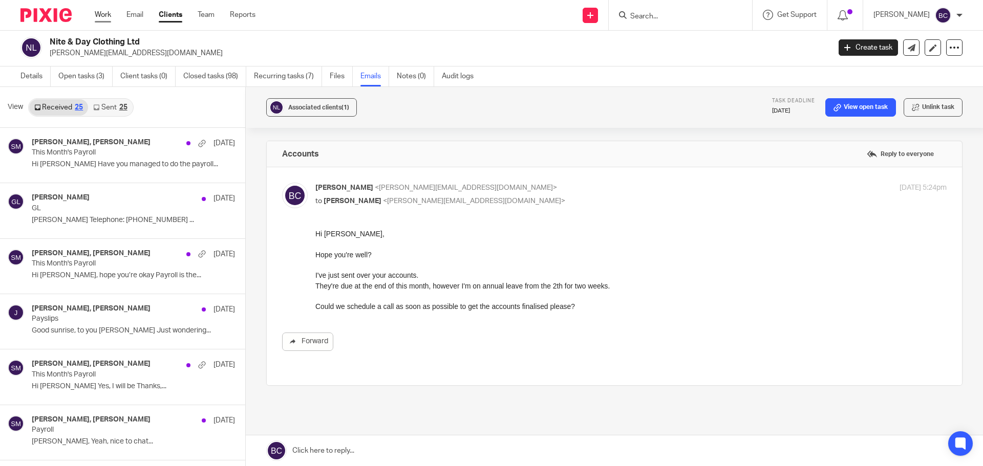
click at [101, 16] on link "Work" at bounding box center [103, 15] width 16 height 10
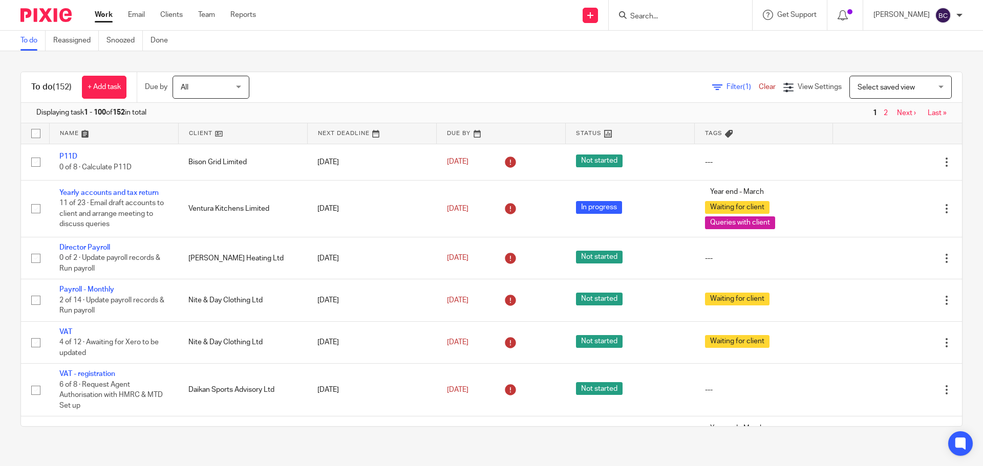
click at [874, 85] on span "Select saved view" at bounding box center [885, 87] width 57 height 7
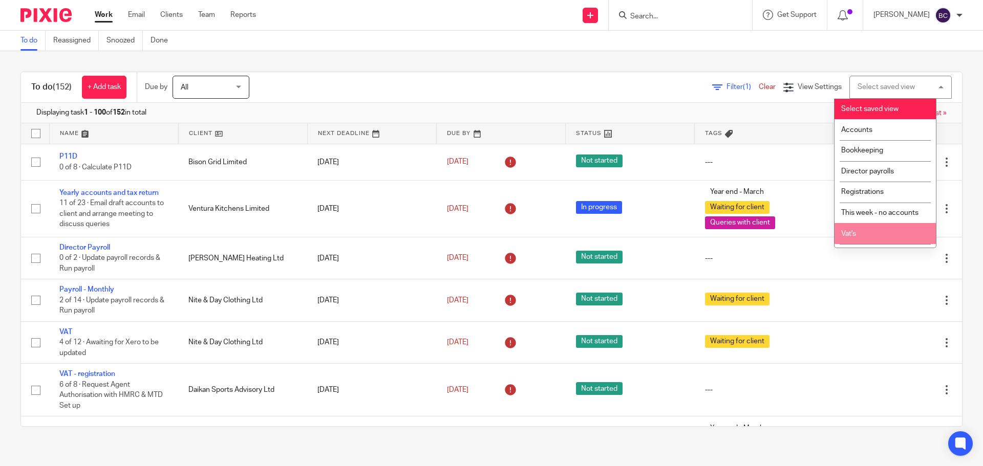
click at [846, 235] on span "Vat's" at bounding box center [848, 233] width 15 height 7
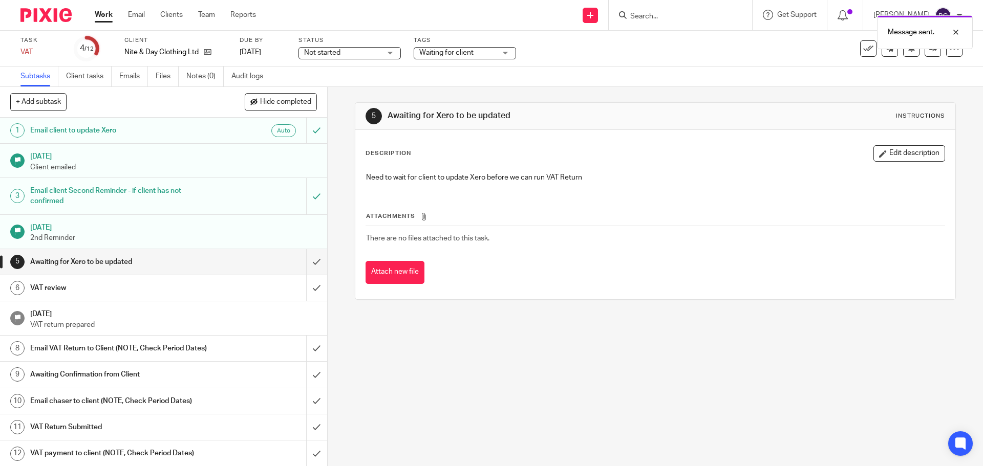
scroll to position [11, 0]
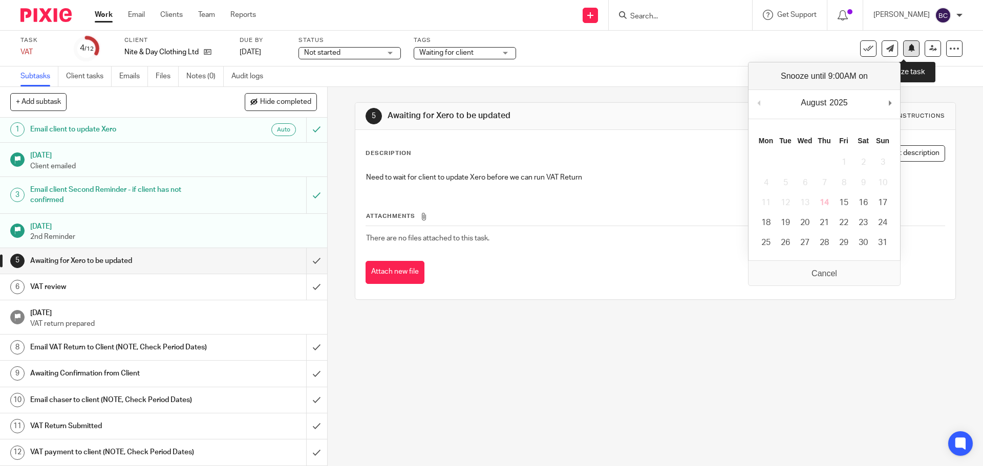
click at [907, 52] on button at bounding box center [911, 48] width 16 height 16
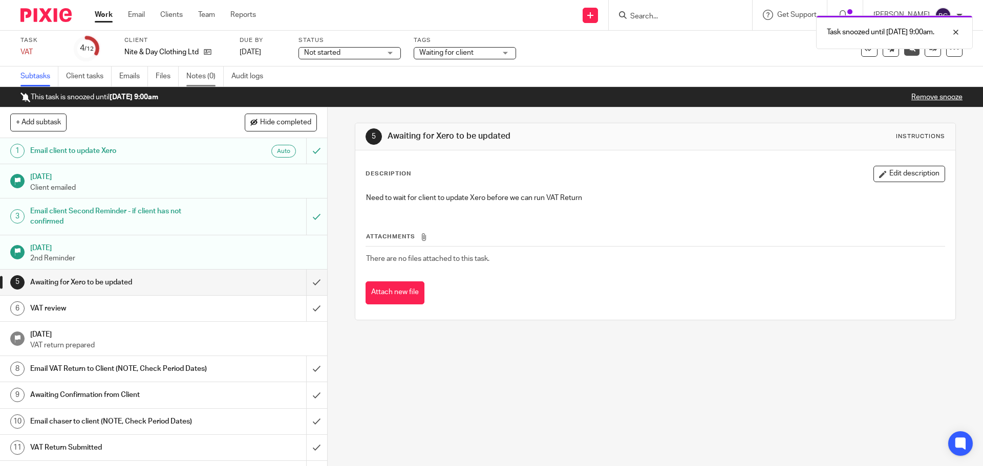
click at [196, 75] on link "Notes (0)" at bounding box center [204, 77] width 37 height 20
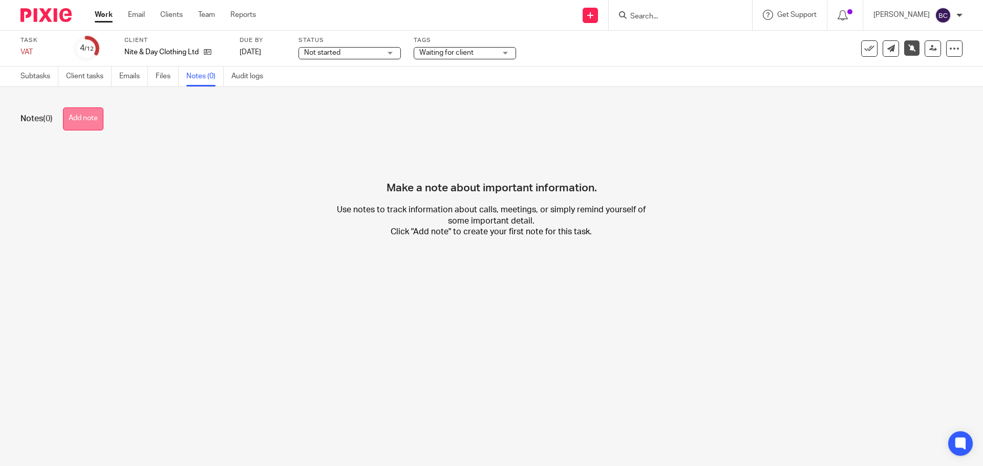
click at [77, 125] on button "Add note" at bounding box center [83, 118] width 40 height 23
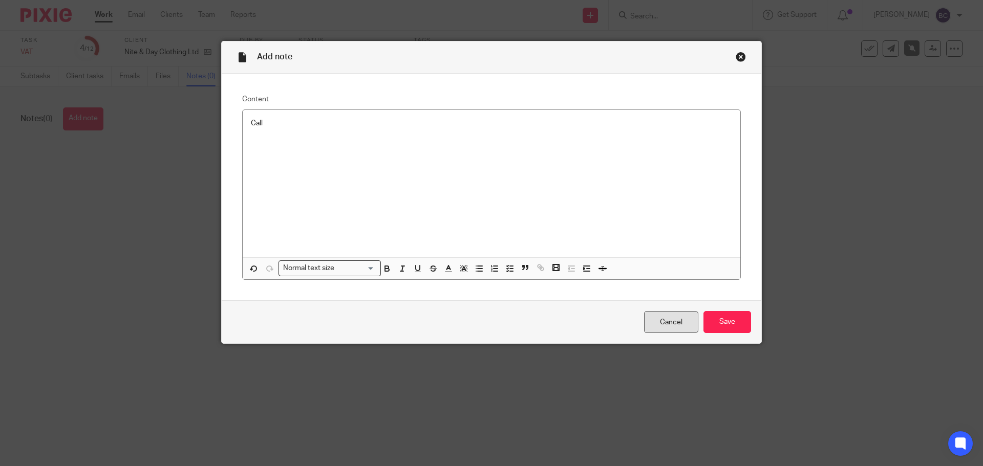
click at [665, 321] on link "Cancel" at bounding box center [671, 322] width 54 height 22
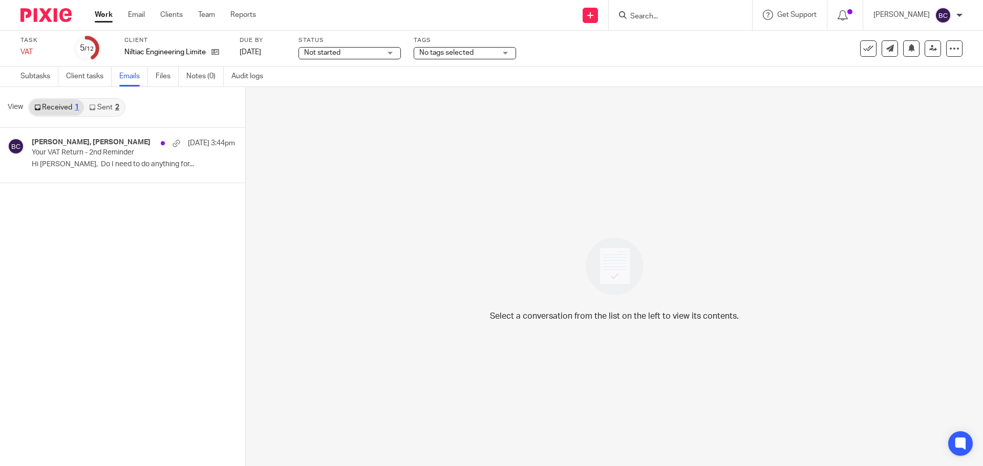
click at [103, 112] on link "Sent 2" at bounding box center [104, 107] width 40 height 16
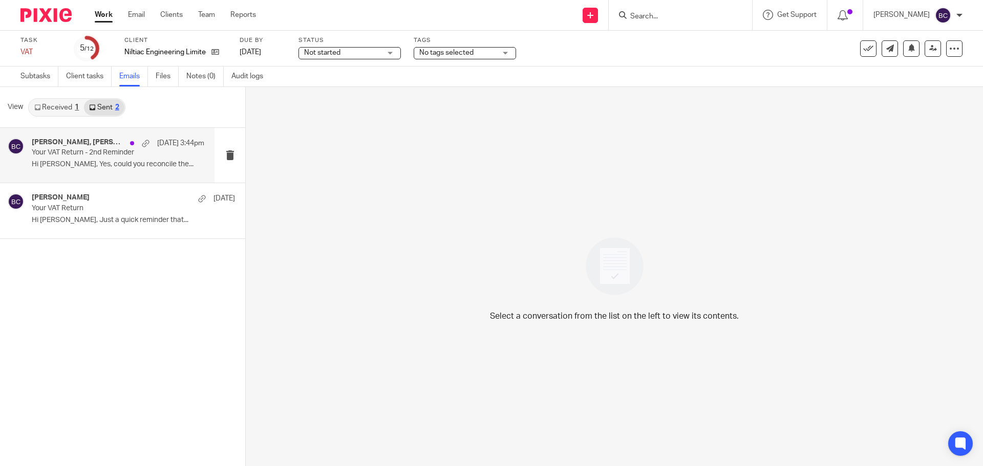
click at [116, 155] on p "Your VAT Return - 2nd Reminder" at bounding box center [101, 152] width 138 height 9
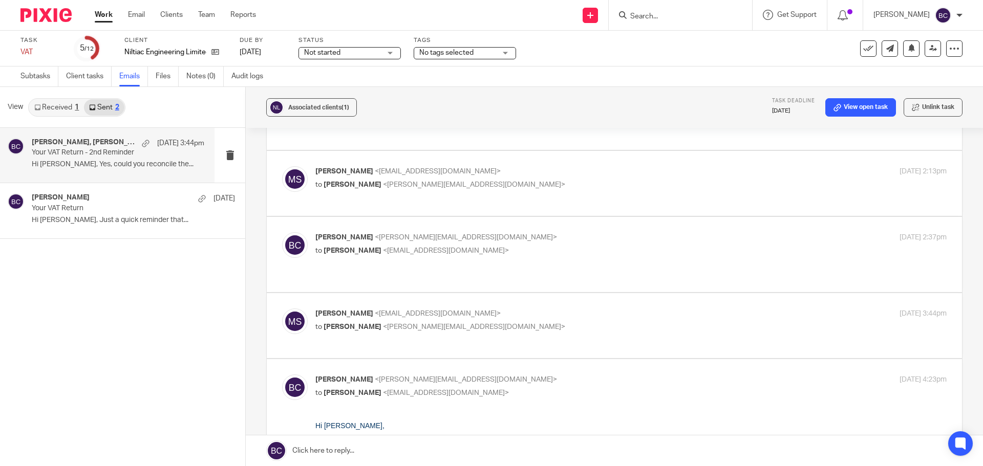
scroll to position [567, 0]
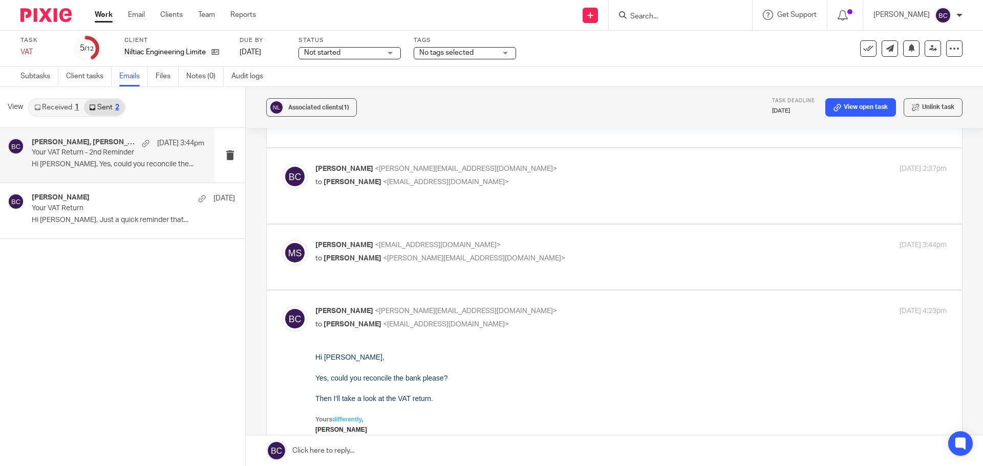
click at [493, 253] on p "to Becky Cole <becky@wearediverso.com>" at bounding box center [525, 258] width 421 height 11
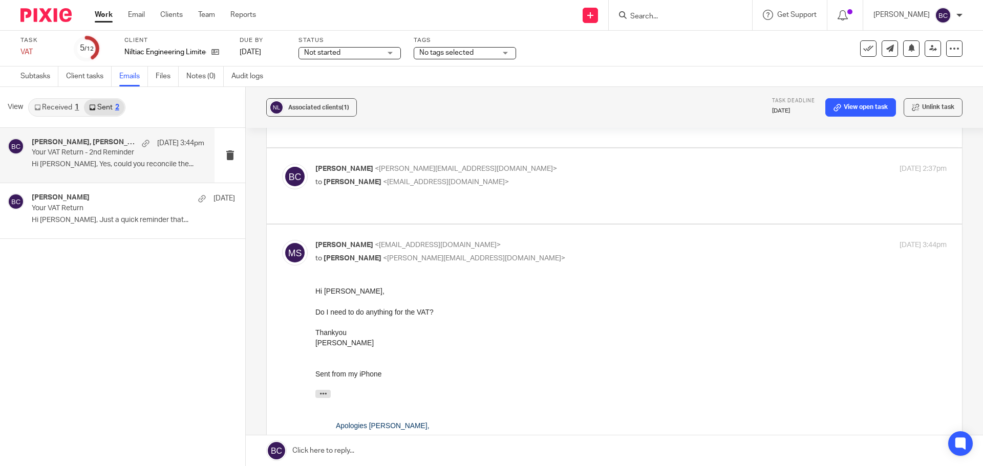
scroll to position [0, 0]
click at [493, 253] on p "to Becky Cole <becky@wearediverso.com>" at bounding box center [525, 258] width 421 height 11
checkbox input "false"
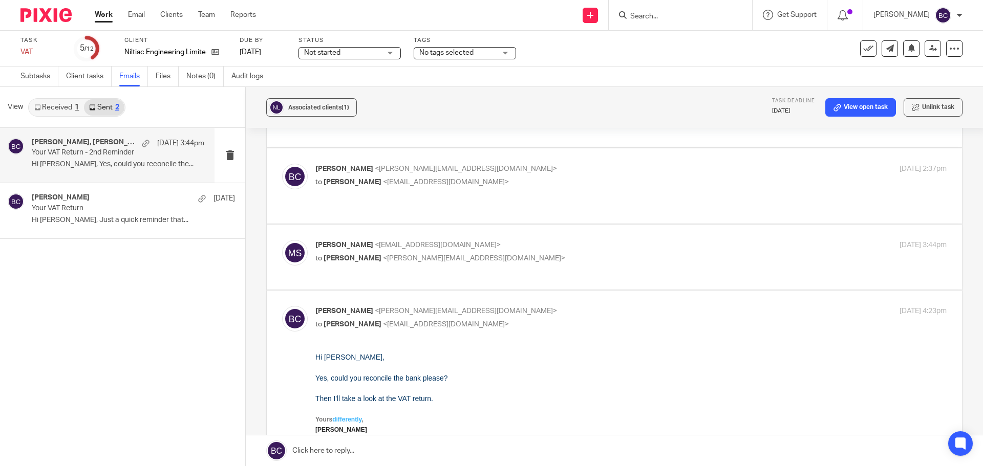
click at [531, 319] on p "to Michelle Scarrett <michellescarrett@btinternet.com>" at bounding box center [525, 324] width 421 height 11
checkbox input "false"
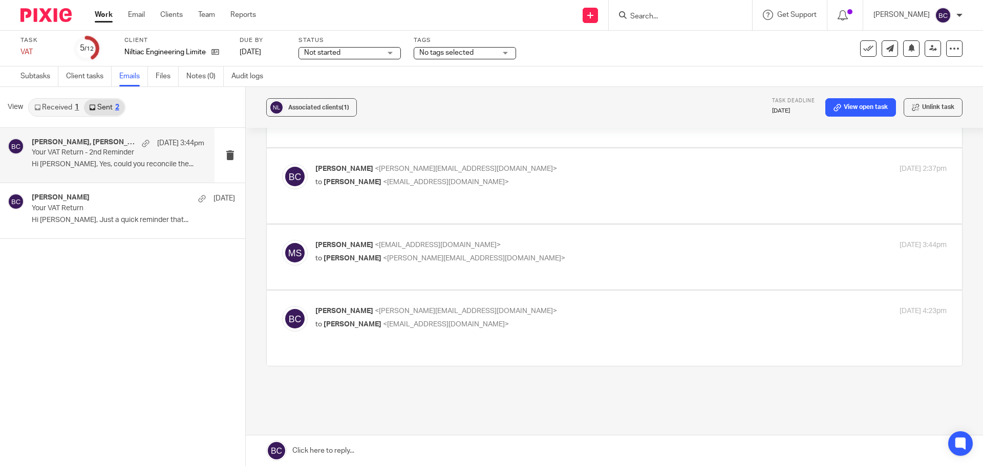
scroll to position [558, 0]
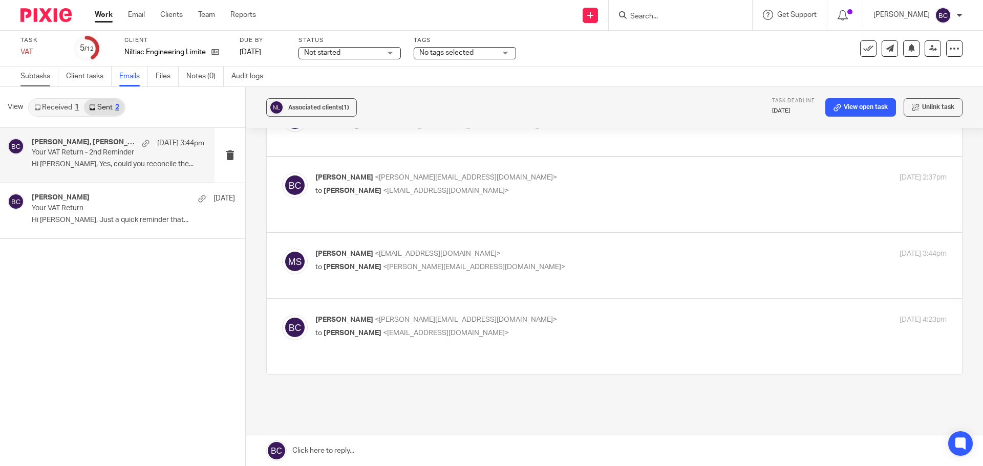
click at [33, 79] on link "Subtasks" at bounding box center [39, 77] width 38 height 20
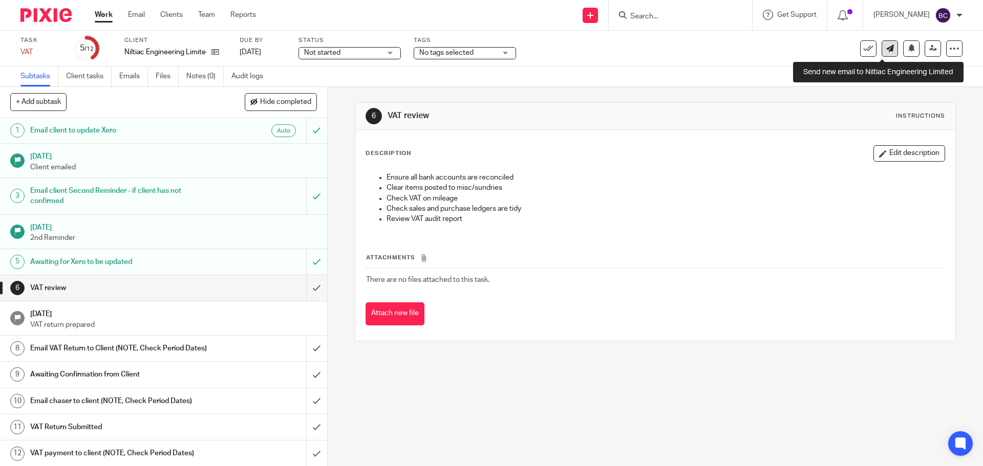
click at [881, 55] on link at bounding box center [889, 48] width 16 height 16
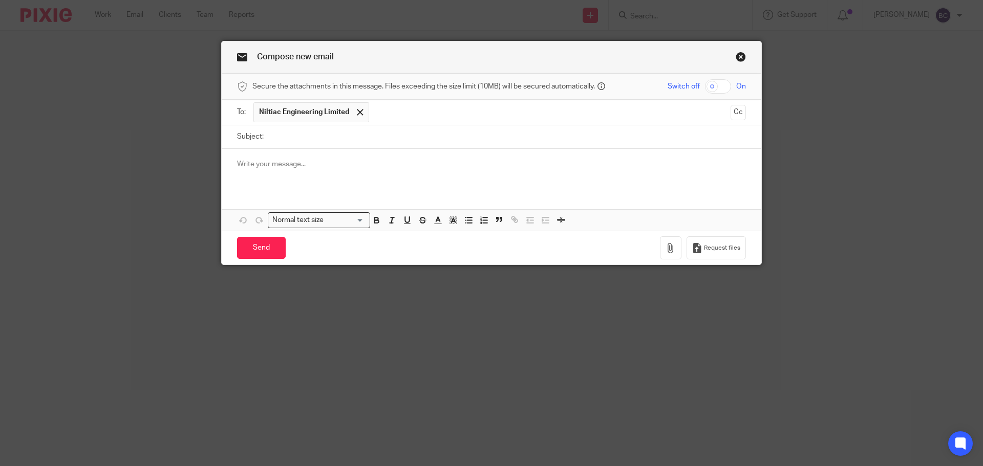
click at [297, 140] on input "Subject:" at bounding box center [507, 136] width 477 height 23
type input "VAT"
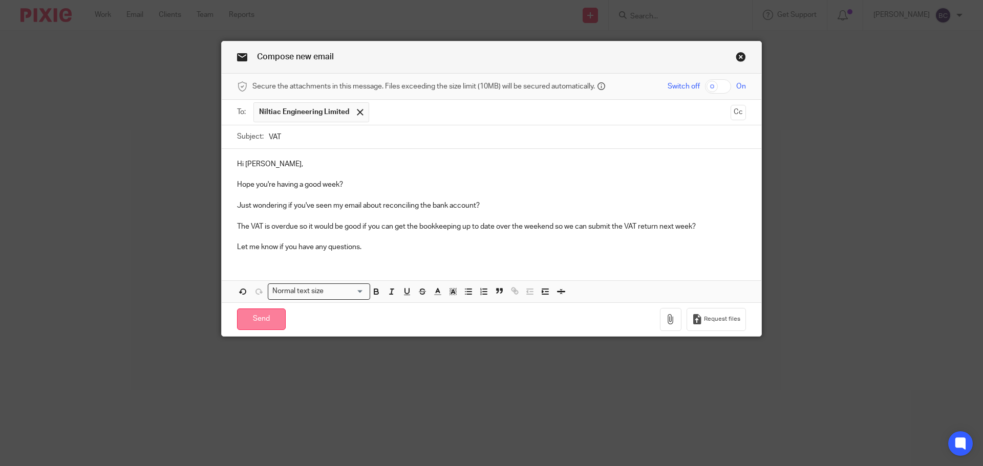
click at [250, 323] on input "Send" at bounding box center [261, 320] width 49 height 22
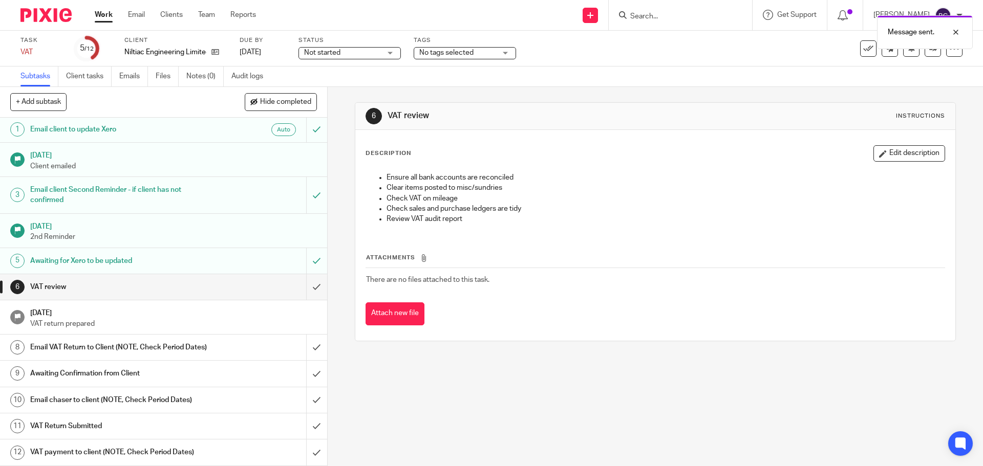
scroll to position [11, 0]
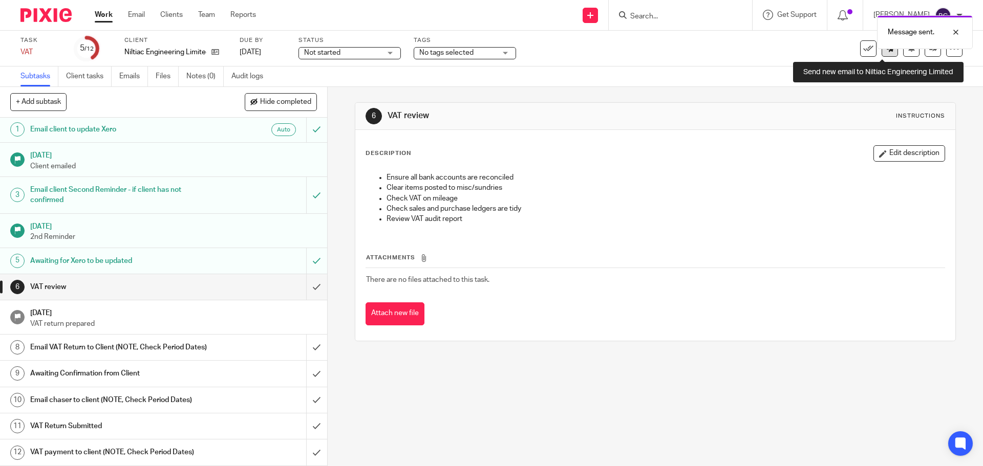
click at [883, 55] on link at bounding box center [889, 48] width 16 height 16
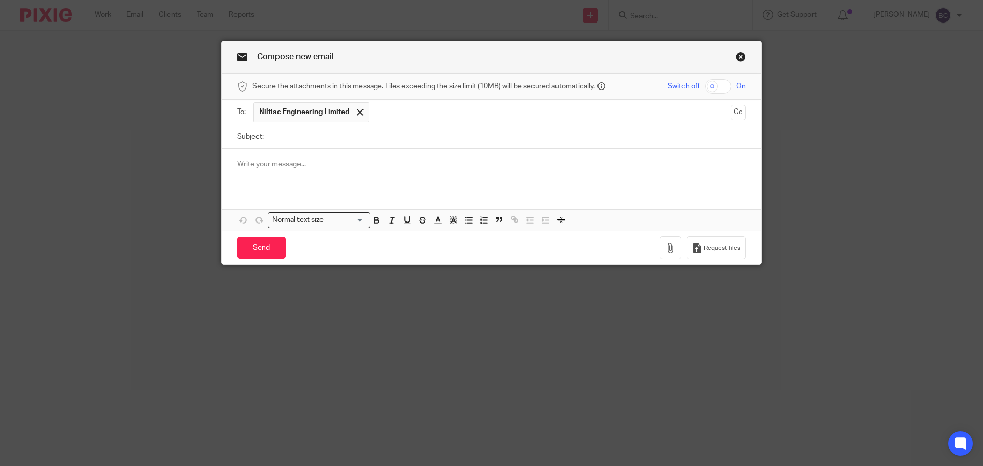
click at [739, 56] on link "Close this dialog window" at bounding box center [740, 59] width 10 height 14
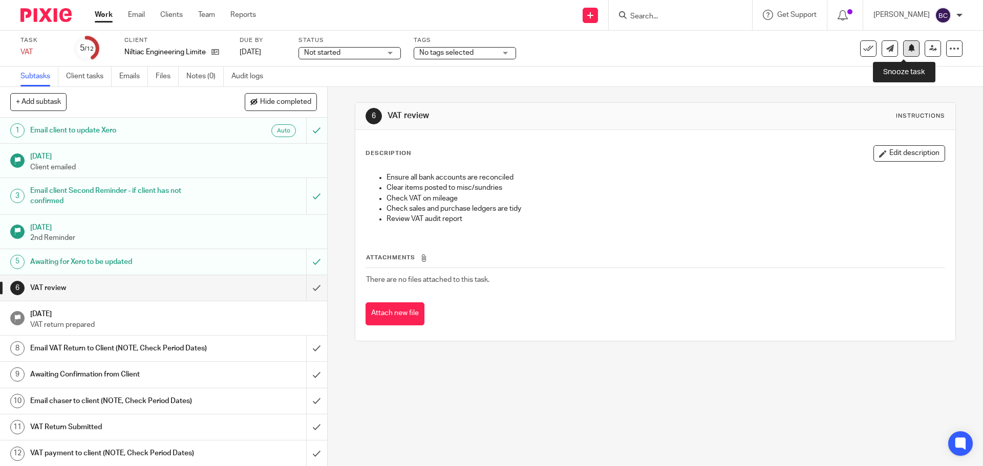
click at [907, 52] on icon at bounding box center [911, 48] width 8 height 8
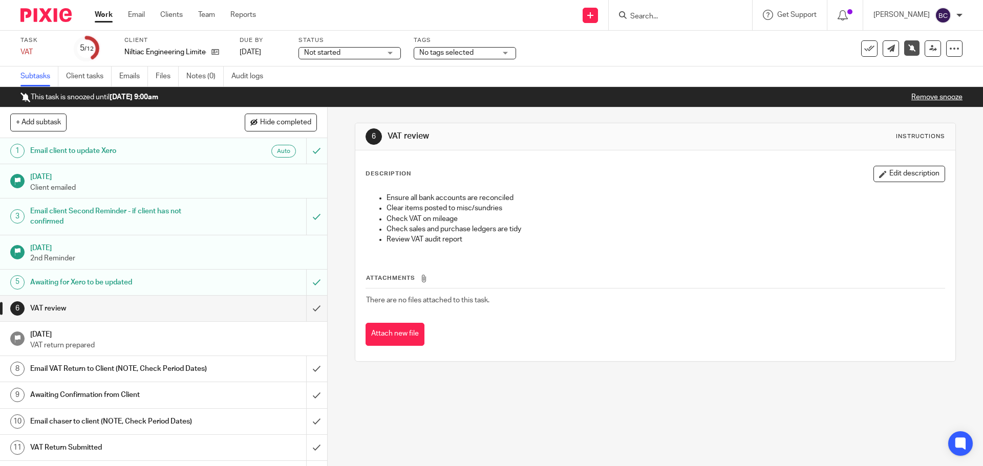
click at [957, 17] on div at bounding box center [959, 15] width 6 height 6
click at [797, 66] on div "Task VAT Save VAT 5 /12 Client Niltiac Engineering Limited Due by [DATE] Status…" at bounding box center [491, 49] width 983 height 36
click at [236, 78] on link "Audit logs" at bounding box center [250, 77] width 39 height 20
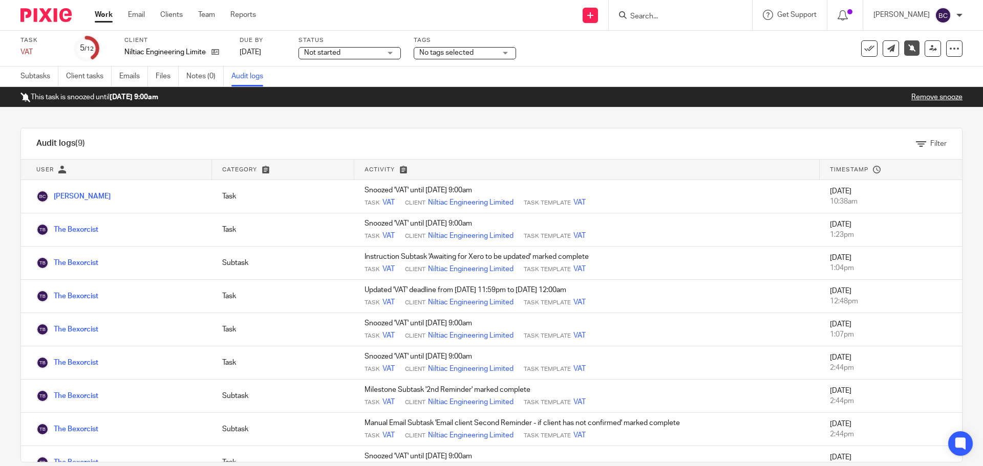
click at [678, 18] on input "Search" at bounding box center [675, 16] width 92 height 9
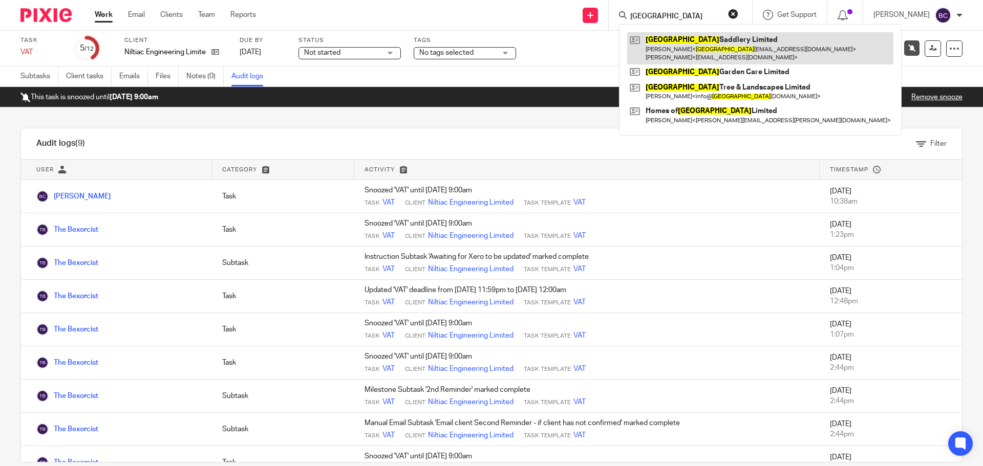
type input "[GEOGRAPHIC_DATA]"
click at [702, 37] on link at bounding box center [760, 48] width 266 height 32
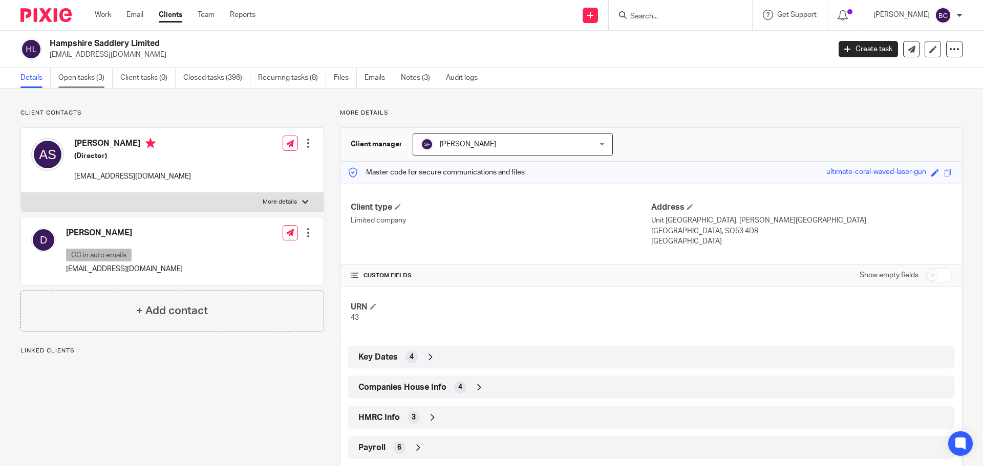
click at [93, 84] on link "Open tasks (3)" at bounding box center [85, 78] width 54 height 20
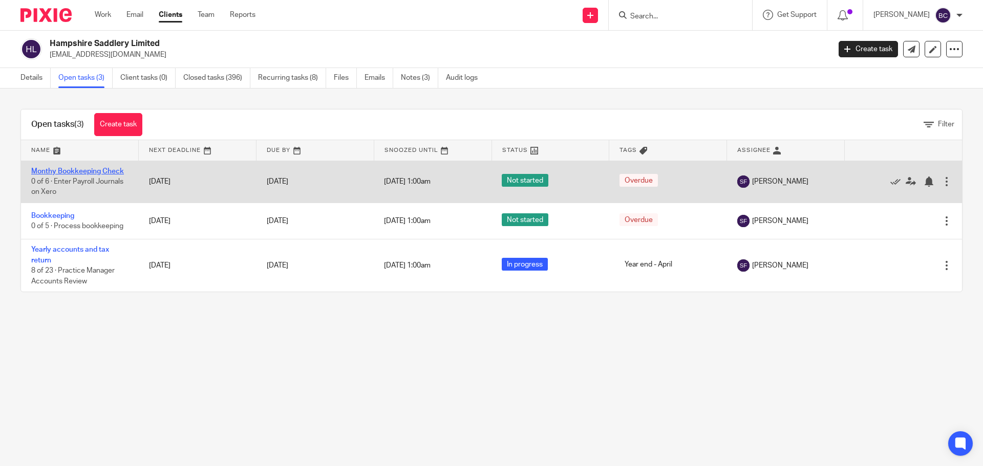
click at [82, 169] on link "Monthy Bookkeeping Check" at bounding box center [77, 171] width 93 height 7
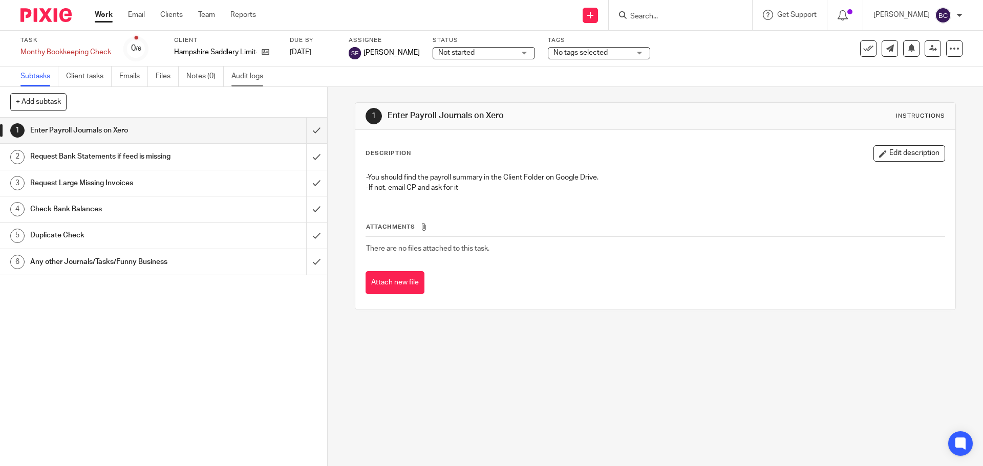
click at [249, 72] on link "Audit logs" at bounding box center [250, 77] width 39 height 20
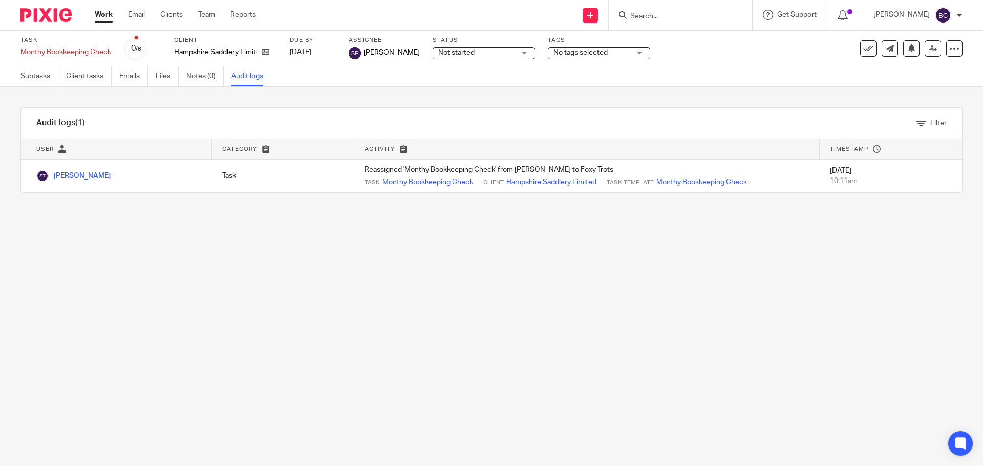
click at [663, 17] on input "Search" at bounding box center [675, 16] width 92 height 9
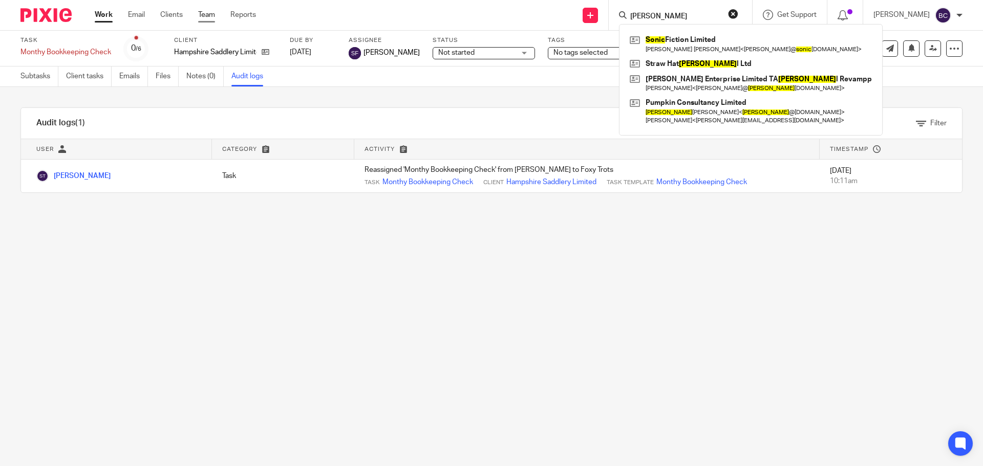
type input "[PERSON_NAME]"
click at [206, 14] on link "Team" at bounding box center [206, 15] width 17 height 10
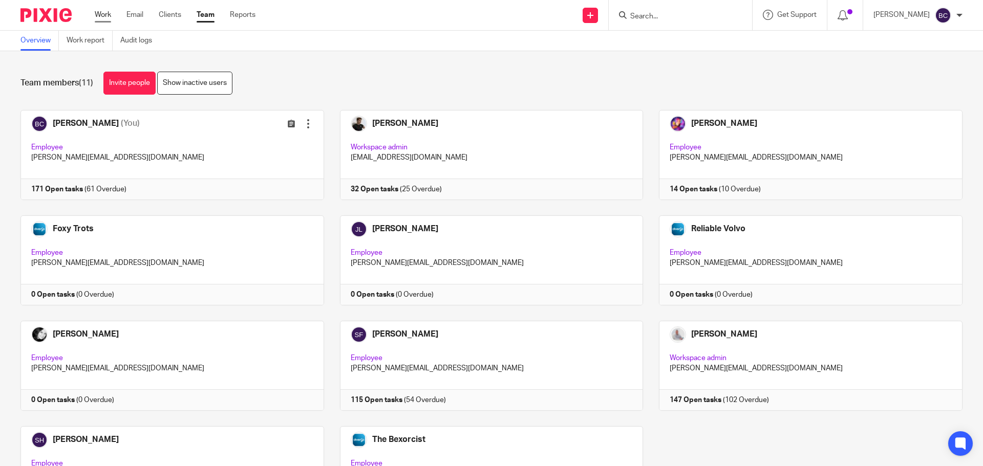
click at [102, 15] on link "Work" at bounding box center [103, 15] width 16 height 10
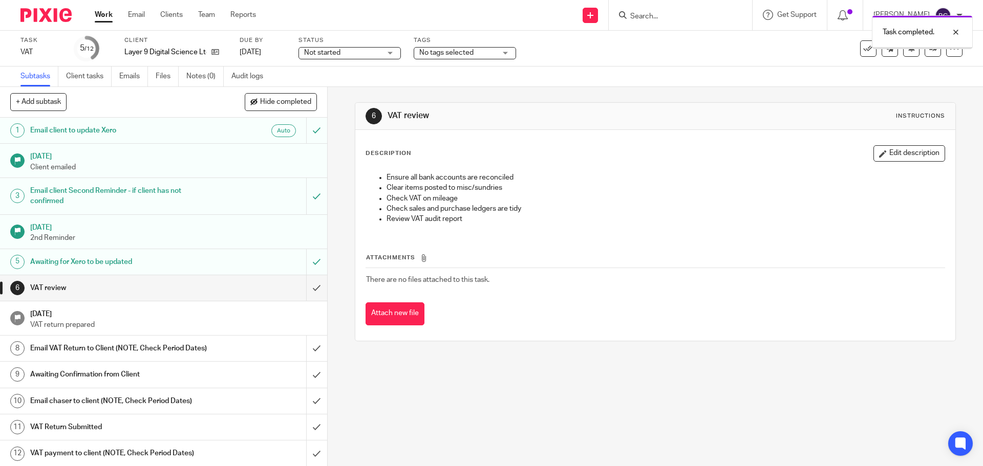
click at [905, 53] on button at bounding box center [911, 48] width 16 height 16
click at [903, 53] on button at bounding box center [911, 48] width 16 height 16
click at [907, 51] on icon at bounding box center [911, 48] width 8 height 8
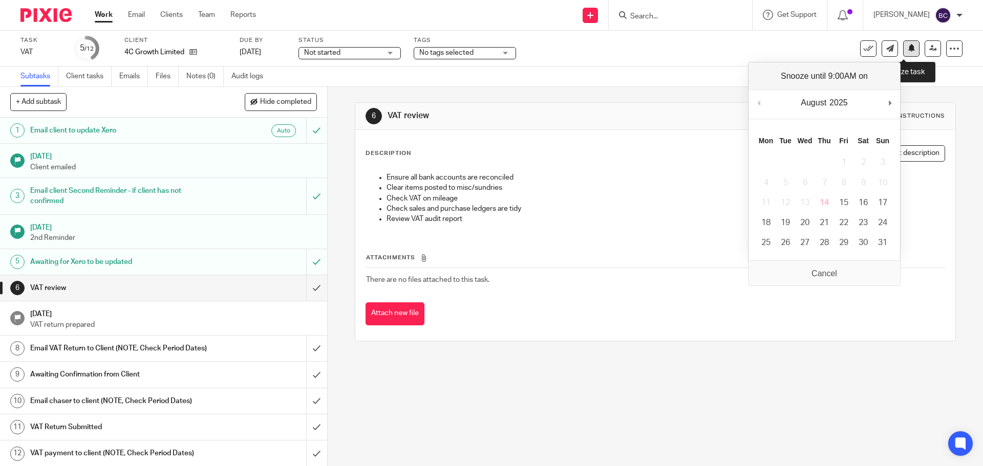
click at [906, 56] on button at bounding box center [911, 48] width 16 height 16
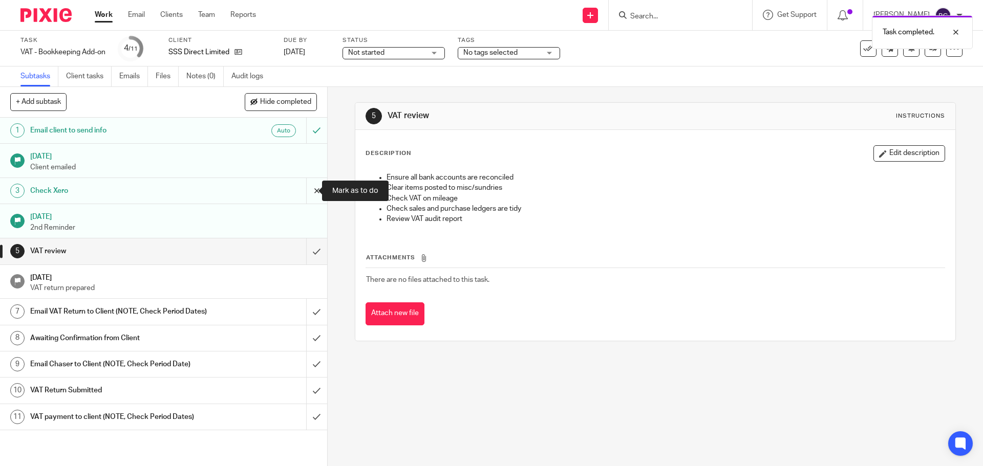
click at [308, 194] on input "submit" at bounding box center [163, 191] width 327 height 26
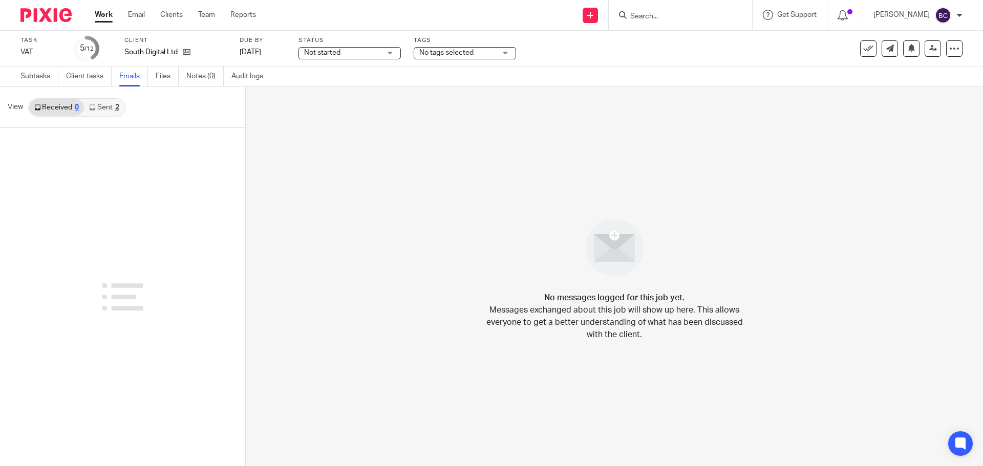
click at [112, 113] on link "Sent 2" at bounding box center [104, 107] width 40 height 16
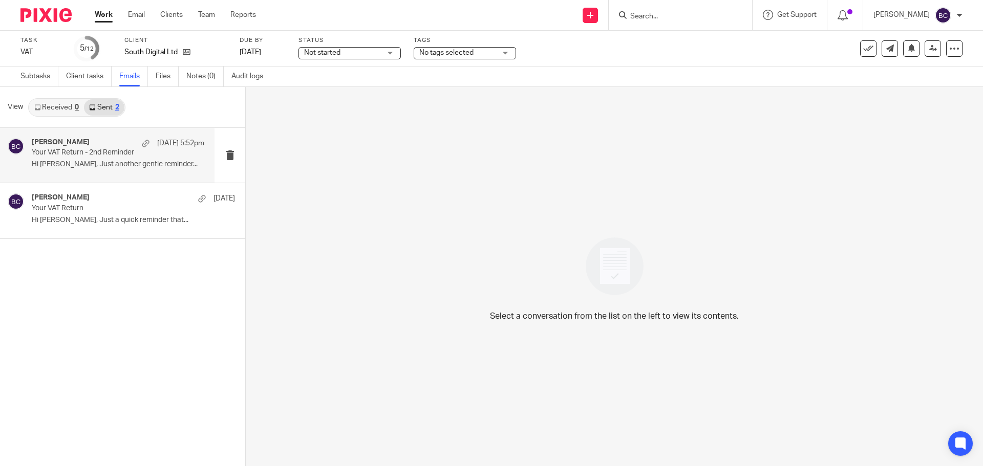
click at [115, 176] on div "Becky Cole 12 Aug 5:52pm Your VAT Return - 2nd Reminder Hi Eleanour, Just anoth…" at bounding box center [107, 155] width 214 height 55
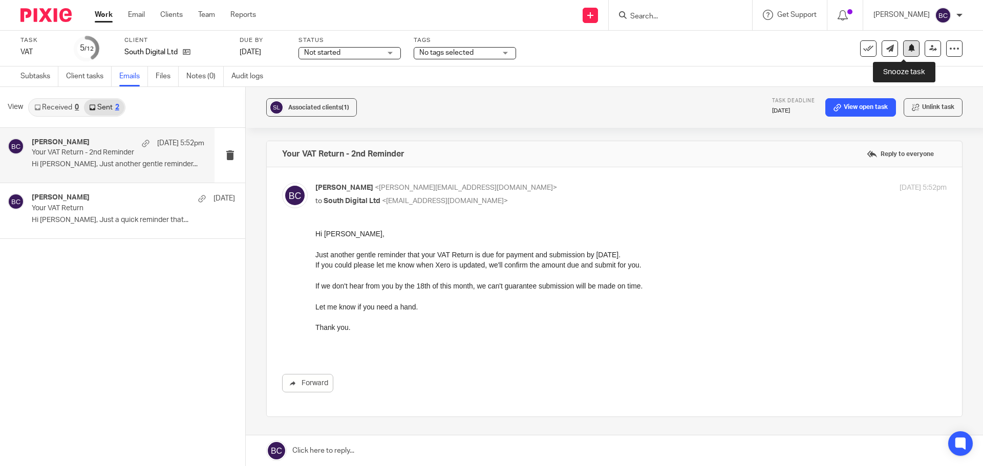
click at [903, 51] on button at bounding box center [911, 48] width 16 height 16
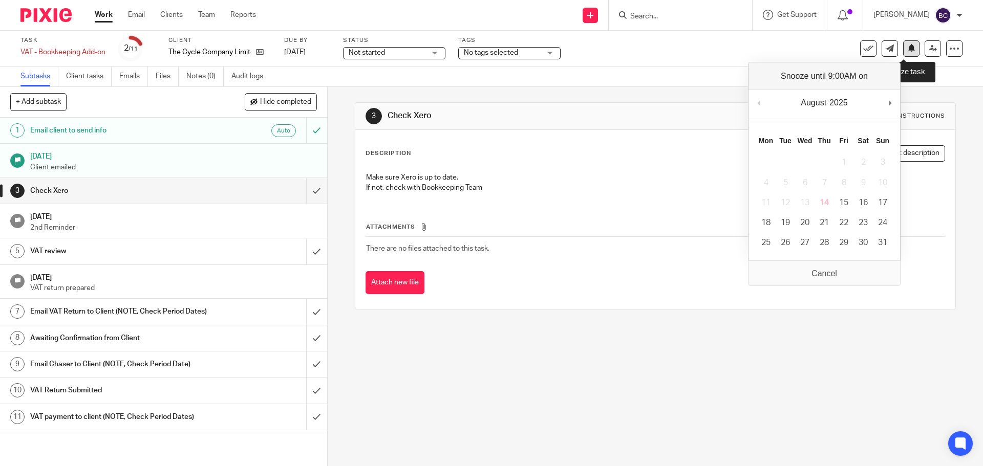
click at [906, 54] on button at bounding box center [911, 48] width 16 height 16
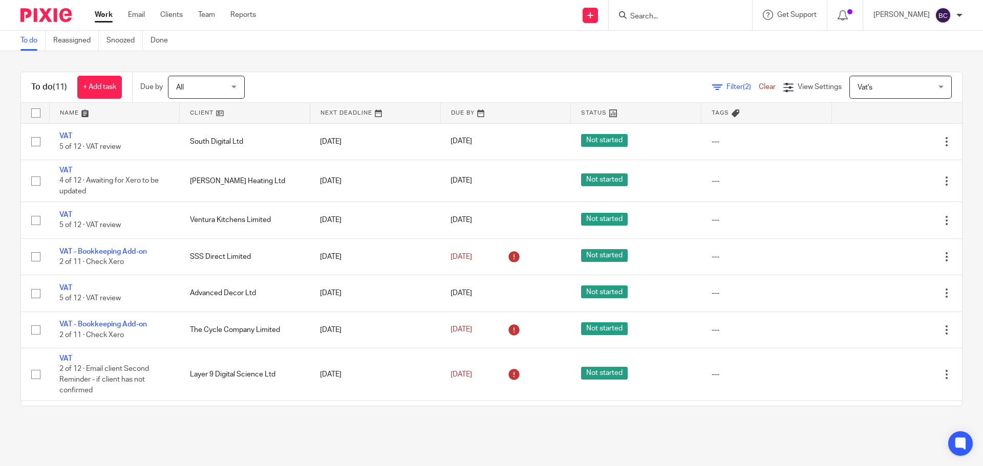
click at [857, 84] on span "Vat's" at bounding box center [864, 87] width 15 height 7
click at [758, 86] on link "Clear" at bounding box center [766, 86] width 17 height 7
click at [865, 81] on span "Vat's" at bounding box center [894, 86] width 75 height 21
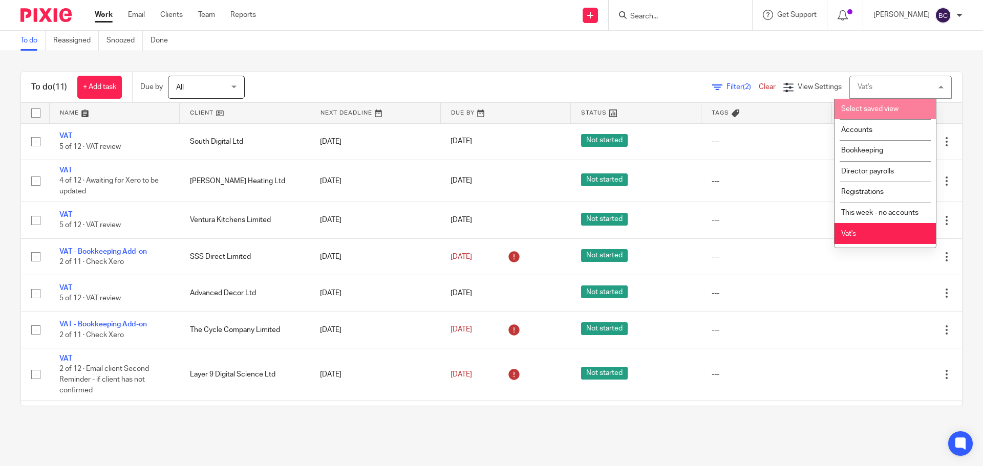
click at [859, 106] on span "Select saved view" at bounding box center [869, 108] width 57 height 7
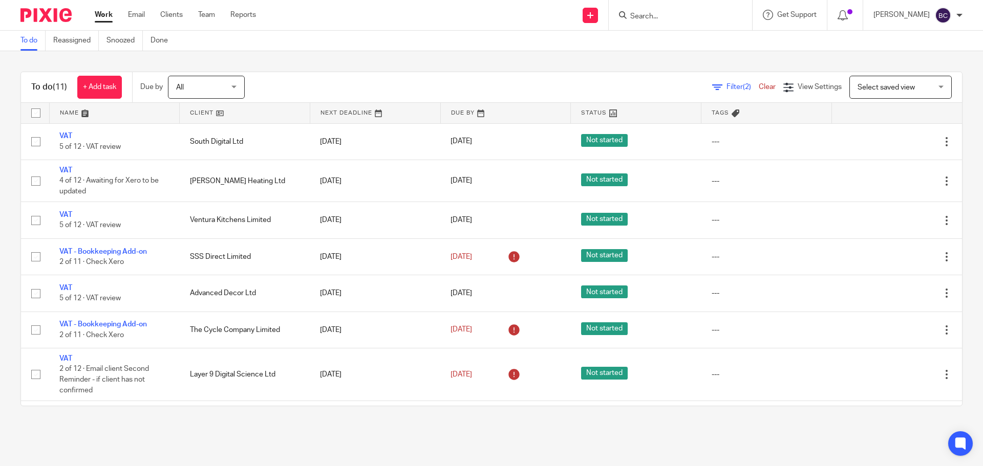
click at [758, 84] on link "Clear" at bounding box center [766, 86] width 17 height 7
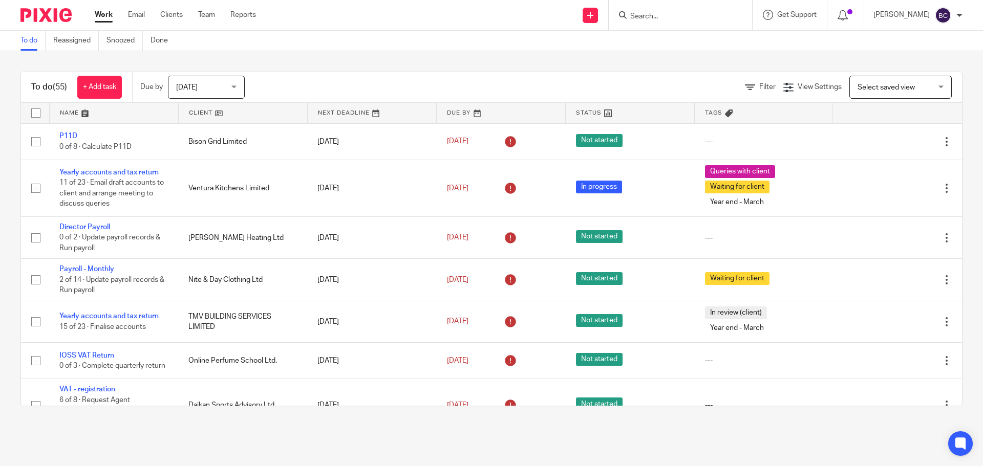
click at [207, 93] on span "[DATE]" at bounding box center [203, 86] width 54 height 21
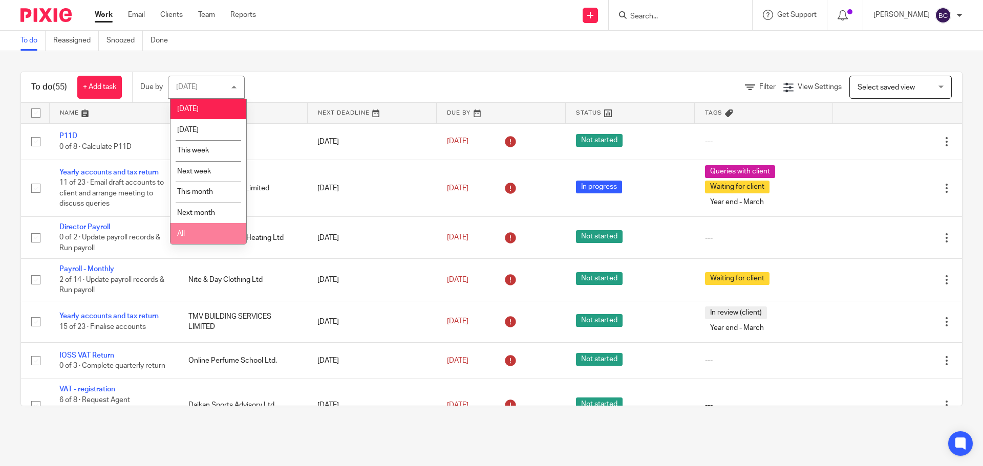
click at [197, 231] on li "All" at bounding box center [208, 233] width 76 height 21
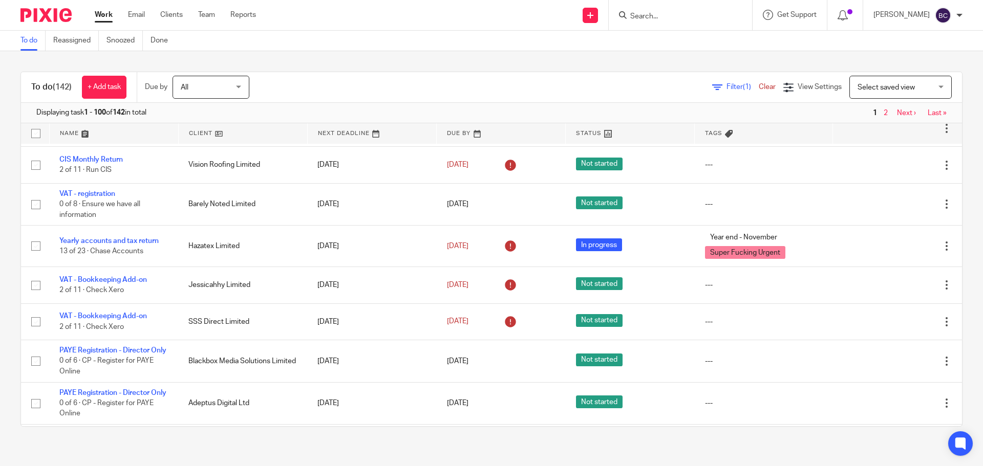
scroll to position [3905, 0]
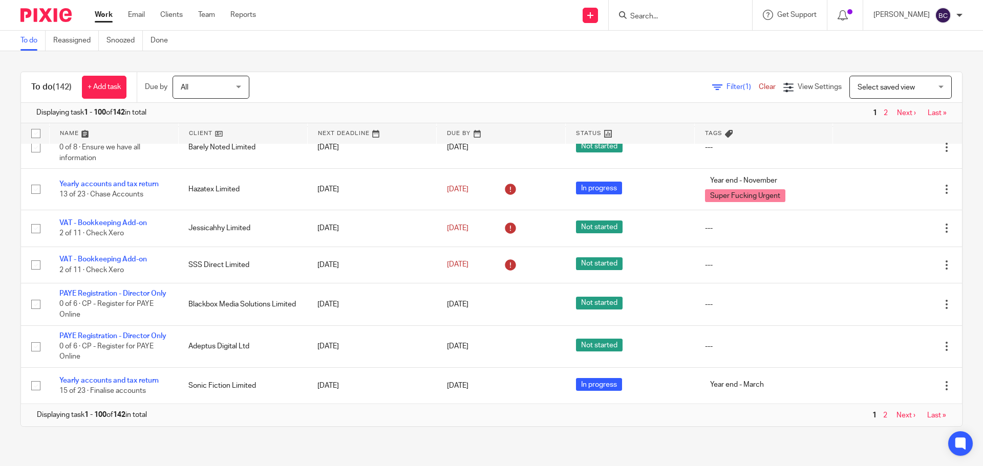
click at [896, 416] on link "Next ›" at bounding box center [905, 415] width 19 height 7
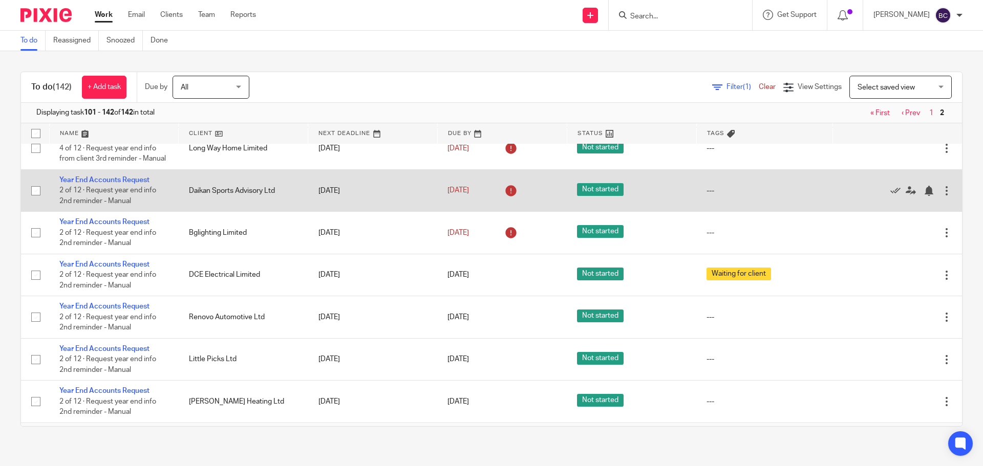
scroll to position [1568, 0]
